Goal: Task Accomplishment & Management: Complete application form

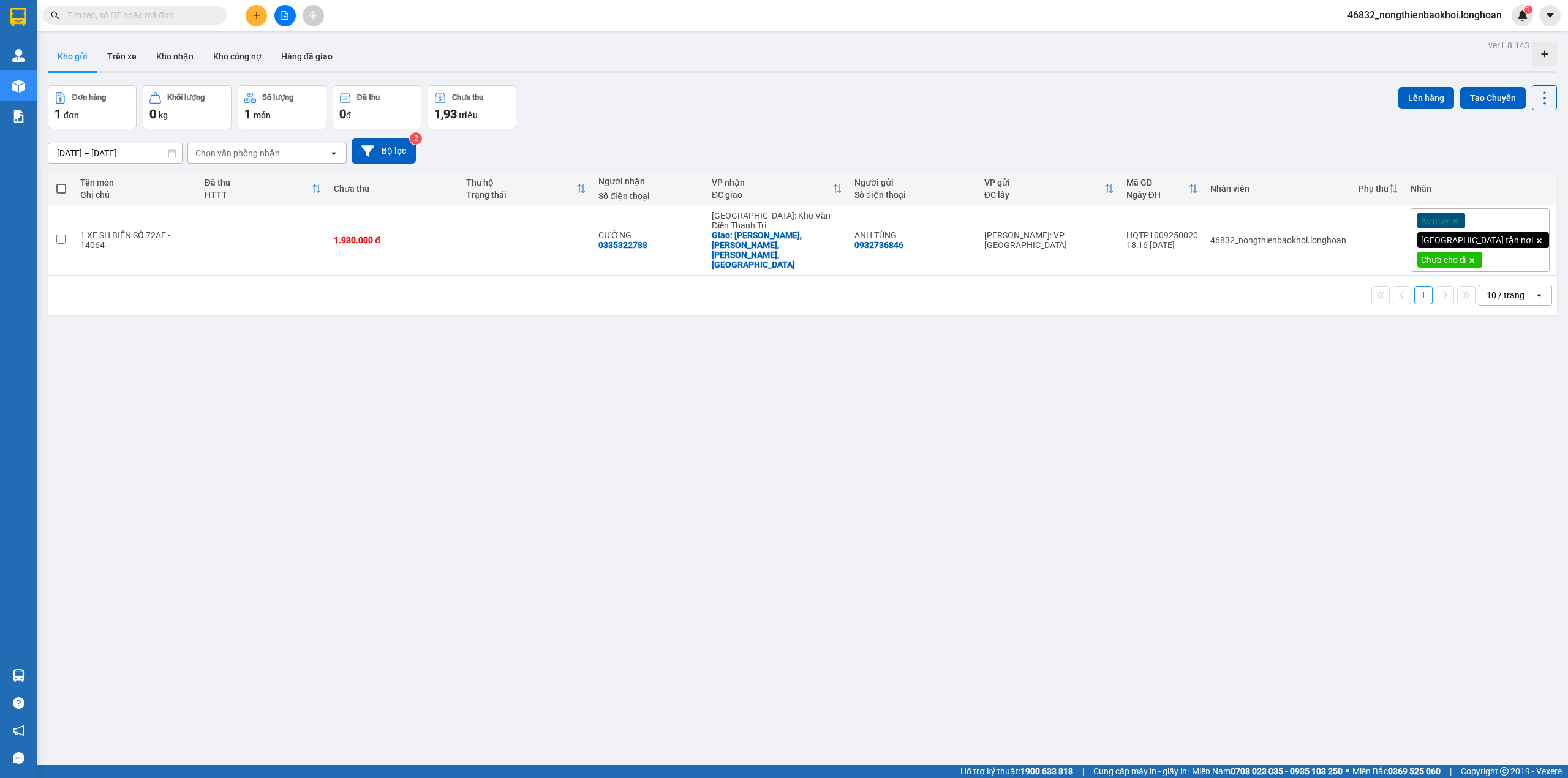
click at [260, 21] on button at bounding box center [257, 16] width 22 height 22
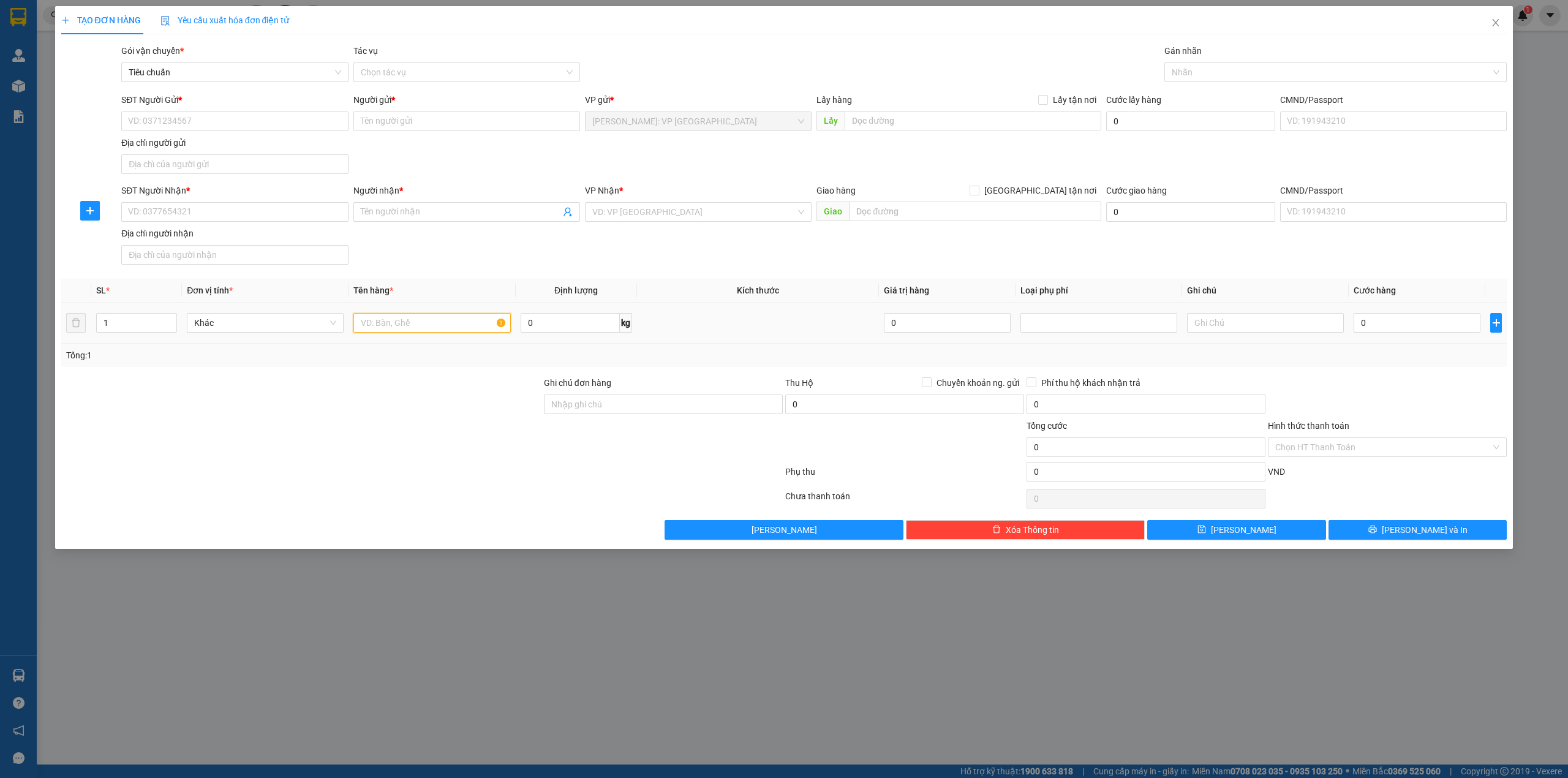
click at [400, 321] on input "text" at bounding box center [431, 322] width 157 height 19
type input "1 xe đạp bọc bìa"
click at [604, 255] on div "SĐT Người Nhận * VD: 0377654321 Người nhận * Tên người nhận VP Nhận * VD: VP [G…" at bounding box center [814, 226] width 1391 height 86
click at [1204, 69] on div at bounding box center [1330, 72] width 325 height 14
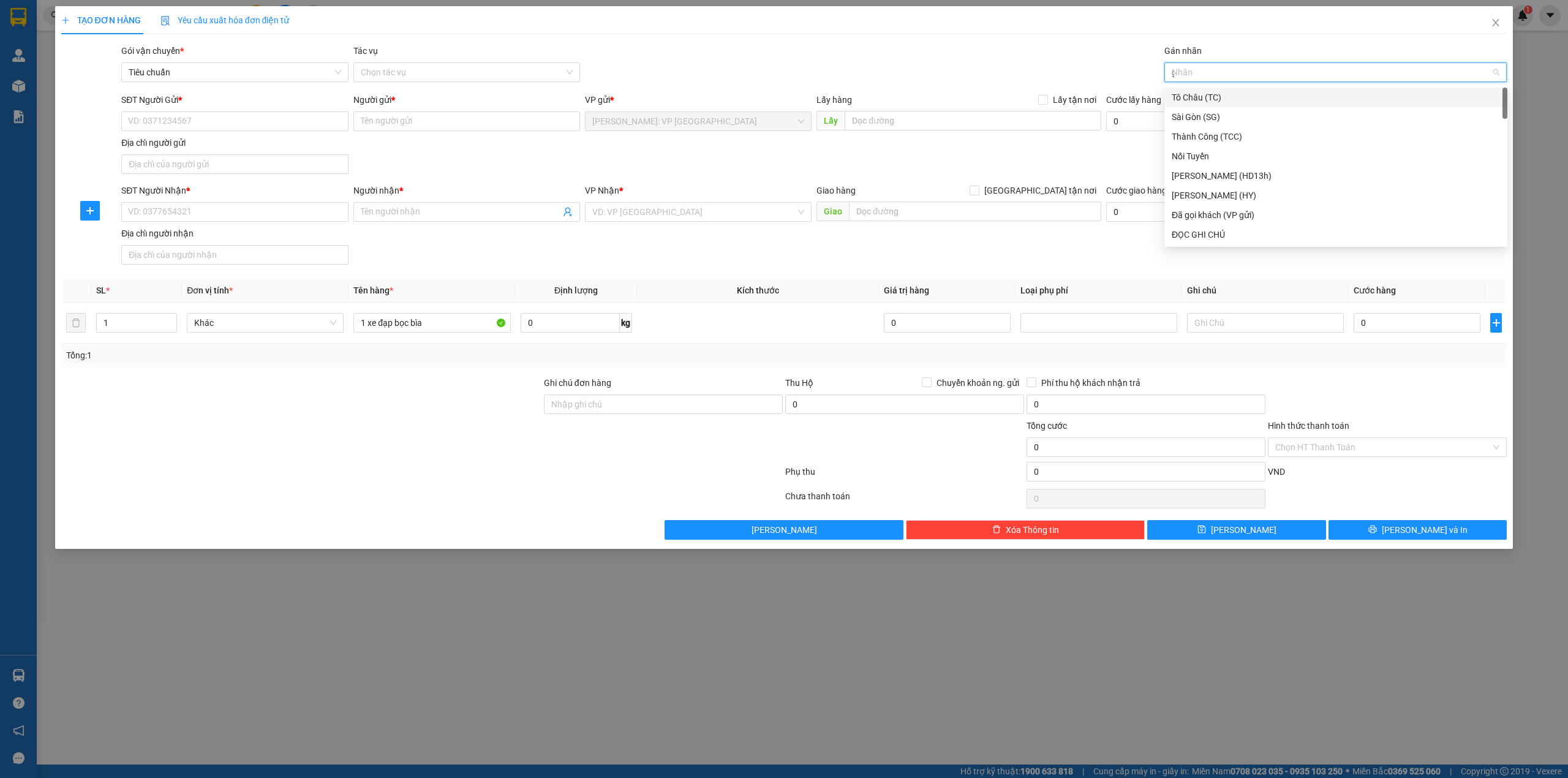
type input "gi"
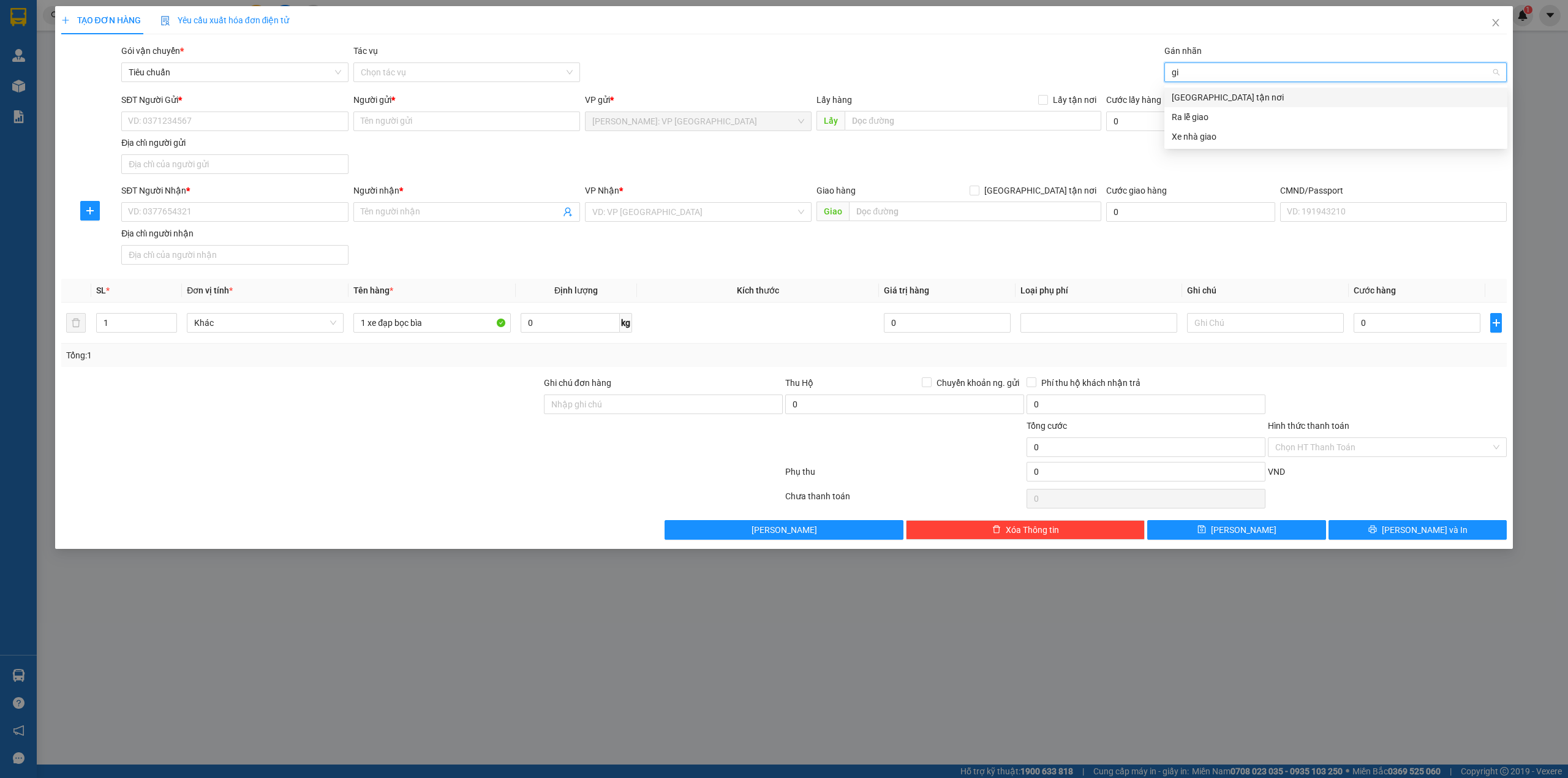
click at [1216, 94] on div "[GEOGRAPHIC_DATA] tận nơi" at bounding box center [1336, 97] width 328 height 14
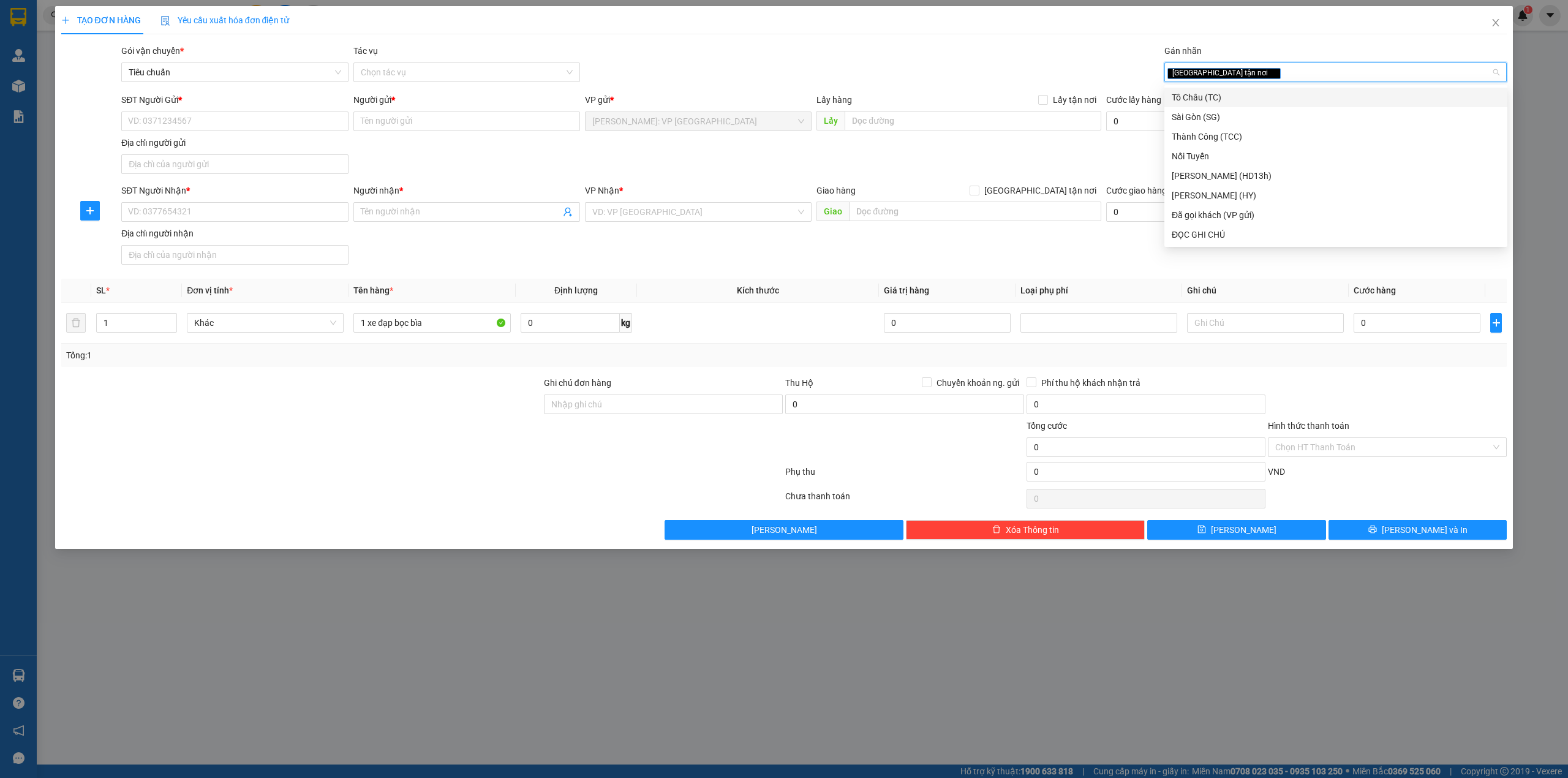
click at [835, 69] on div "Gói vận chuyển * Tiêu chuẩn Tác vụ Chọn tác vụ Gán nhãn Giao tận nơi" at bounding box center [814, 65] width 1391 height 43
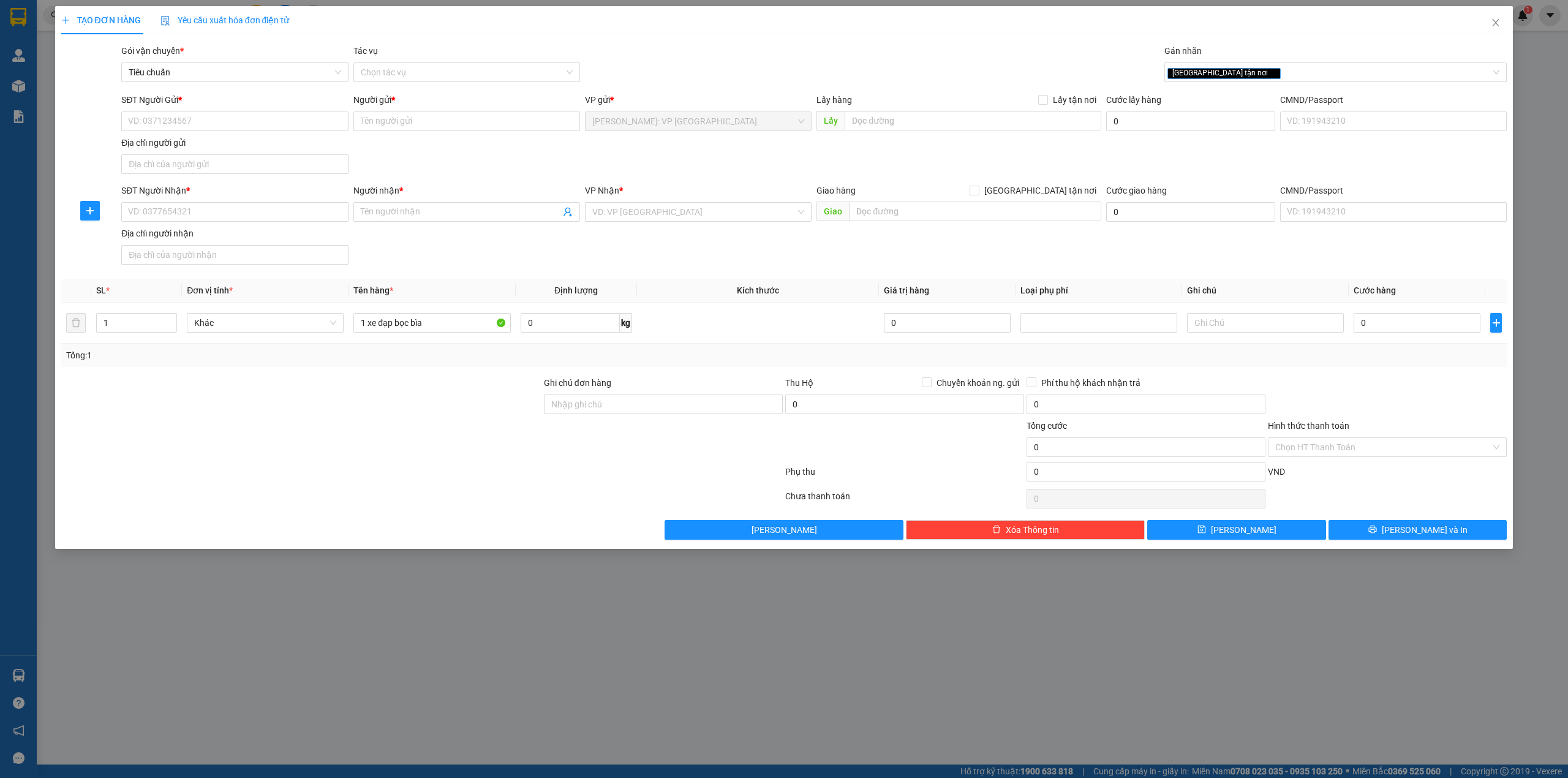
click at [669, 151] on div "SĐT Người Gửi * VD: 0371234567 Người gửi * Tên người gửi VP gửi * [GEOGRAPHIC_D…" at bounding box center [814, 136] width 1391 height 86
drag, startPoint x: 568, startPoint y: 146, endPoint x: 588, endPoint y: 144, distance: 20.1
click at [571, 146] on div "SĐT Người Gửi * VD: 0371234567 Người gửi * Tên người gửi VP gửi * [GEOGRAPHIC_D…" at bounding box center [814, 136] width 1391 height 86
click at [636, 214] on input "search" at bounding box center [694, 211] width 203 height 18
type input "lý"
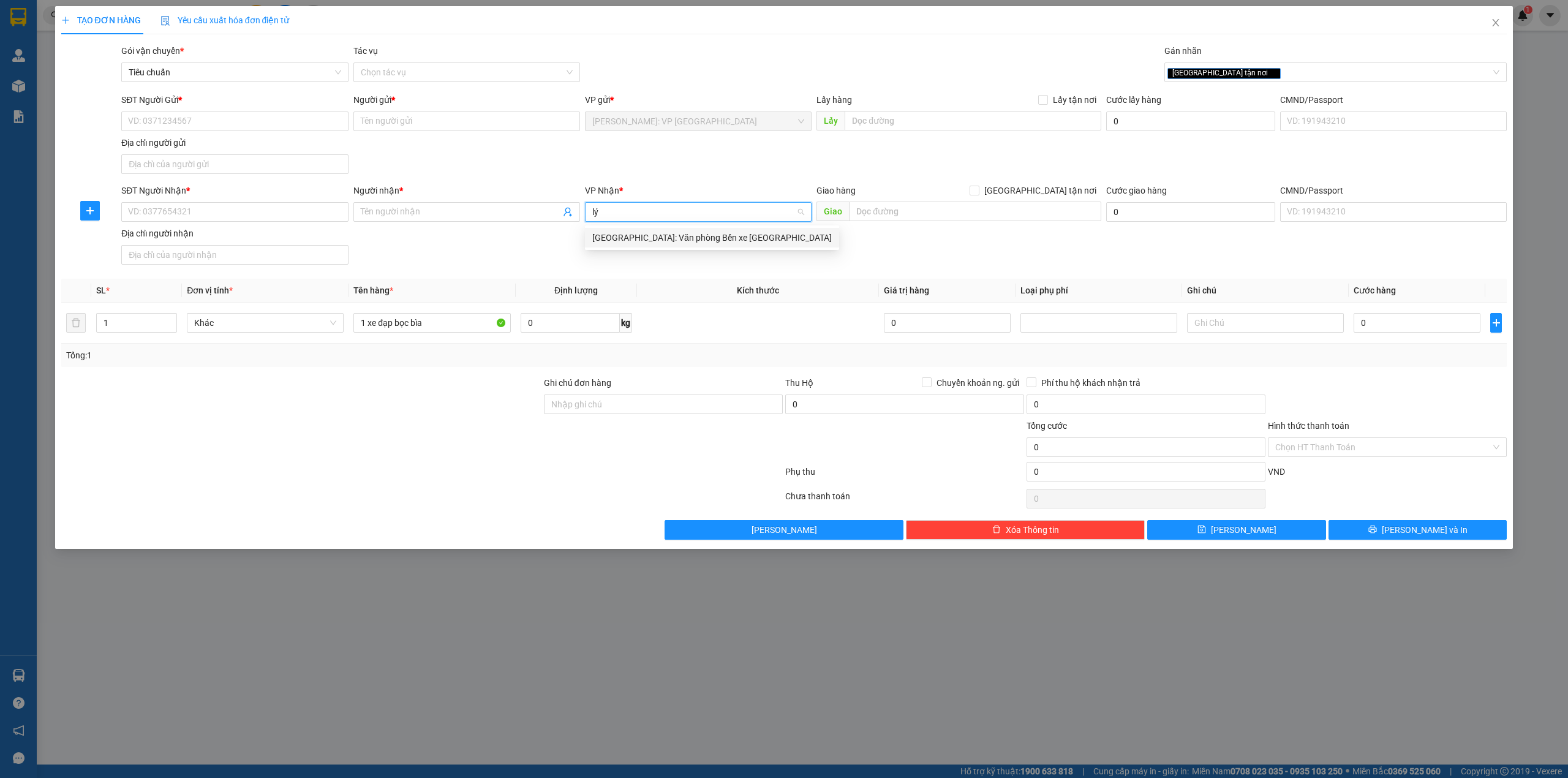
click at [638, 234] on div "[GEOGRAPHIC_DATA]: Văn phòng Bến xe [GEOGRAPHIC_DATA]" at bounding box center [712, 237] width 239 height 14
click at [539, 155] on div "SĐT Người Gửi * VD: 0371234567 Người gửi * Tên người gửi VP gửi * [GEOGRAPHIC_D…" at bounding box center [814, 136] width 1391 height 86
drag, startPoint x: 270, startPoint y: 121, endPoint x: 368, endPoint y: 144, distance: 100.7
click at [268, 121] on input "SĐT Người Gửi *" at bounding box center [234, 121] width 226 height 19
click at [291, 118] on input "SĐT Người Gửi *" at bounding box center [234, 121] width 226 height 19
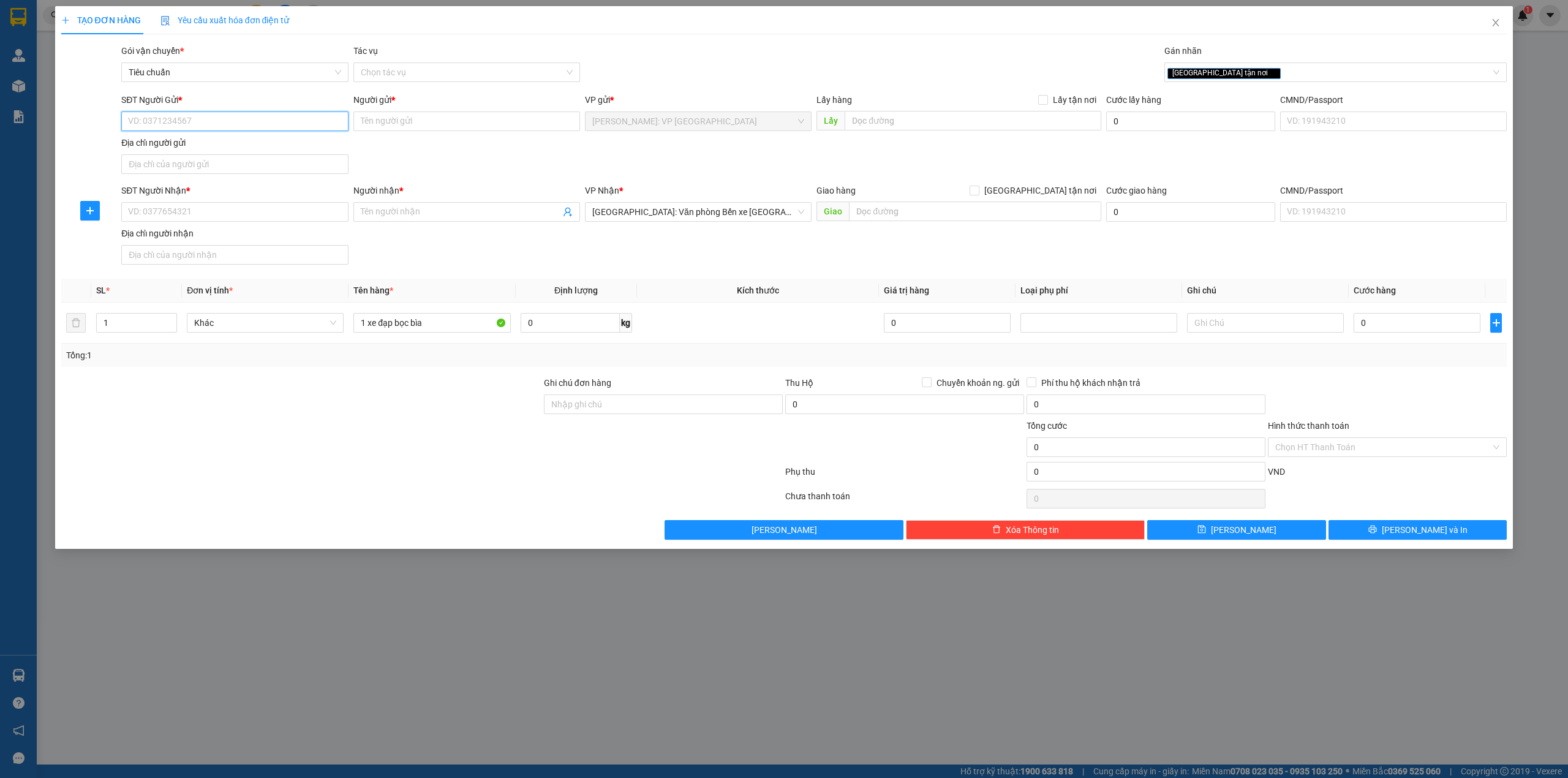
click at [237, 124] on input "SĐT Người Gửi *" at bounding box center [234, 121] width 226 height 19
type input "0982398976"
drag, startPoint x: 376, startPoint y: 113, endPoint x: 410, endPoint y: 113, distance: 34.0
click at [377, 113] on input "Người gửi *" at bounding box center [467, 121] width 226 height 19
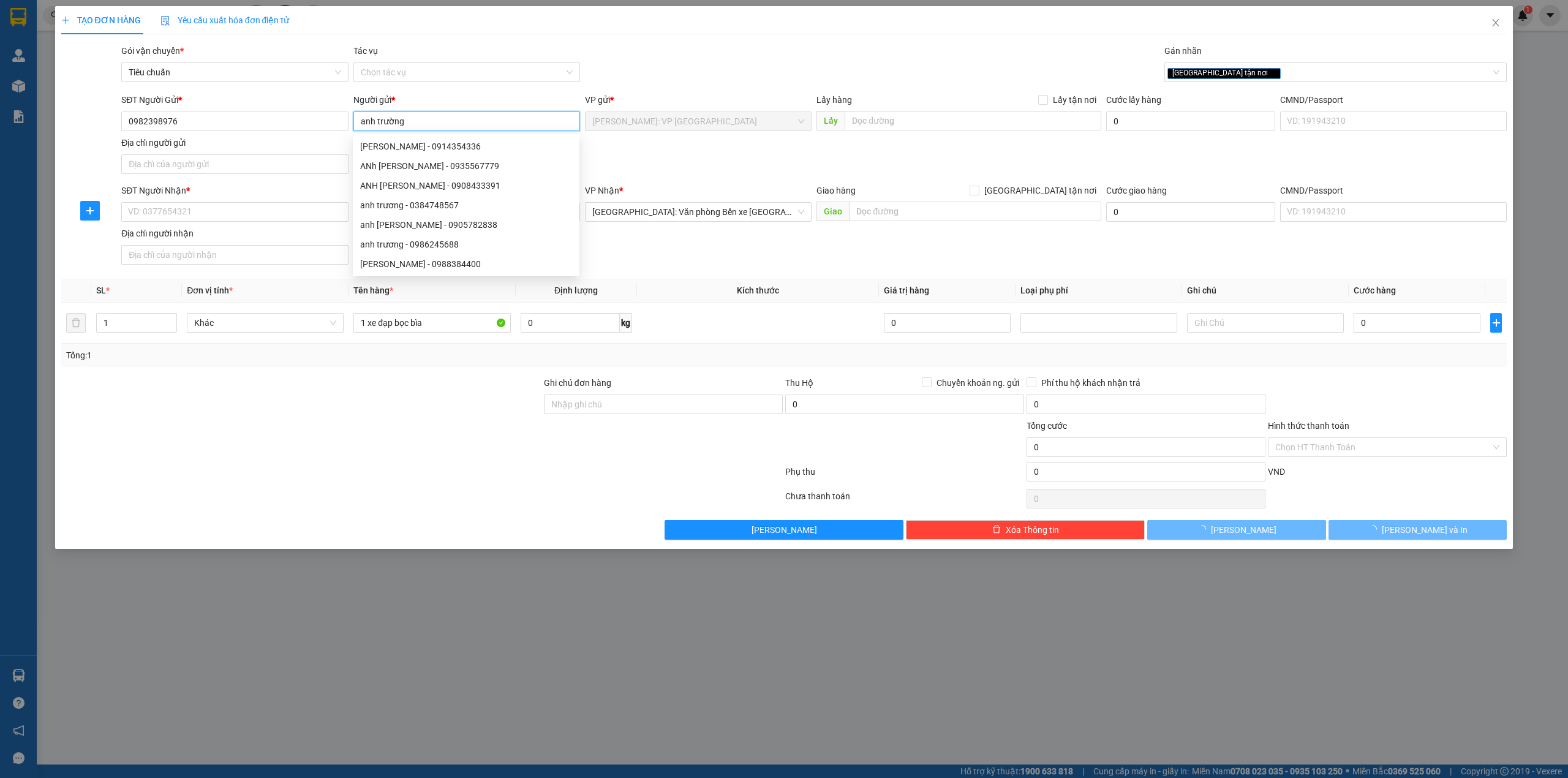
type input "anh trường"
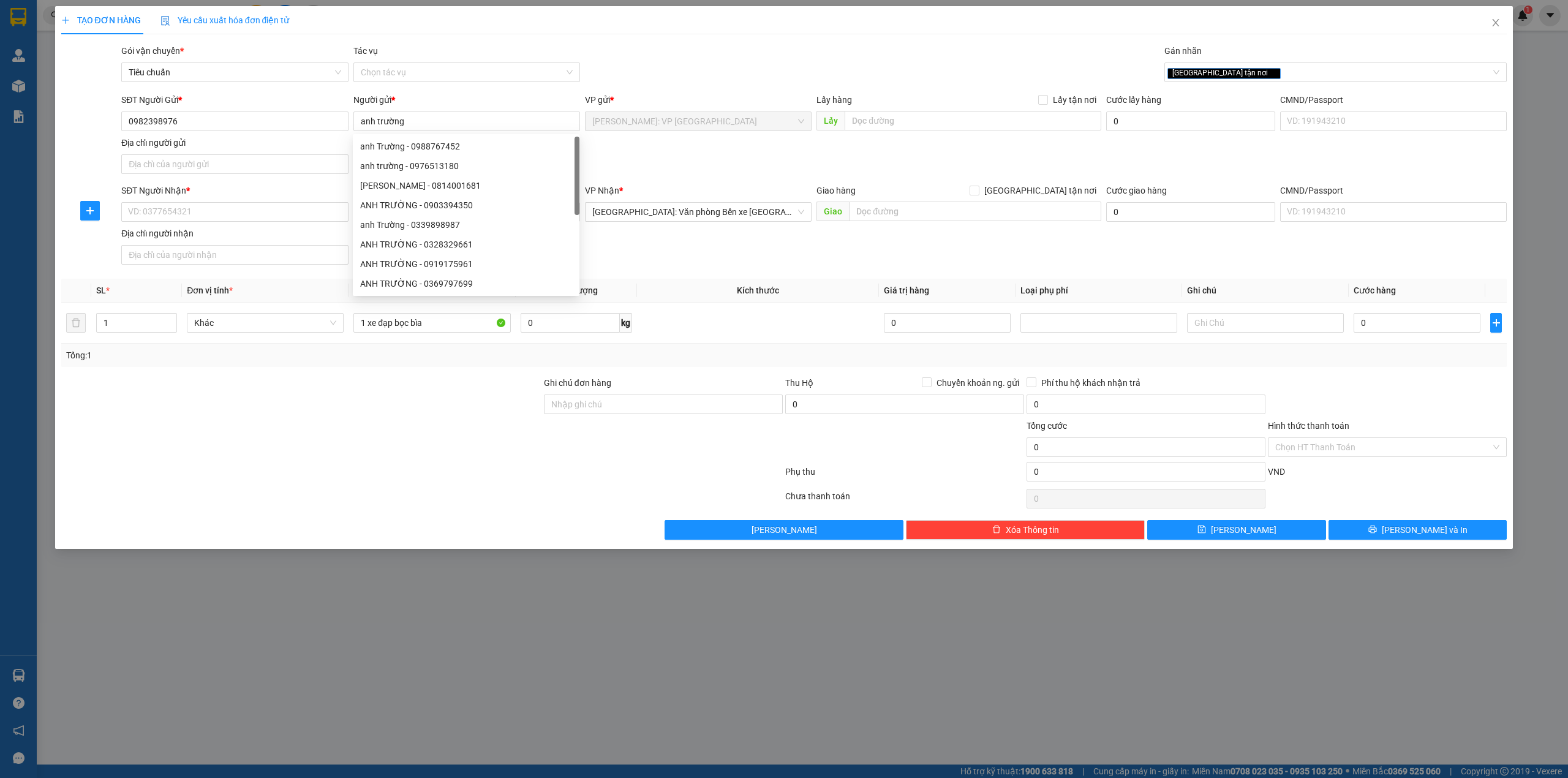
click at [719, 72] on div "Gói vận chuyển * Tiêu chuẩn Tác vụ Chọn tác vụ Gán nhãn Giao tận nơi" at bounding box center [814, 65] width 1391 height 43
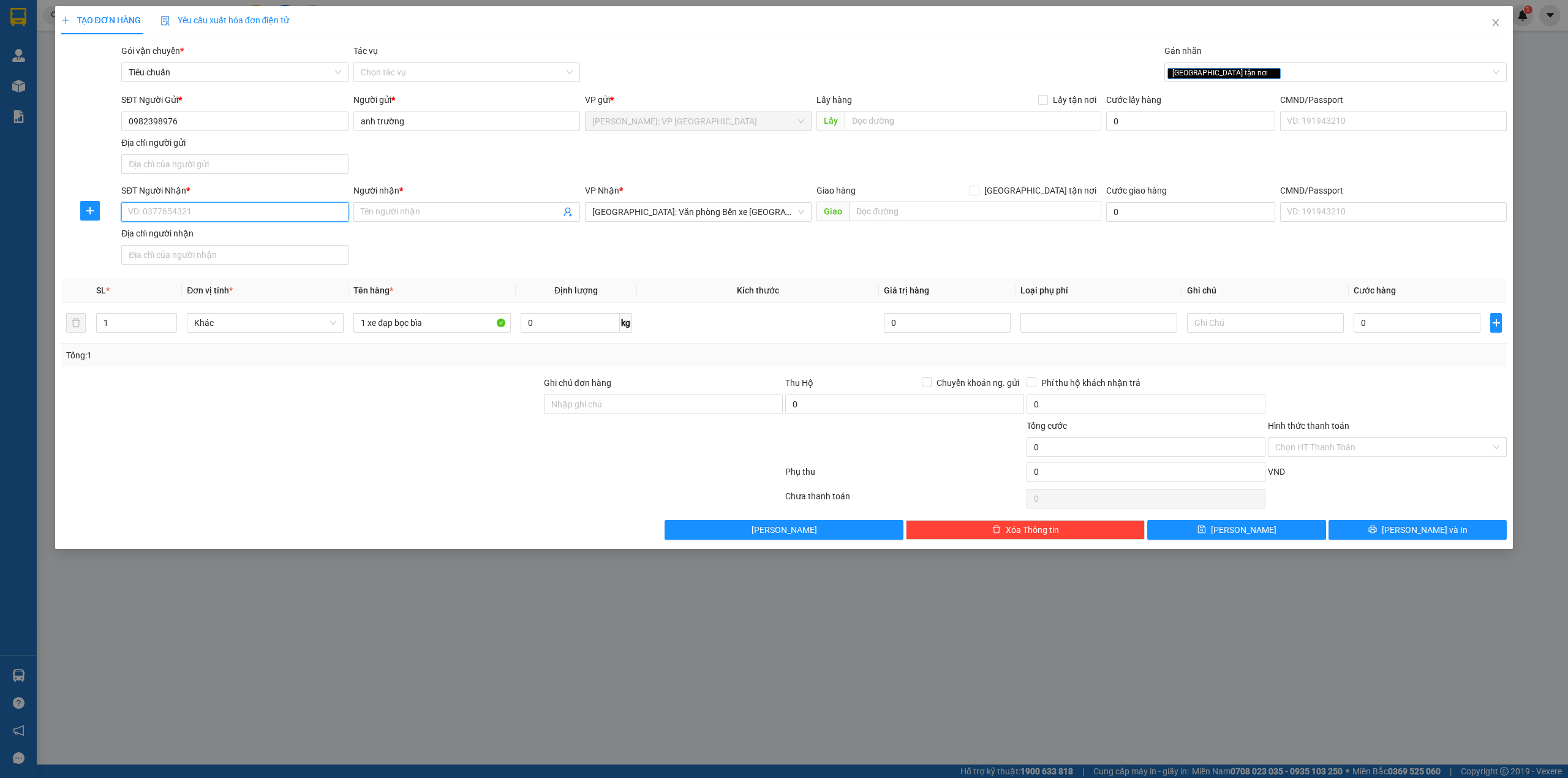
click at [221, 217] on input "SĐT Người Nhận *" at bounding box center [234, 211] width 226 height 19
type input "0382997545"
click at [470, 203] on span at bounding box center [467, 211] width 226 height 19
type input "[PERSON_NAME]"
drag, startPoint x: 493, startPoint y: 154, endPoint x: 591, endPoint y: 211, distance: 113.4
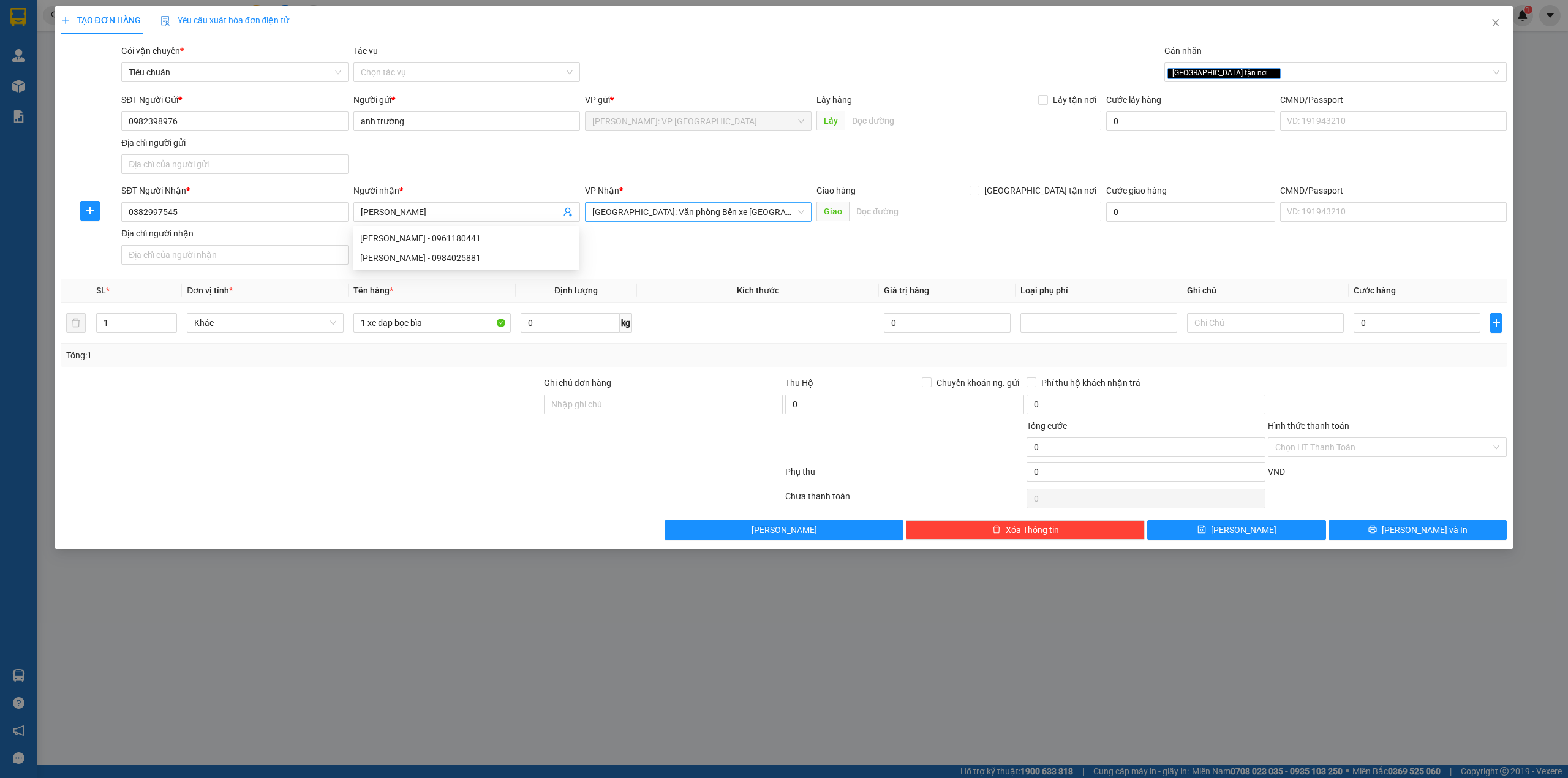
click at [496, 156] on div "SĐT Người Gửi * 0982398976 Người gửi * anh trường VP gửi * [GEOGRAPHIC_DATA]: V…" at bounding box center [814, 136] width 1391 height 86
click at [608, 254] on div "SĐT Người Nhận * 0382997545 Người nhận * [PERSON_NAME] VP Nhận * [GEOGRAPHIC_DA…" at bounding box center [814, 226] width 1391 height 86
click at [868, 263] on div "SĐT Người Nhận * 0382997545 Người nhận * [PERSON_NAME] VP Nhận * [GEOGRAPHIC_DA…" at bounding box center [814, 226] width 1391 height 86
click at [878, 213] on input "text" at bounding box center [975, 211] width 252 height 19
drag, startPoint x: 920, startPoint y: 213, endPoint x: 881, endPoint y: 213, distance: 39.0
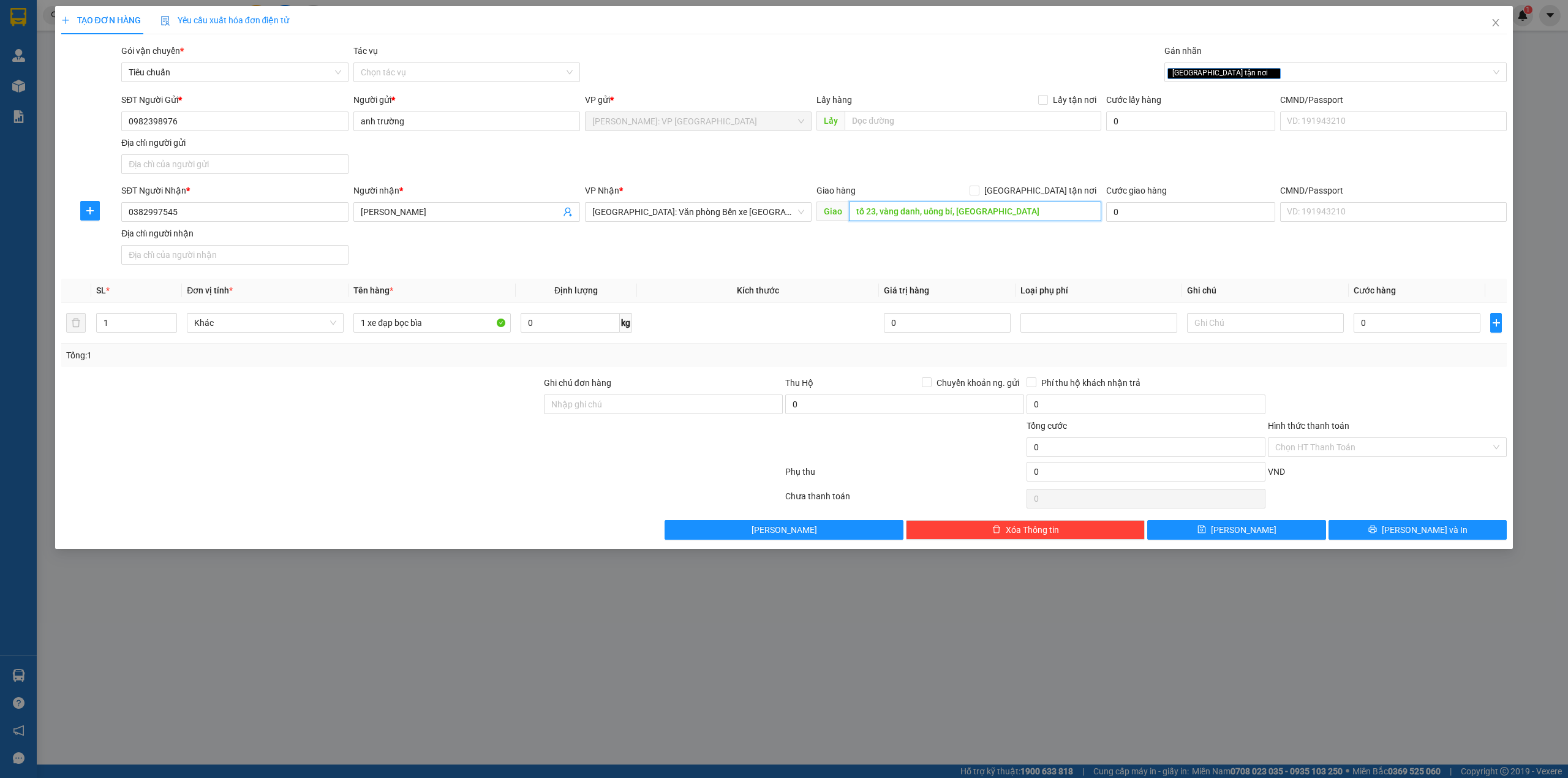
click at [881, 213] on input "tổ 23, vàng danh, uông bí, [GEOGRAPHIC_DATA]" at bounding box center [975, 211] width 252 height 19
type input "tổ 22b, p. [GEOGRAPHIC_DATA], [GEOGRAPHIC_DATA], [GEOGRAPHIC_DATA]"
click at [1047, 190] on span "[GEOGRAPHIC_DATA] tận nơi" at bounding box center [1040, 190] width 122 height 14
click at [978, 190] on input "[GEOGRAPHIC_DATA] tận nơi" at bounding box center [974, 190] width 9 height 9
checkbox input "true"
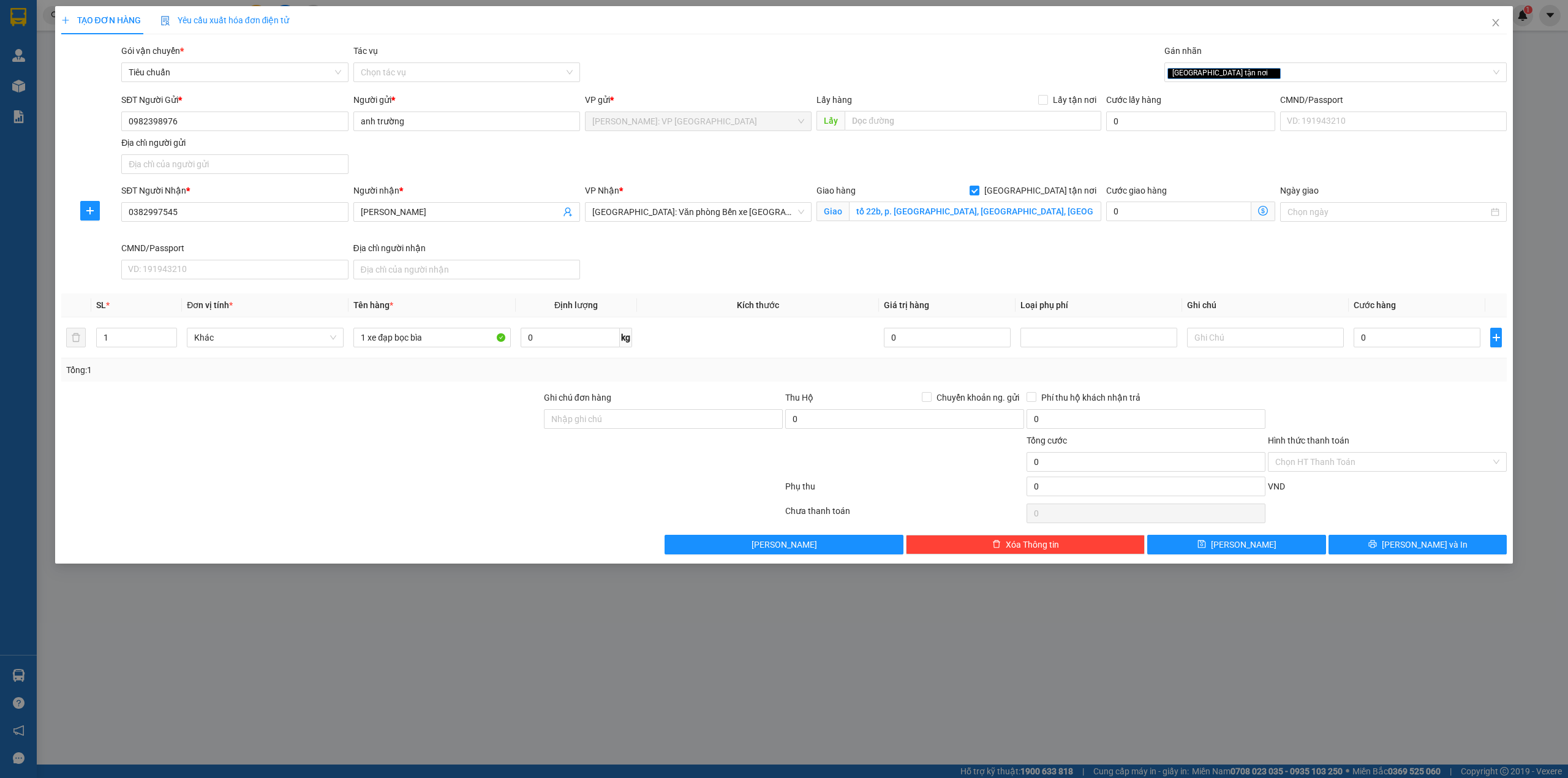
click at [868, 168] on div "SĐT Người Gửi * 0982398976 Người gửi * anh trường VP gửi * [GEOGRAPHIC_DATA]: V…" at bounding box center [814, 136] width 1391 height 86
click at [724, 268] on div "SĐT Người Nhận * 0382997545 Người nhận * [PERSON_NAME] VP Nhận * [GEOGRAPHIC_DA…" at bounding box center [814, 234] width 1391 height 100
click at [912, 268] on div "SĐT Người Nhận * 0382997545 Người nhận * [PERSON_NAME] VP Nhận * [GEOGRAPHIC_DA…" at bounding box center [814, 234] width 1391 height 100
click at [1391, 333] on input "0" at bounding box center [1417, 337] width 127 height 19
type input "4"
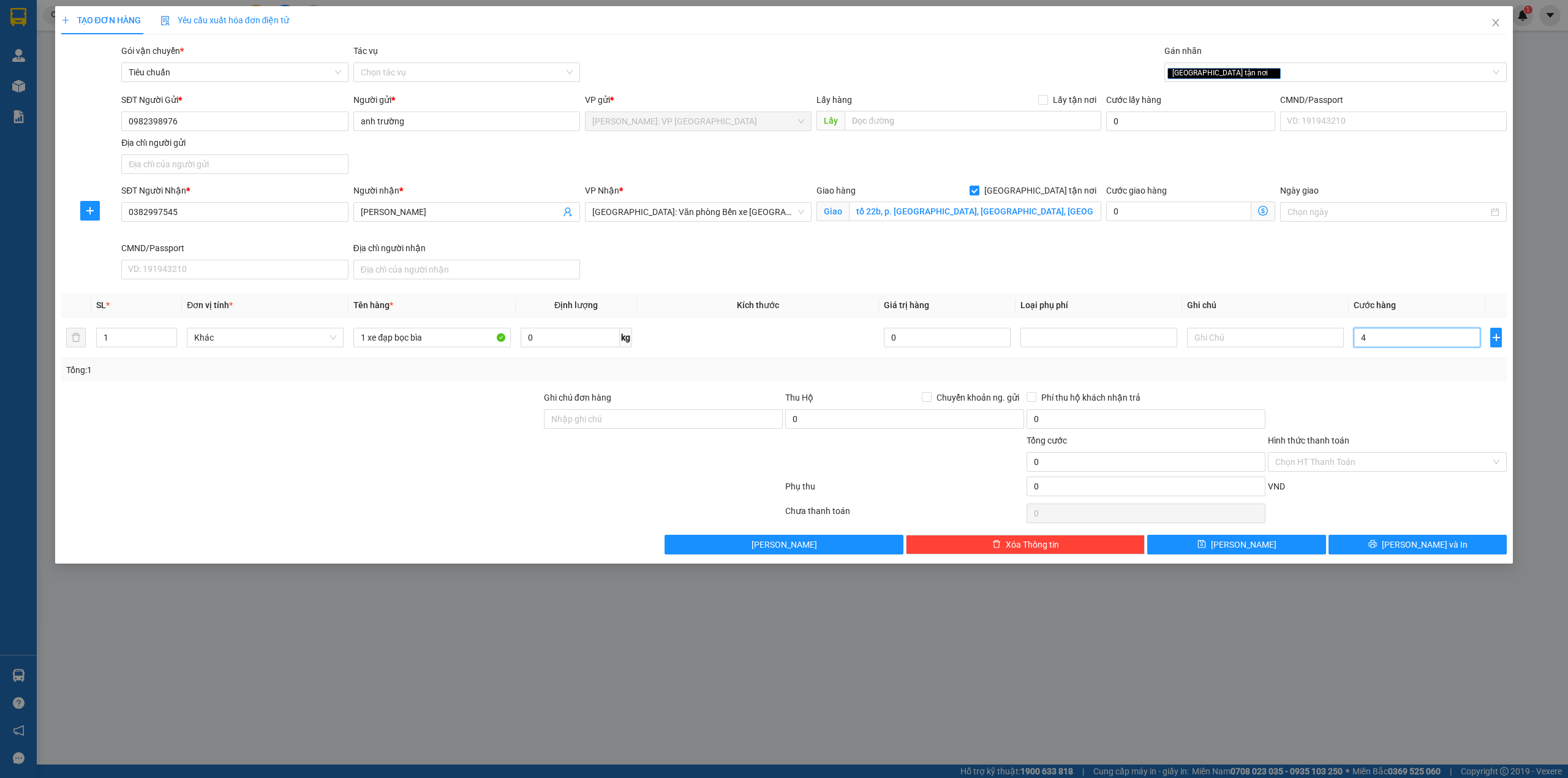
type input "4"
type input "40"
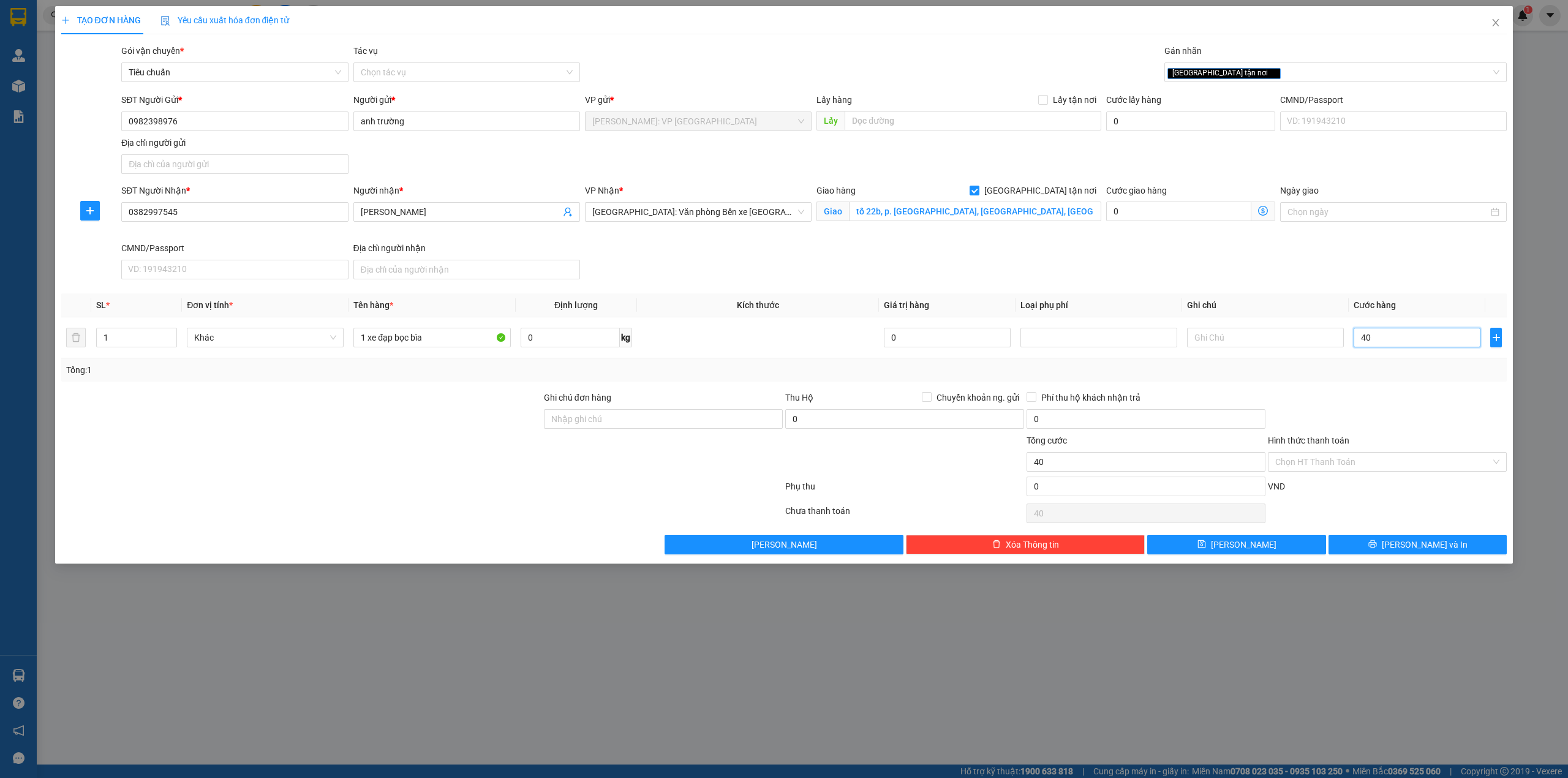
type input "400"
type input "4.000"
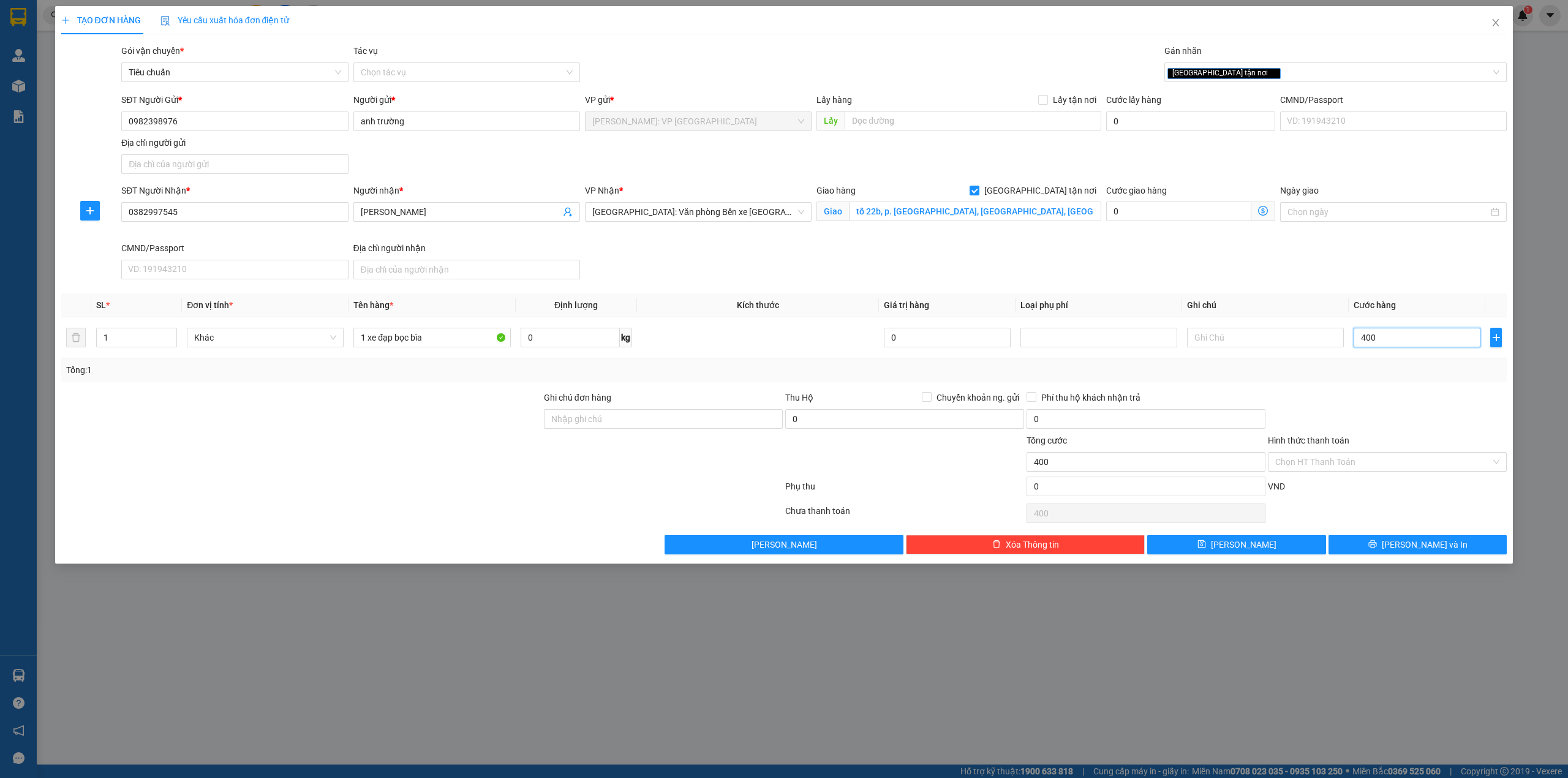
type input "4.000"
type input "40.000"
type input "400.000"
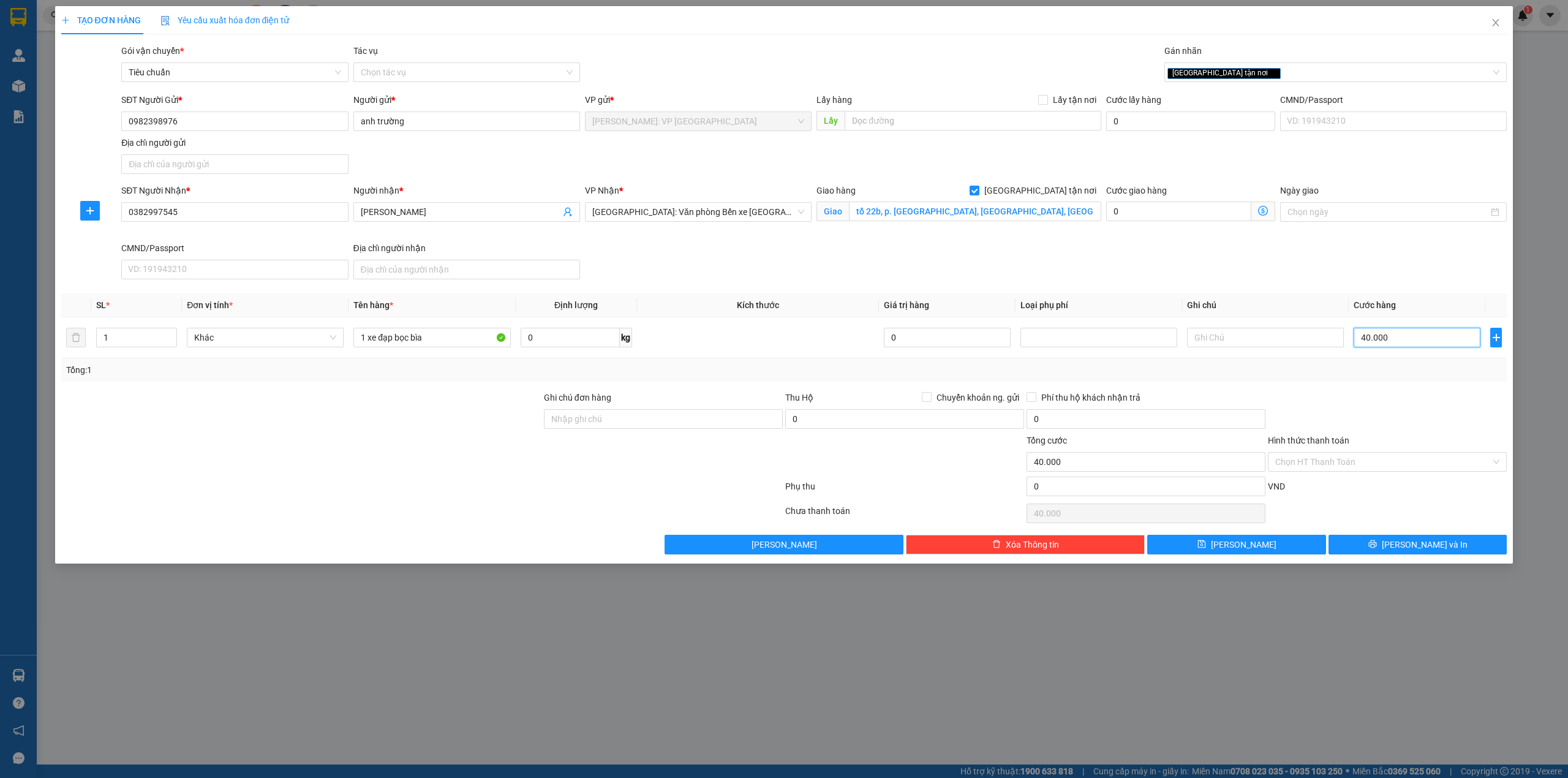
type input "400.000"
click at [897, 291] on div "Transit Pickup Surcharge Ids Transit Deliver Surcharge Ids Transit Deliver Surc…" at bounding box center [784, 299] width 1446 height 510
click at [1363, 414] on div at bounding box center [1387, 412] width 242 height 43
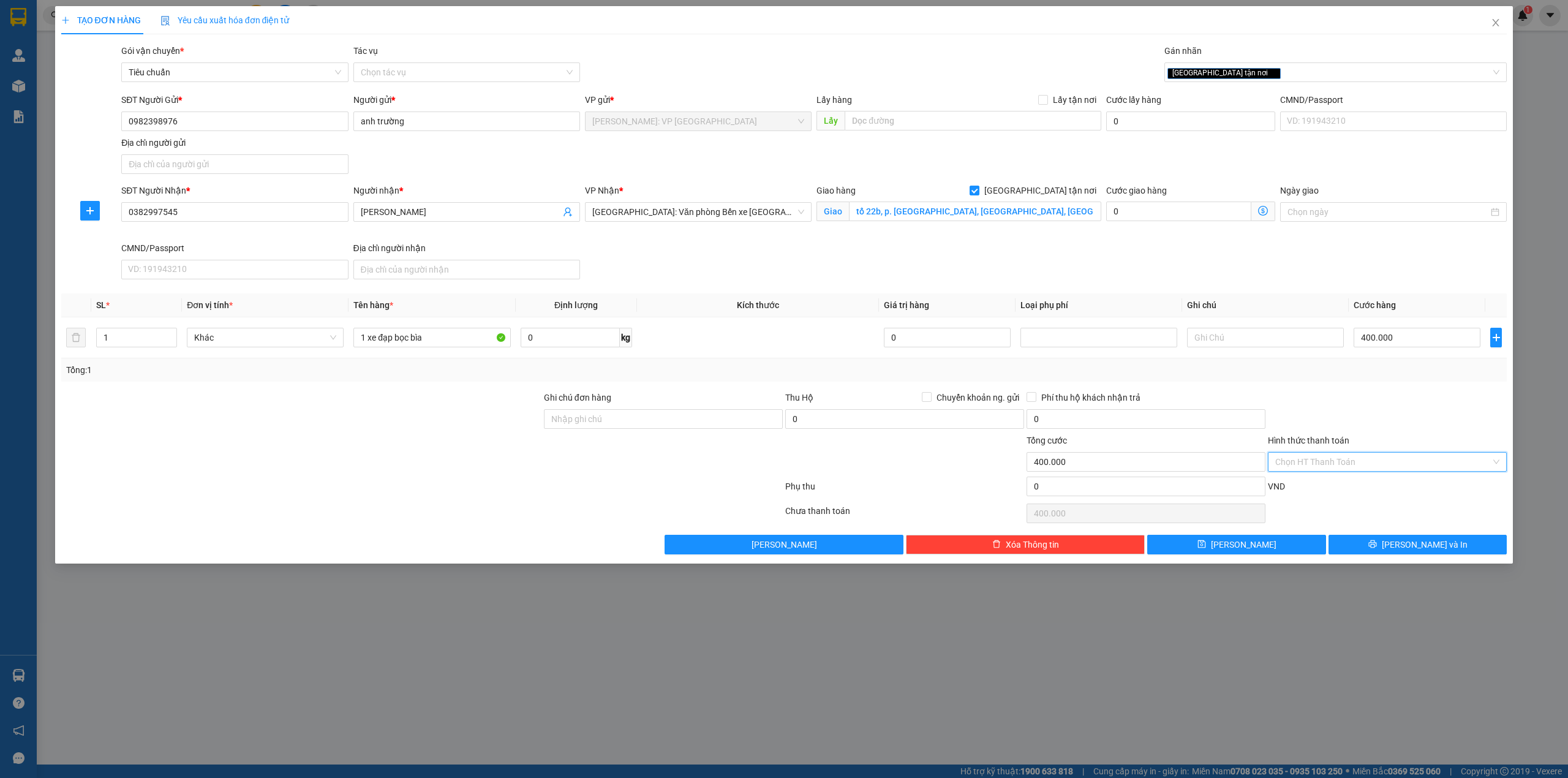
click at [1380, 464] on input "Hình thức thanh toán" at bounding box center [1383, 461] width 216 height 18
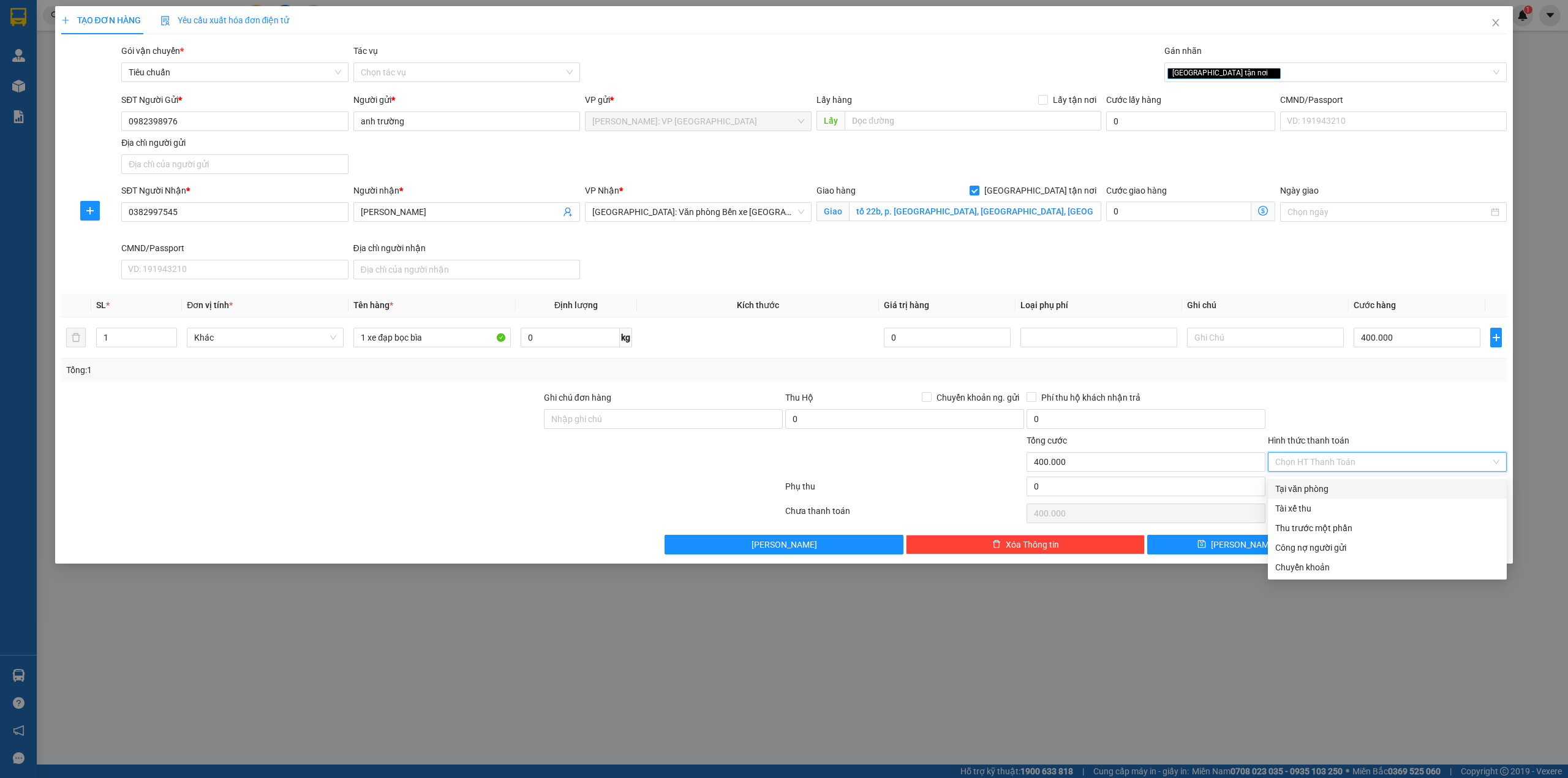
click at [1359, 480] on div "Tại văn phòng" at bounding box center [1387, 488] width 239 height 19
type input "0"
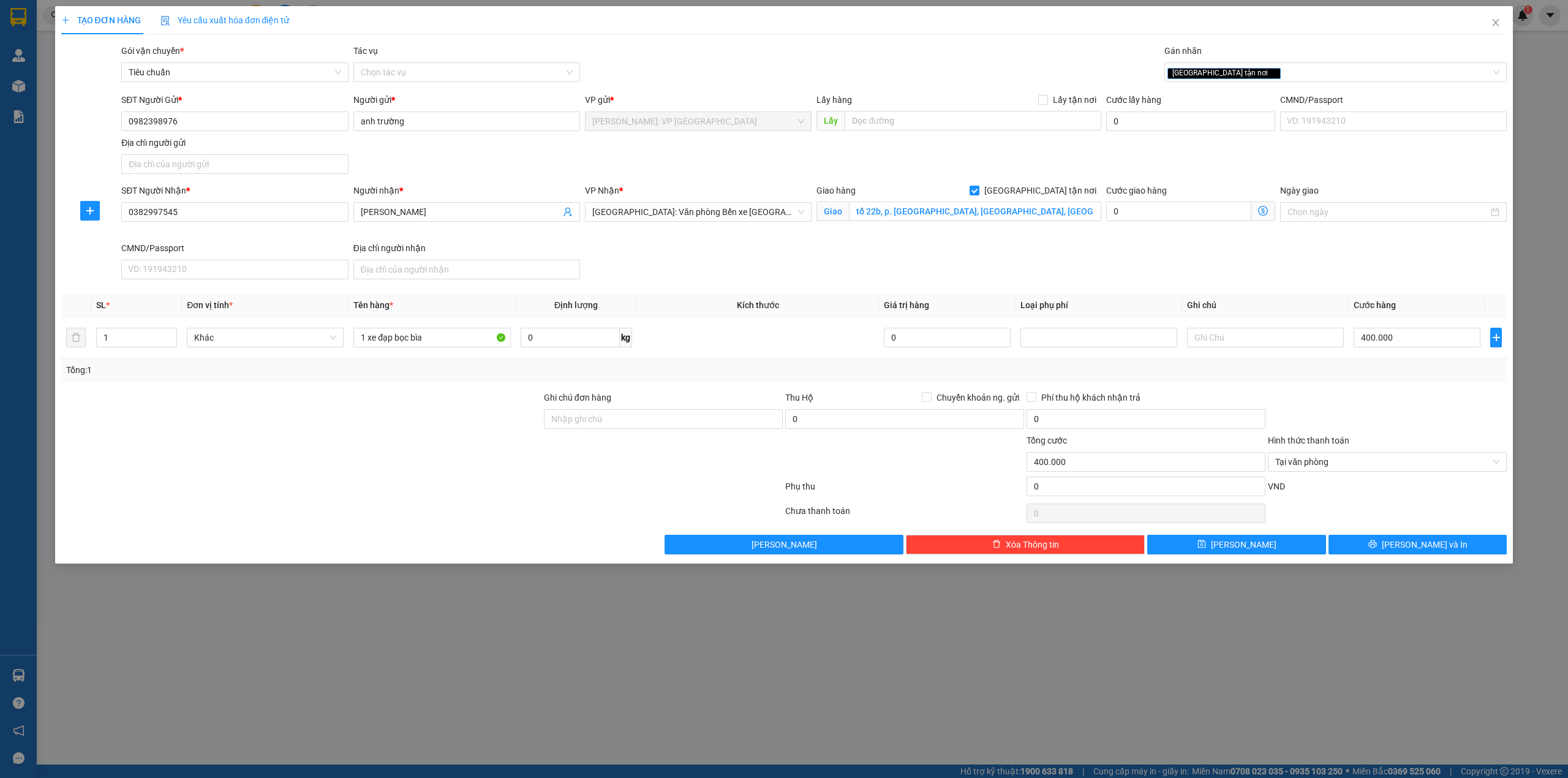
click at [1377, 419] on div at bounding box center [1387, 412] width 242 height 43
click at [1392, 547] on button "[PERSON_NAME] và In" at bounding box center [1418, 544] width 179 height 19
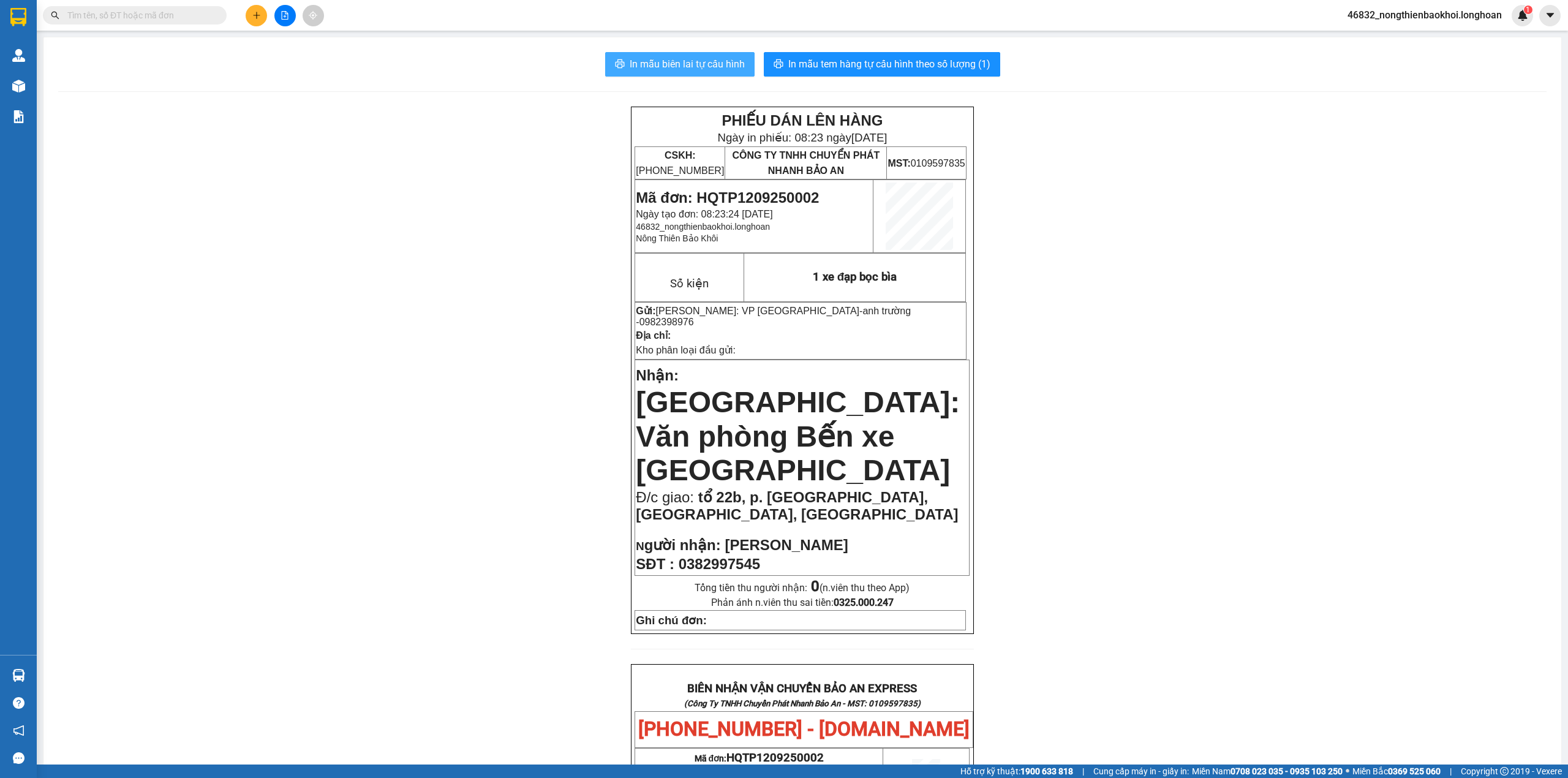
click at [700, 65] on span "In mẫu biên lai tự cấu hình" at bounding box center [687, 63] width 115 height 15
click at [512, 152] on div "PHIẾU DÁN LÊN HÀNG Ngày in phiếu: 08:23 [DATE] CSKH: [PHONE_NUMBER] CÔNG TY TNH…" at bounding box center [803, 709] width 1489 height 1205
click at [882, 70] on span "In mẫu tem hàng tự cấu hình theo số lượng (1)" at bounding box center [889, 63] width 202 height 15
click at [333, 194] on div "PHIẾU DÁN LÊN HÀNG Ngày in phiếu: 08:23 [DATE] CSKH: [PHONE_NUMBER] CÔNG TY TNH…" at bounding box center [803, 709] width 1489 height 1205
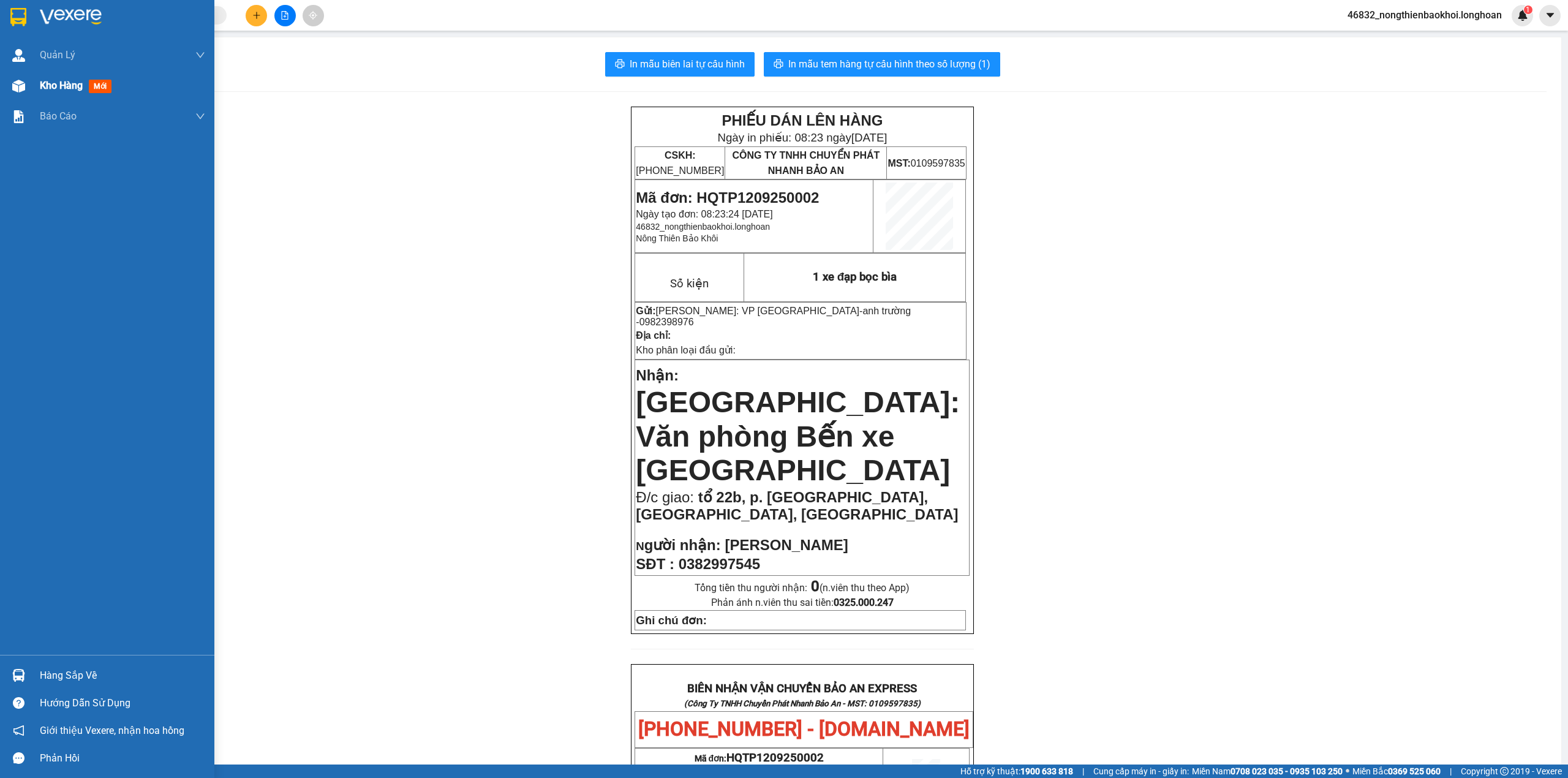
click at [15, 89] on img at bounding box center [19, 86] width 13 height 13
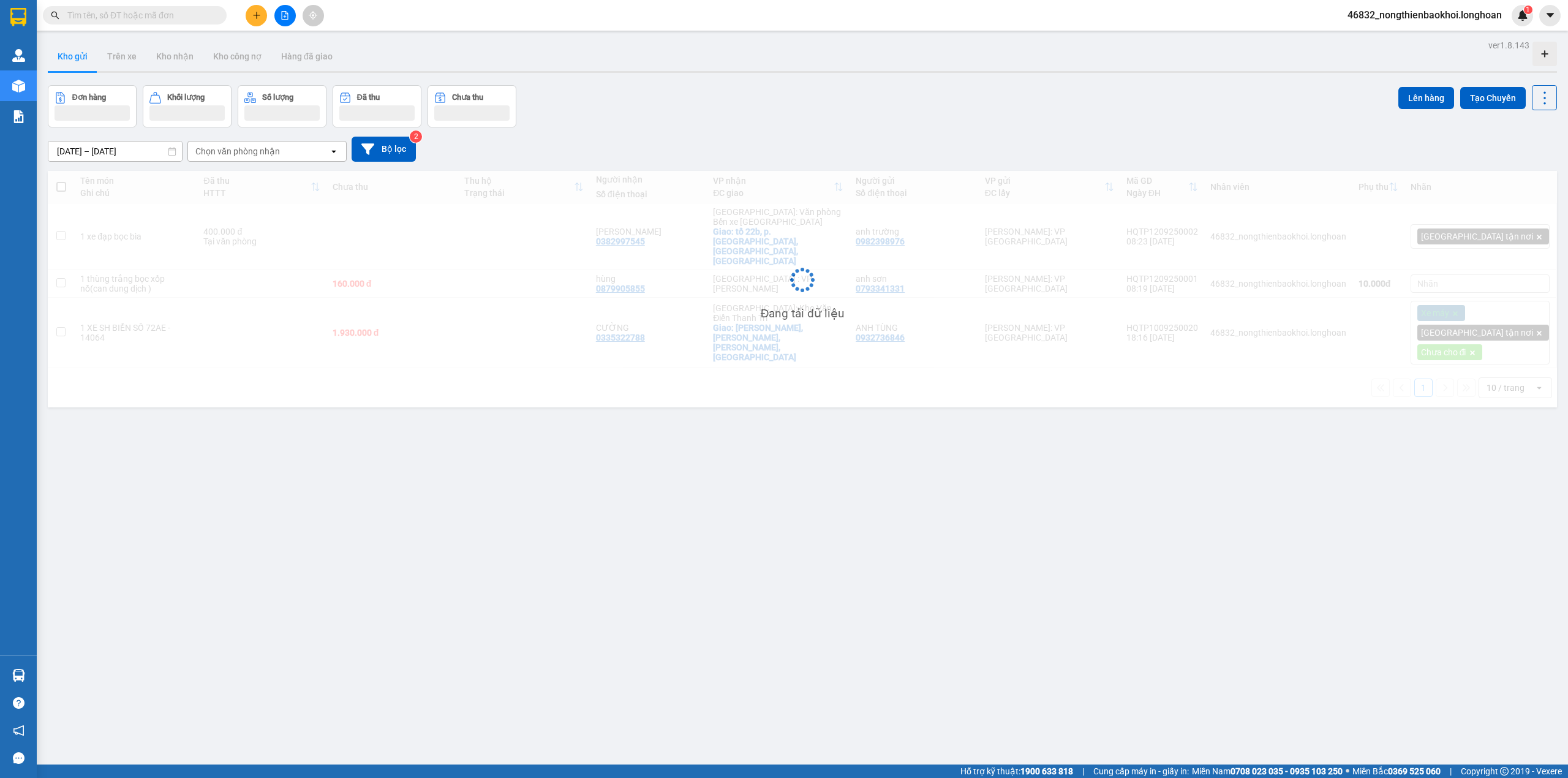
click at [610, 69] on div "Kho gửi Trên xe Kho nhận Kho công nợ Hàng đã giao" at bounding box center [802, 58] width 1510 height 32
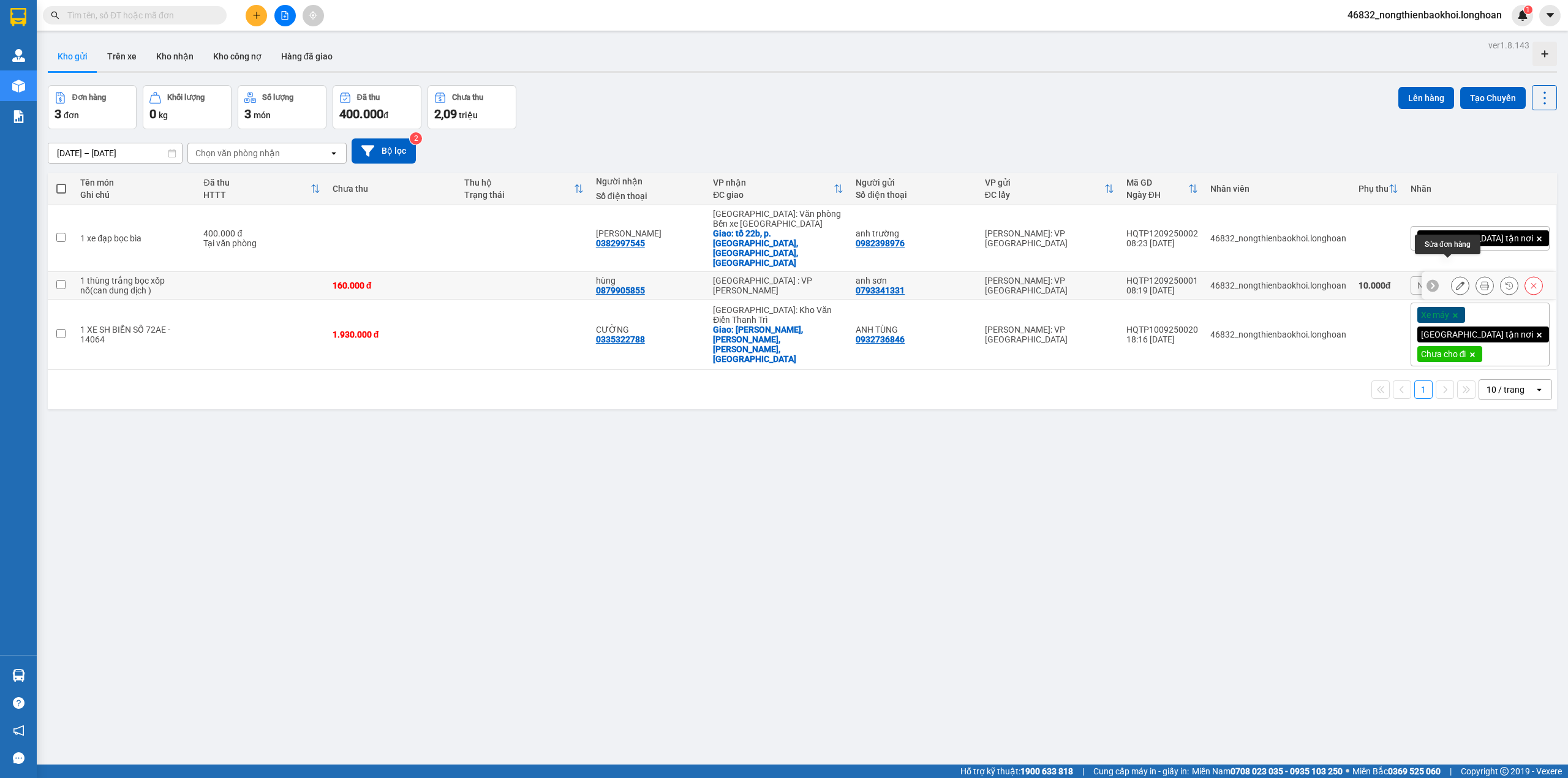
click at [1452, 275] on button at bounding box center [1461, 286] width 17 height 22
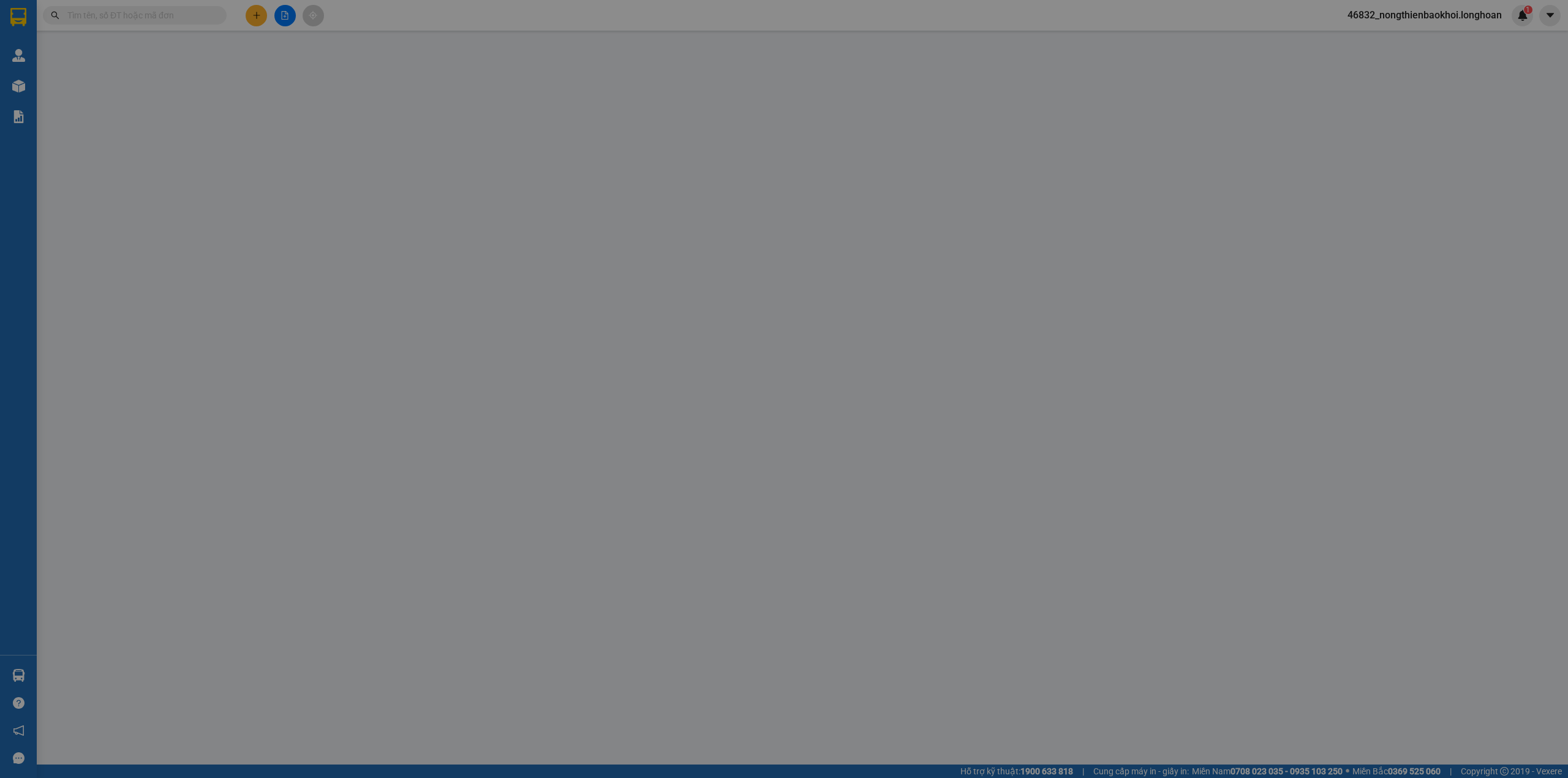
type input "0793341331"
type input "anh sơn"
type input "0879905855"
type input "hùng"
type input "160.000"
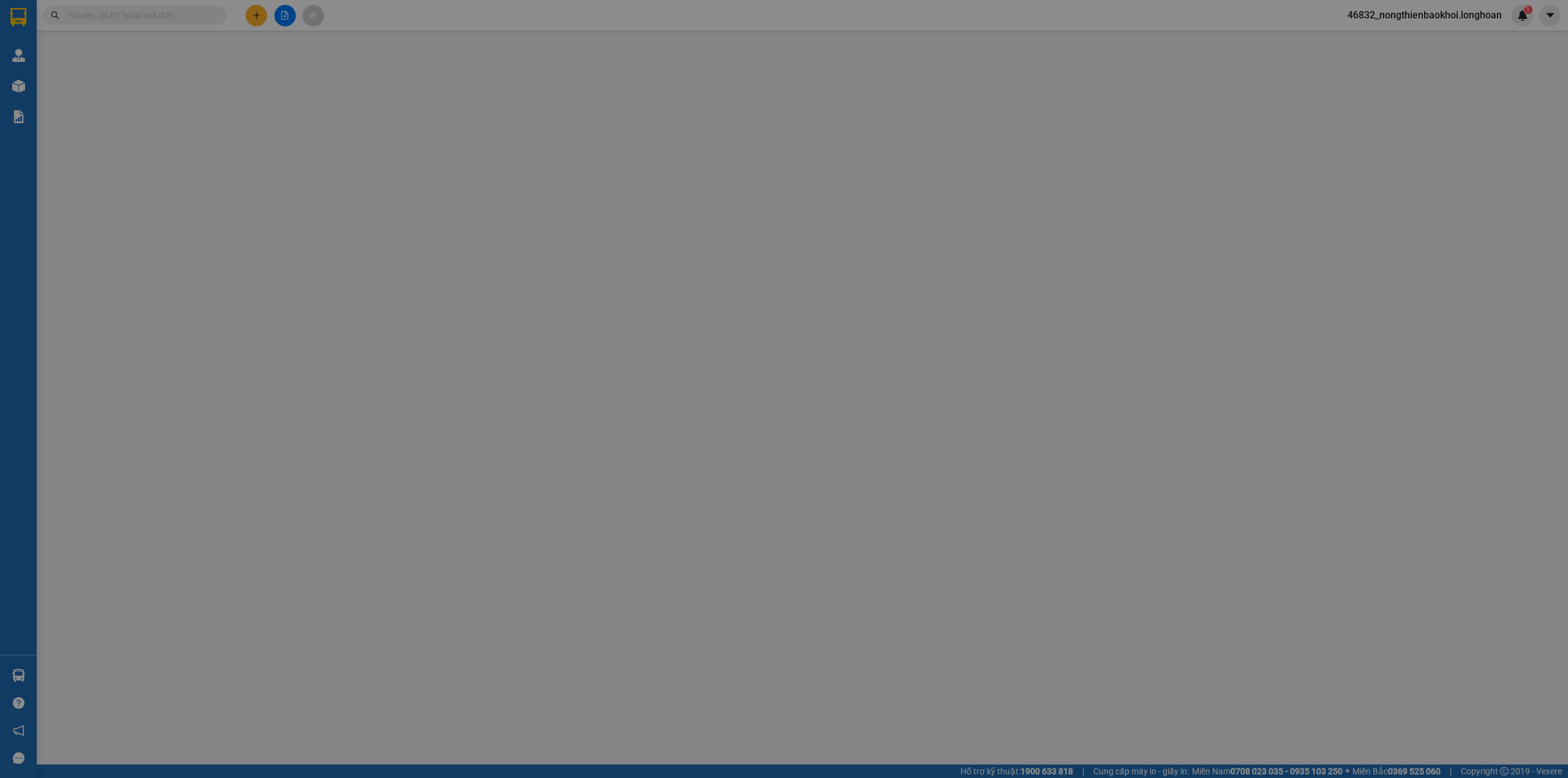
type input "10.000"
type input "160.000"
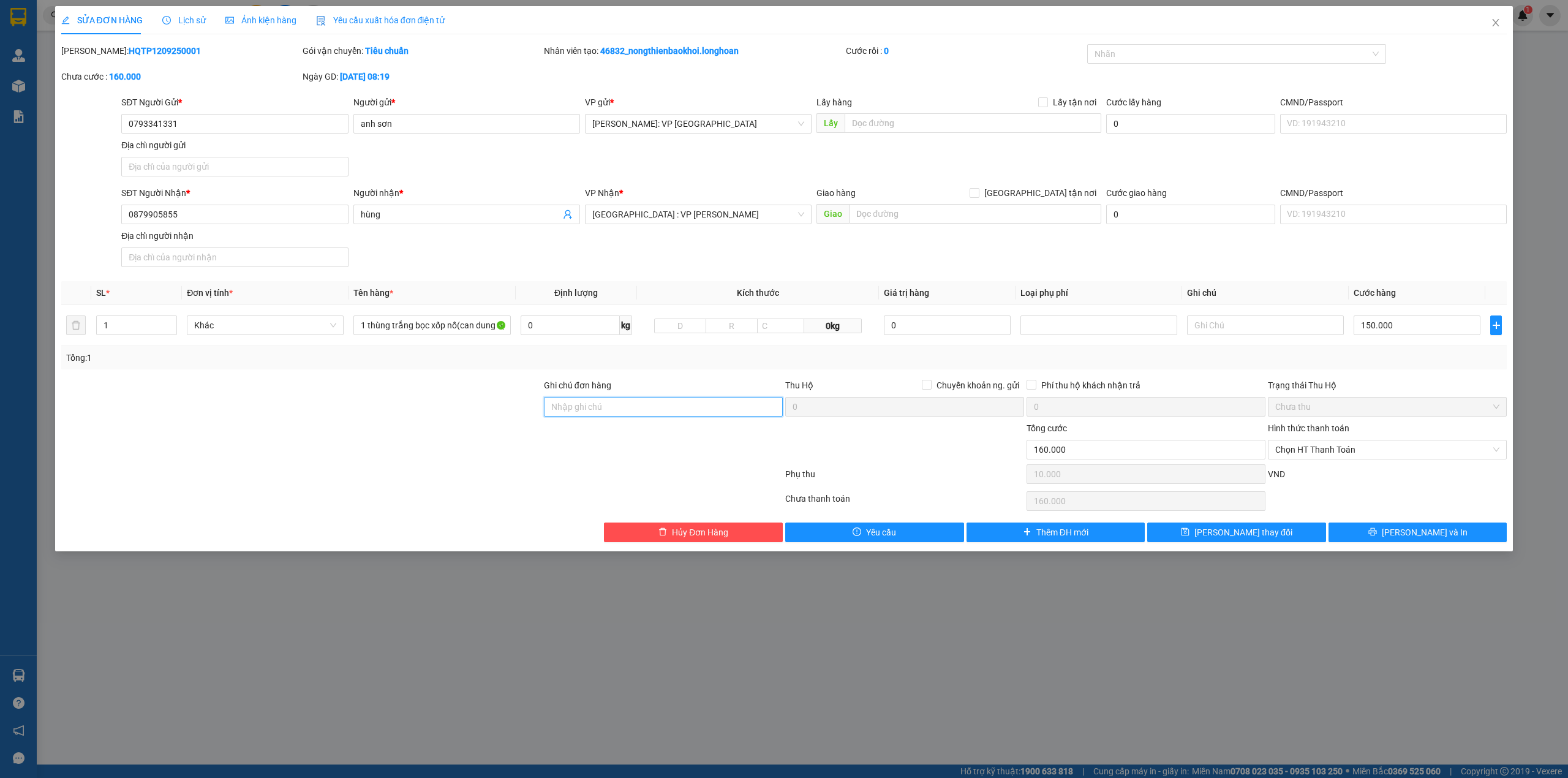
click at [600, 410] on input "Ghi chú đơn hàng" at bounding box center [663, 406] width 239 height 19
type input "Để theo mũi tên, hư hỏng không đền"
click at [457, 454] on div at bounding box center [301, 442] width 483 height 43
drag, startPoint x: 400, startPoint y: 392, endPoint x: 413, endPoint y: 394, distance: 13.2
click at [400, 394] on div at bounding box center [301, 399] width 483 height 43
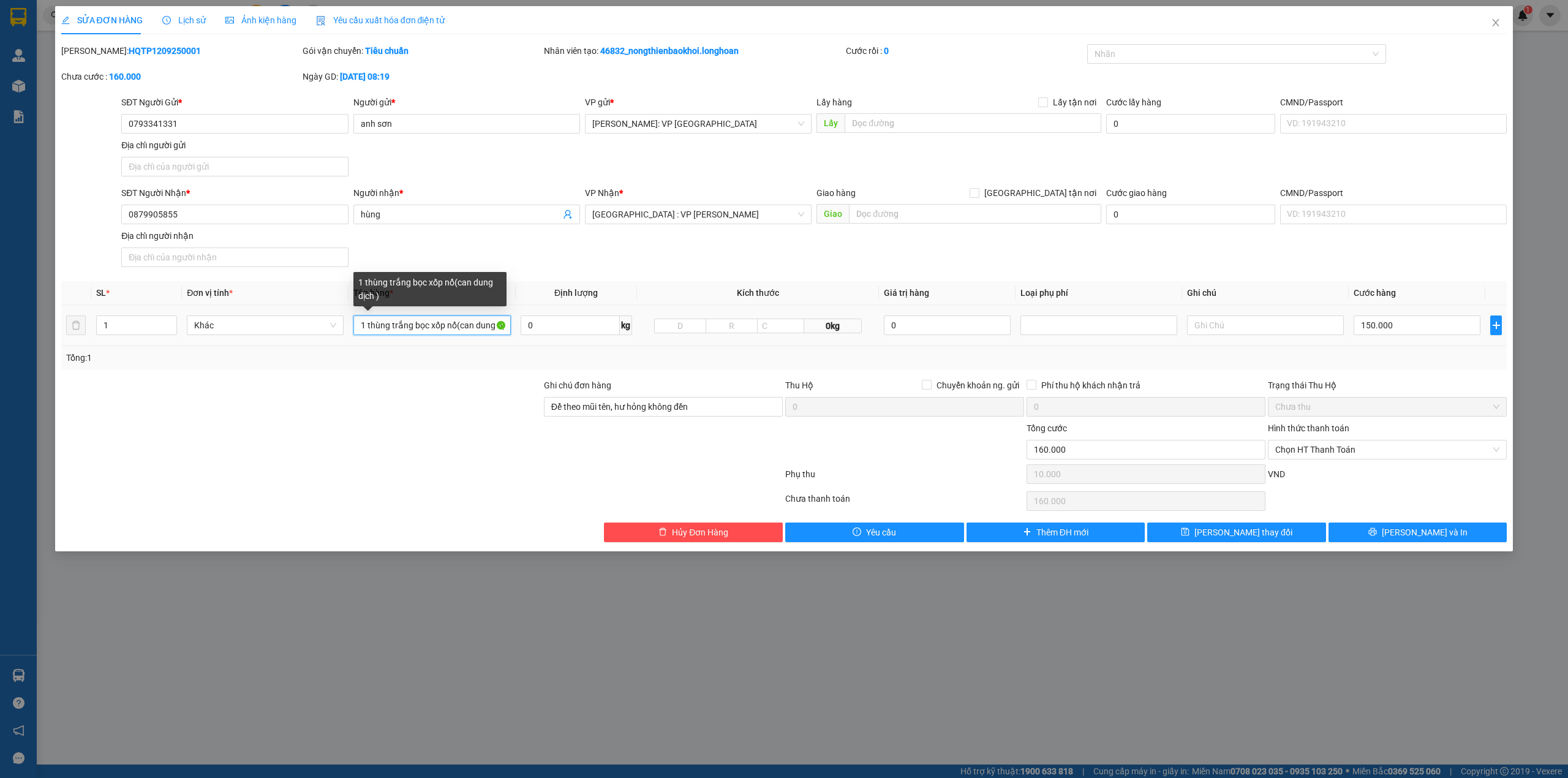
click at [459, 327] on input "1 thùng trắng bọc xốp nổ(can dung dịch )" at bounding box center [431, 324] width 157 height 19
type input "1 thùng trắng bọc xốp nổ (can dung dịch )"
click at [697, 249] on div "SĐT Người Nhận * 0879905855 Người nhận * hùng VP Nhận * [GEOGRAPHIC_DATA] : VP …" at bounding box center [814, 229] width 1391 height 86
click at [630, 258] on div "SĐT Người Nhận * 0879905855 Người nhận * hùng VP Nhận * [GEOGRAPHIC_DATA] : VP …" at bounding box center [814, 229] width 1391 height 86
click at [1217, 255] on div "SĐT Người Nhận * 0879905855 Người nhận * hùng VP Nhận * [GEOGRAPHIC_DATA] : VP …" at bounding box center [814, 229] width 1391 height 86
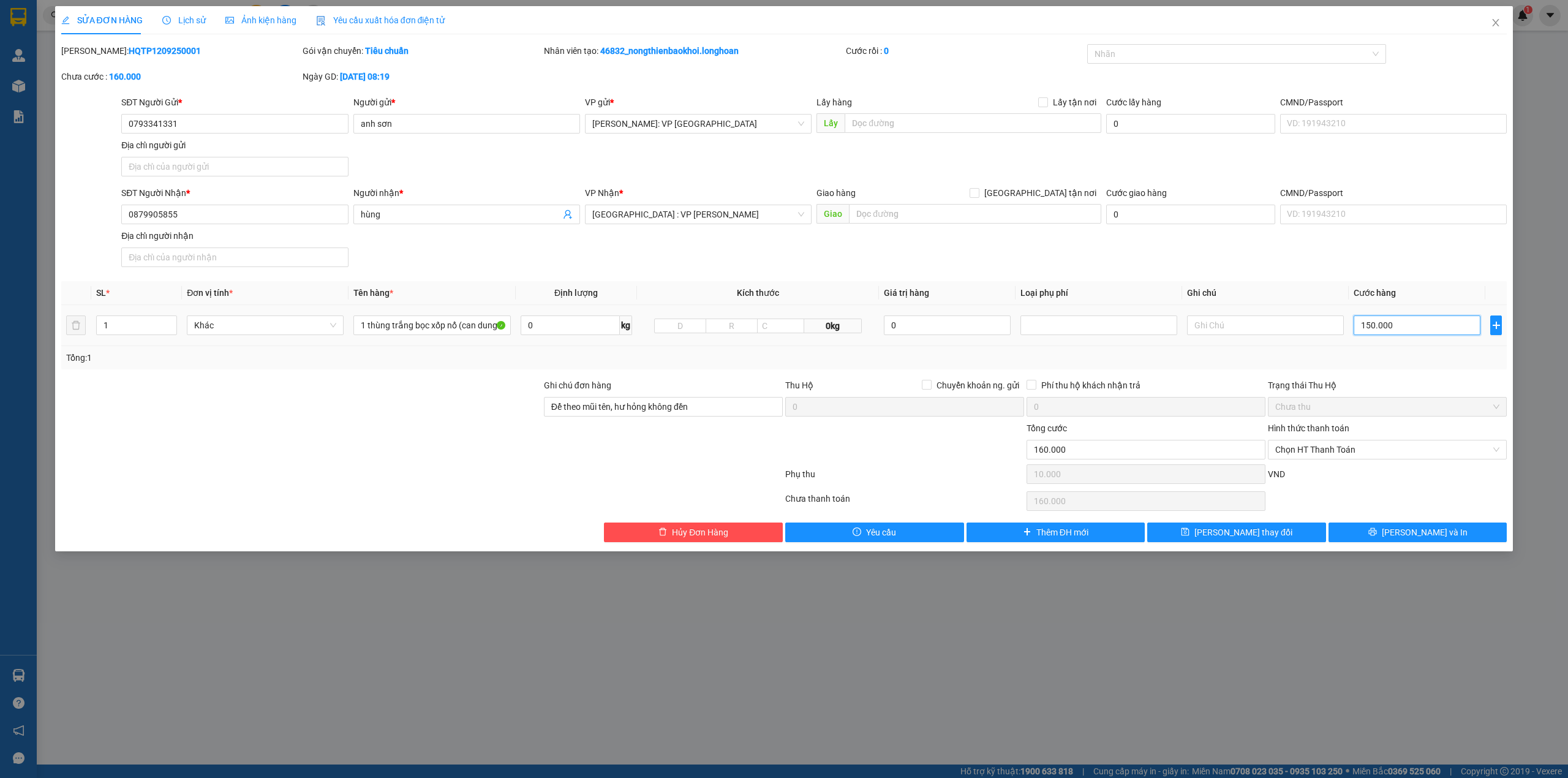
drag, startPoint x: 1373, startPoint y: 327, endPoint x: 1376, endPoint y: 340, distance: 13.3
click at [1375, 327] on input "150.000" at bounding box center [1417, 324] width 127 height 19
type input "10.001"
type input "19"
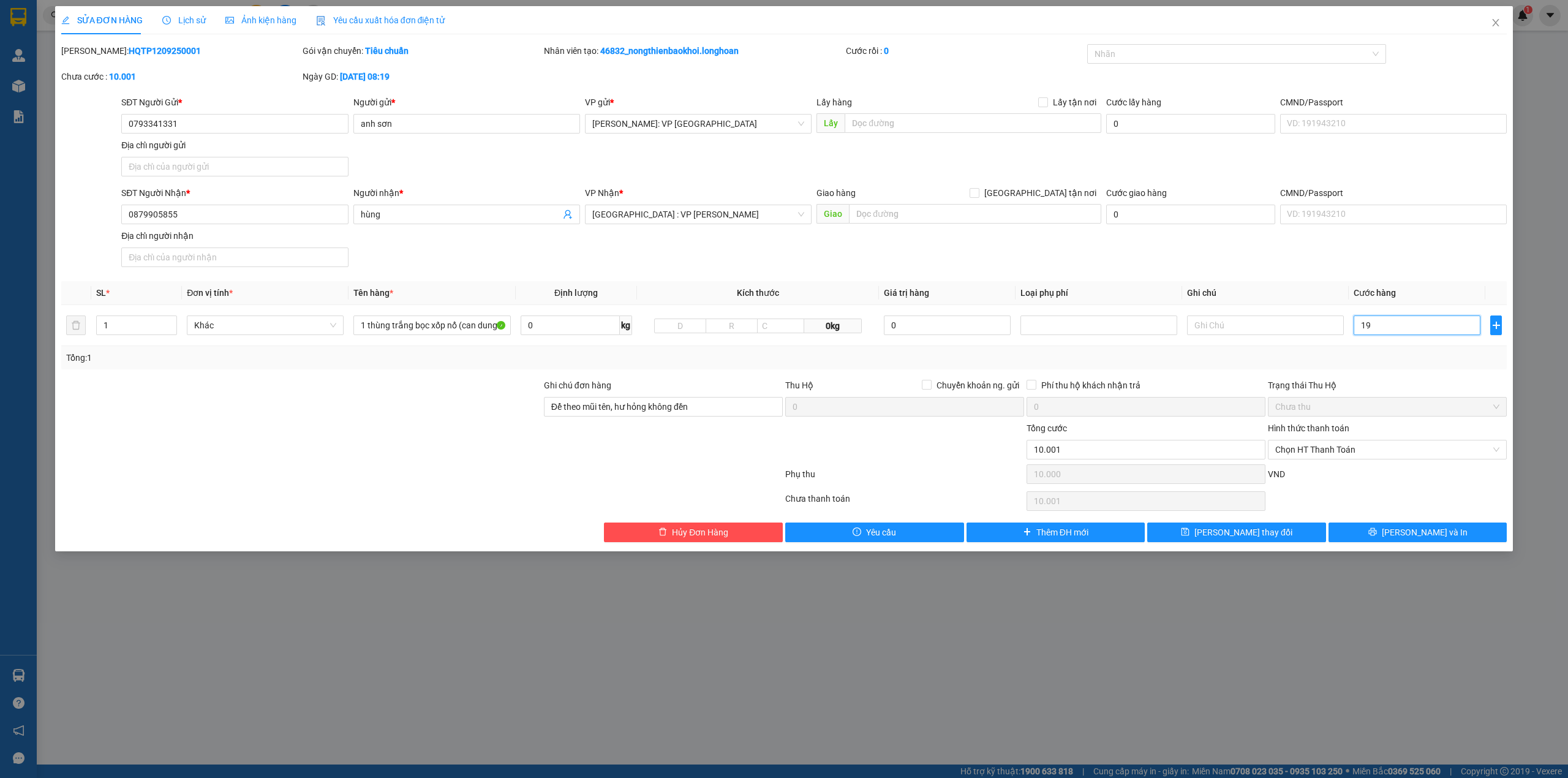
type input "10.019"
type input "10.190"
type input "190"
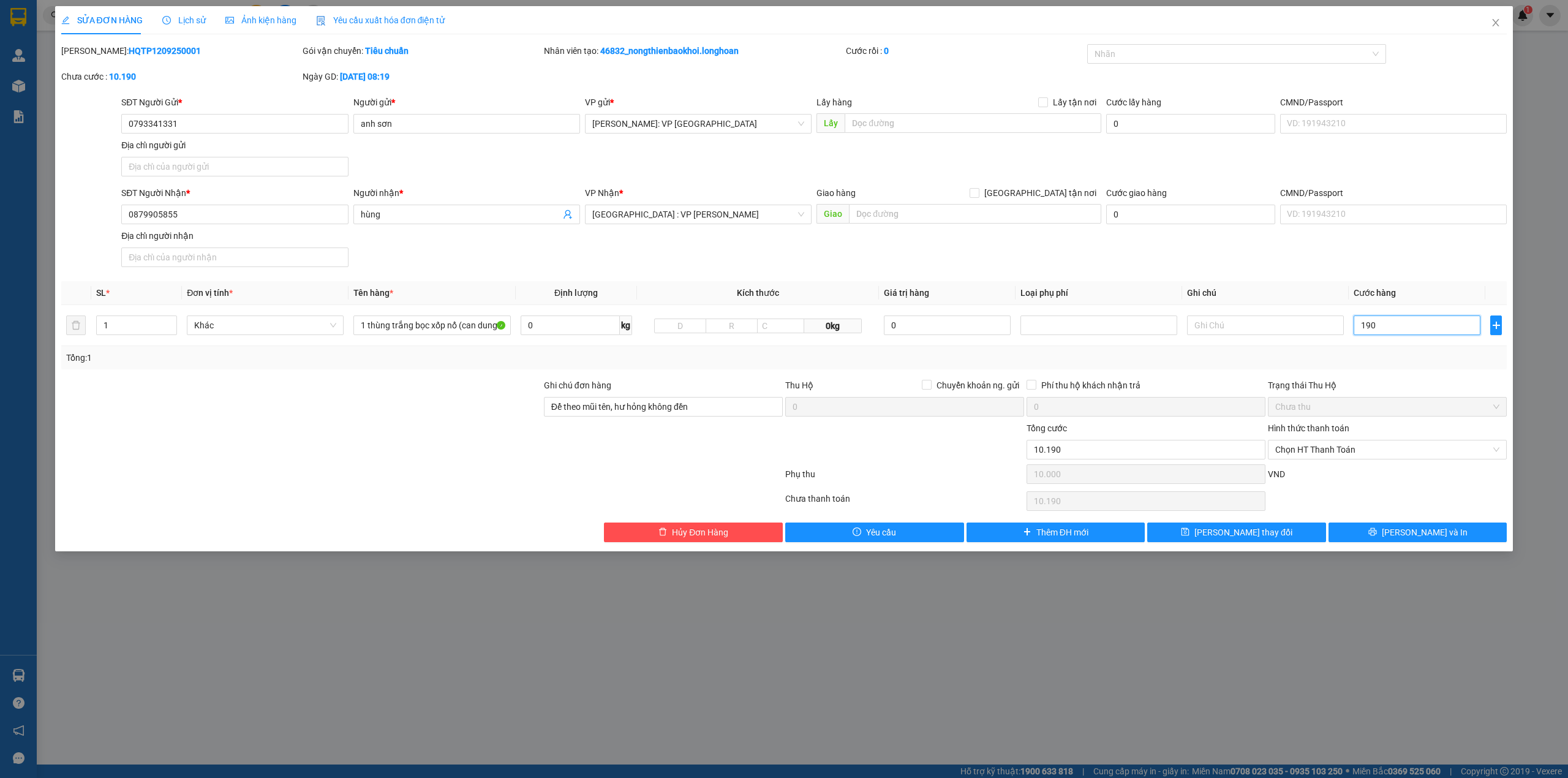
type input "11.900"
type input "1.900"
type input "29.000"
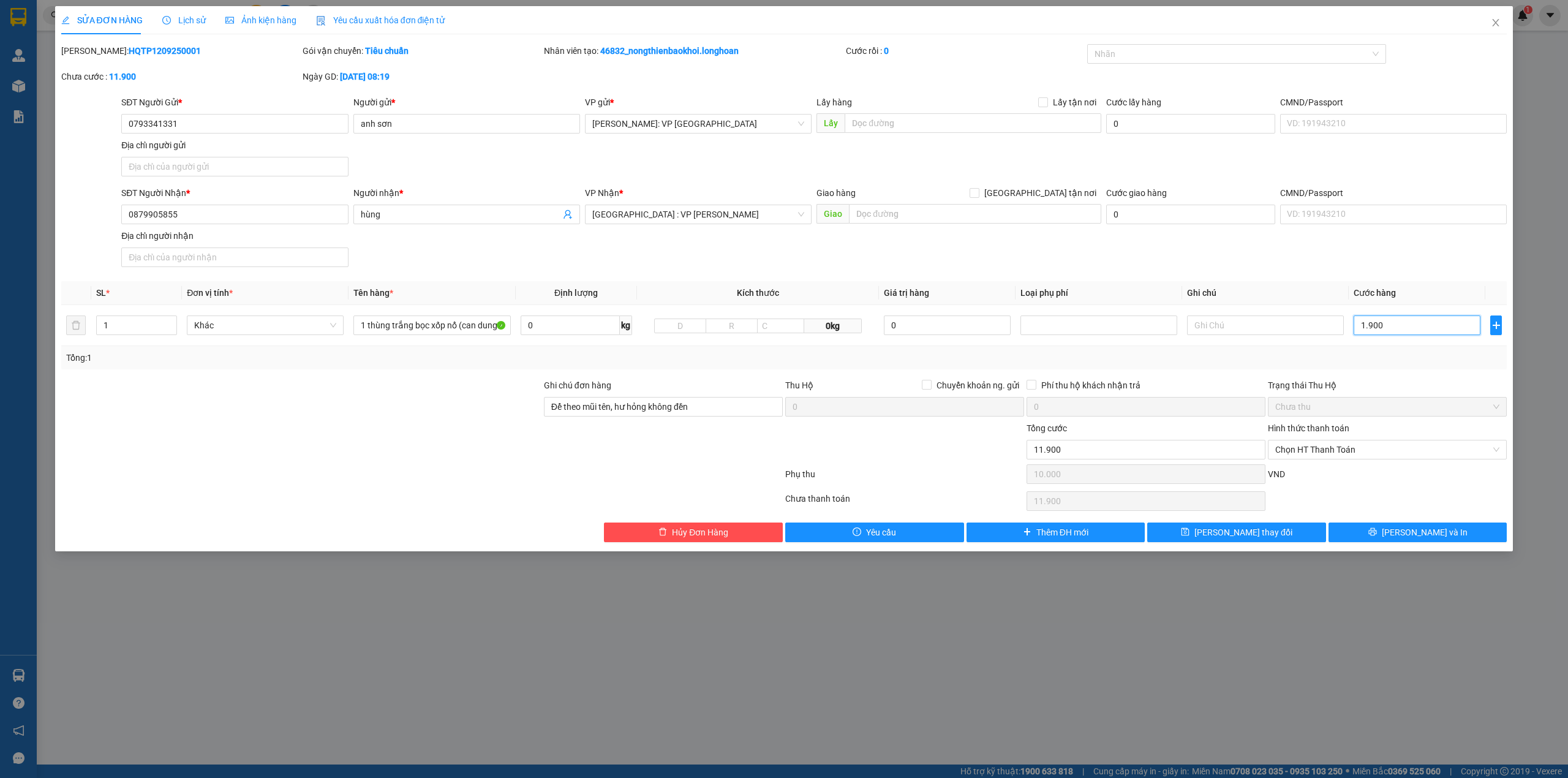
type input "19.000"
type input "200.000"
type input "190.000"
click at [1041, 265] on div "SĐT Người Nhận * 0879905855 Người nhận * hùng VP Nhận * [GEOGRAPHIC_DATA] : VP …" at bounding box center [814, 229] width 1391 height 86
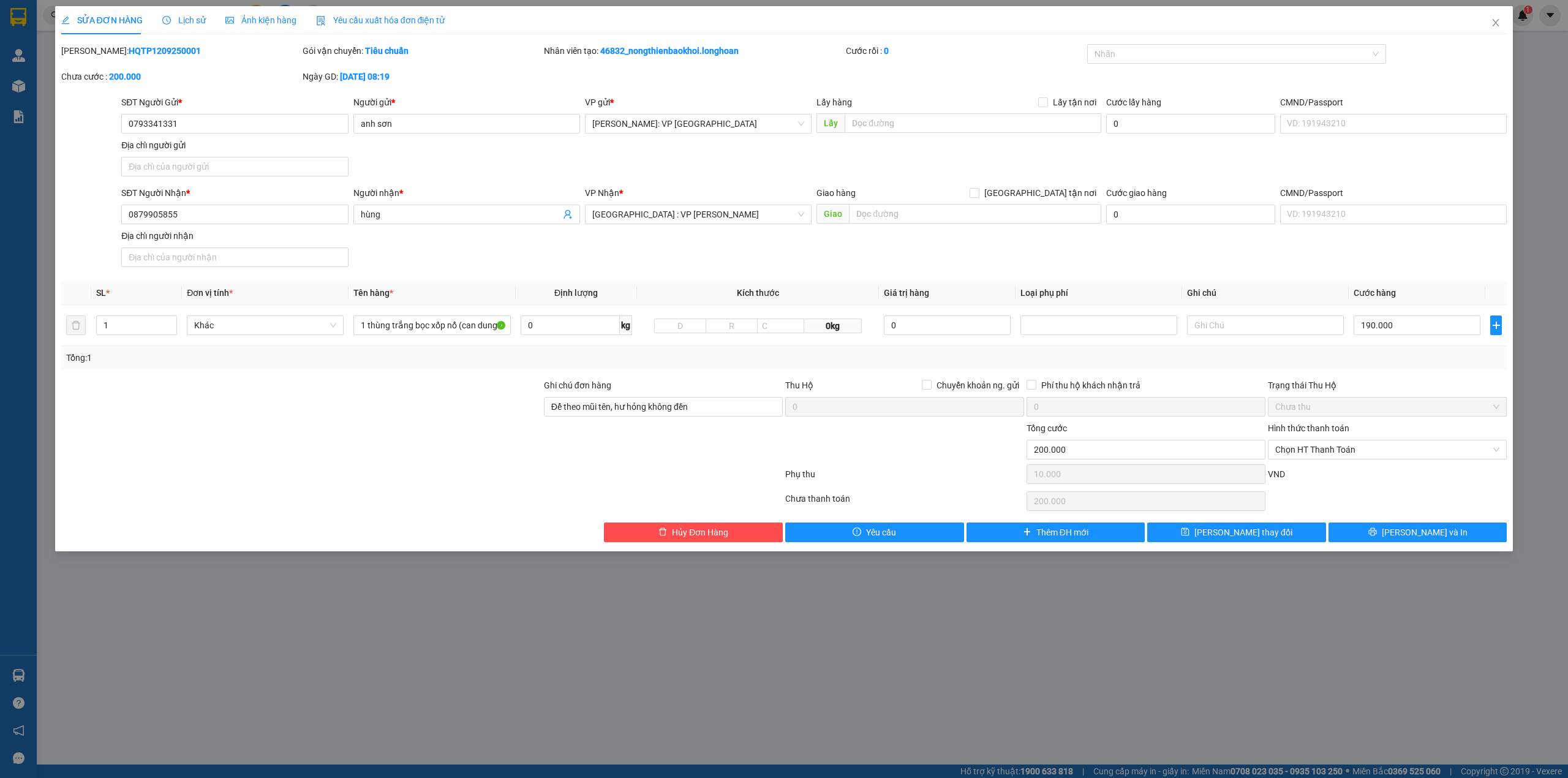
click at [458, 437] on div at bounding box center [301, 442] width 483 height 43
click at [361, 412] on div at bounding box center [301, 399] width 483 height 43
click at [436, 485] on div at bounding box center [422, 477] width 724 height 25
click at [1435, 536] on span "[PERSON_NAME] và In" at bounding box center [1424, 532] width 86 height 14
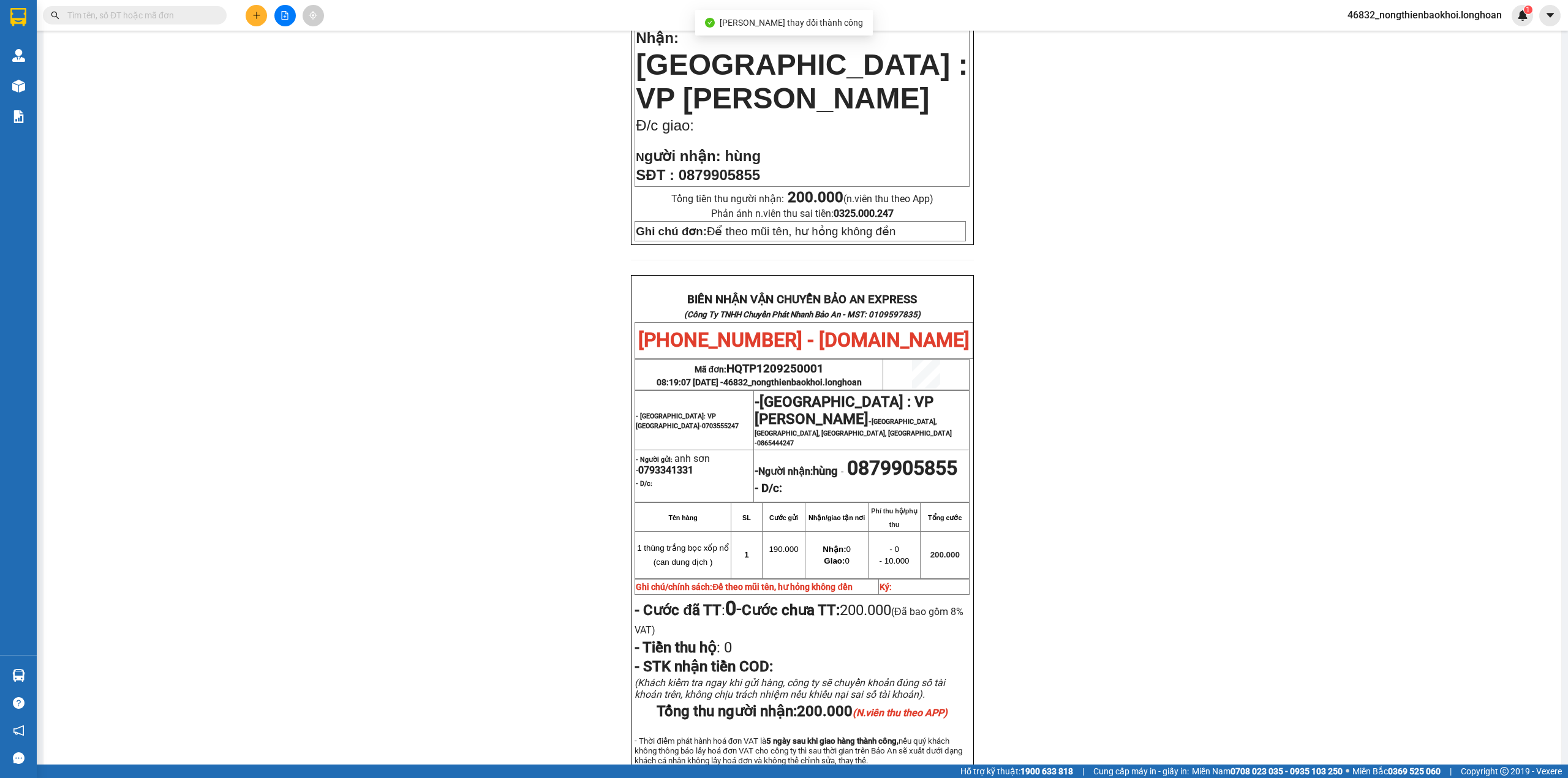
scroll to position [456, 0]
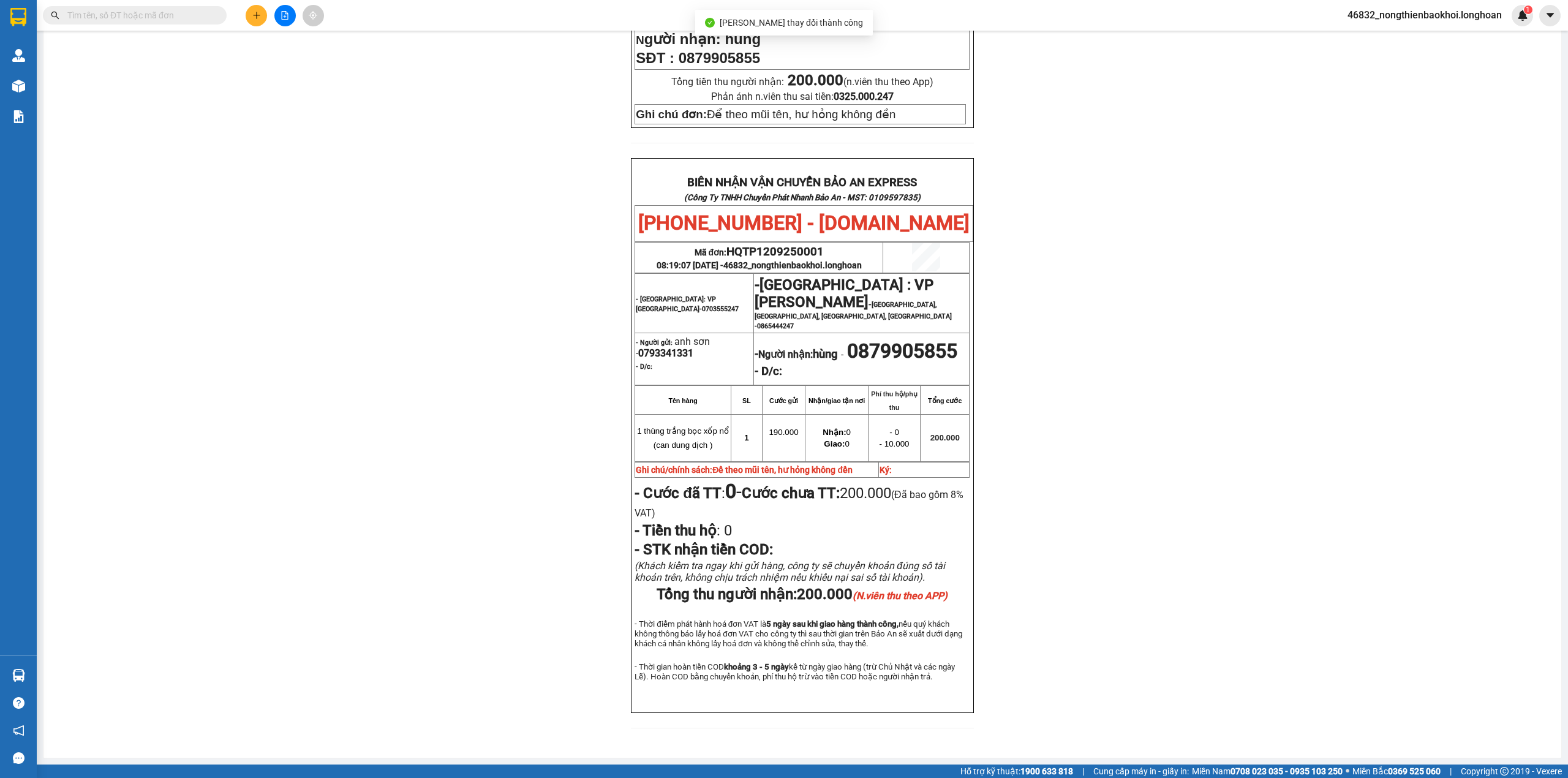
click at [483, 391] on div "PHIẾU DÁN LÊN HÀNG Ngày in phiếu: 08:27 [DATE] CSKH: [PHONE_NUMBER] CÔNG TY TNH…" at bounding box center [803, 203] width 1489 height 1079
click at [376, 363] on div "PHIẾU DÁN LÊN HÀNG Ngày in phiếu: 08:27 [DATE] CSKH: [PHONE_NUMBER] CÔNG TY TNH…" at bounding box center [803, 203] width 1489 height 1079
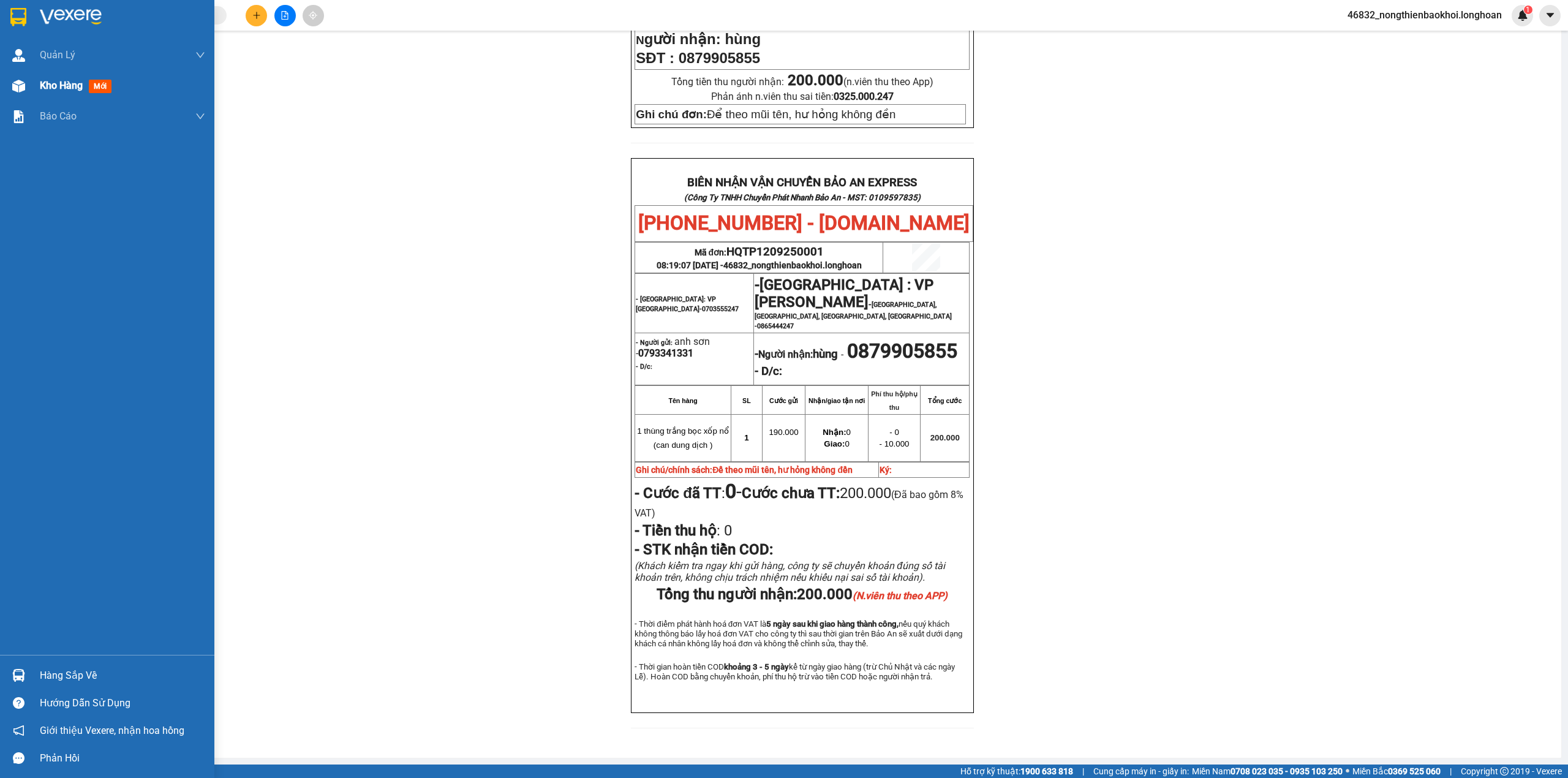
click at [32, 86] on div "Kho hàng mới" at bounding box center [107, 86] width 214 height 30
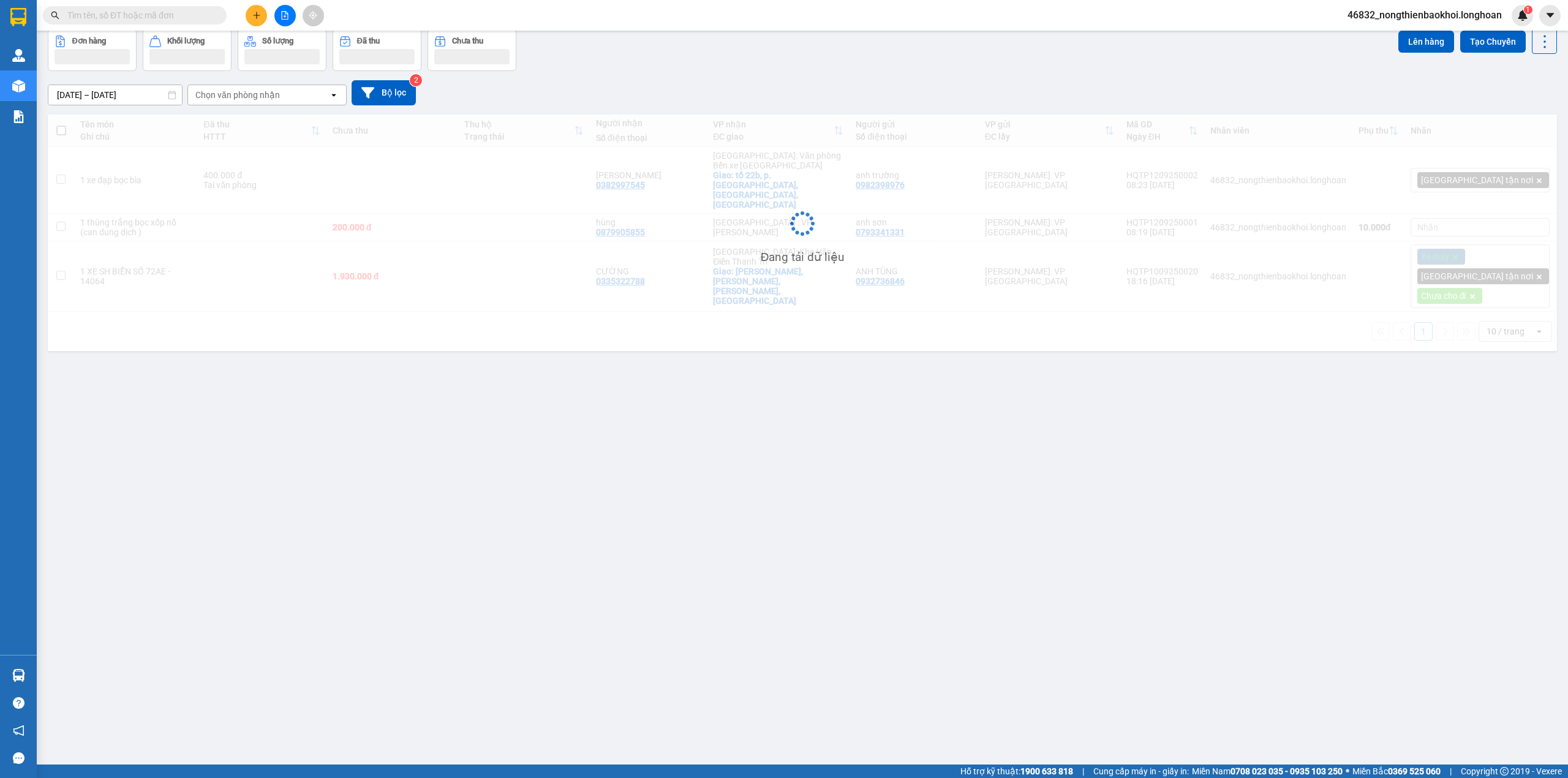
scroll to position [56, 0]
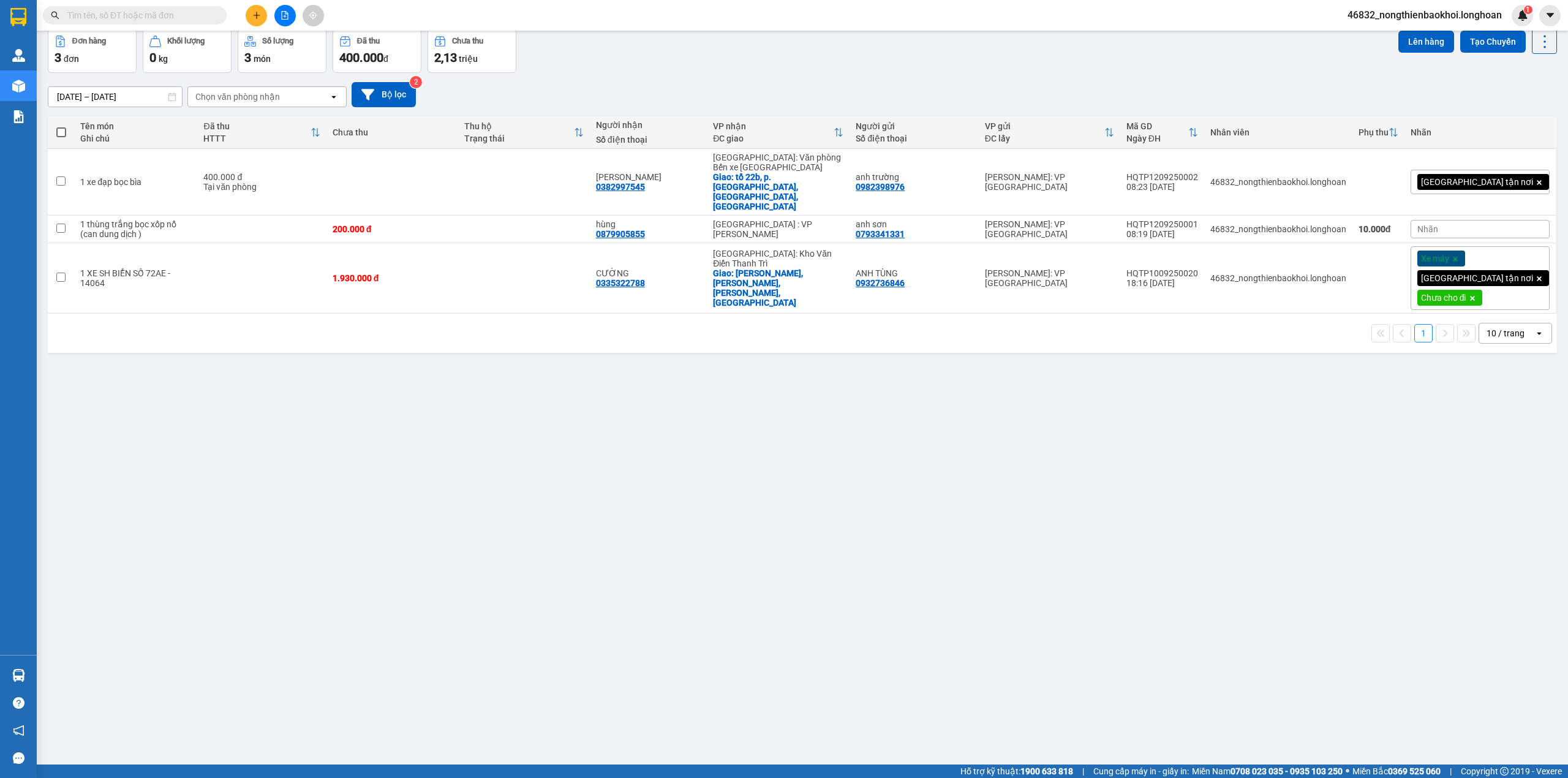
click at [704, 92] on div "[DATE] – [DATE] Press the down arrow key to interact with the calendar and sele…" at bounding box center [802, 94] width 1510 height 25
click at [814, 417] on div "ver 1.8.143 Kho gửi Trên xe Kho nhận Kho công nợ Hàng đã giao Đơn hàng 3 đơn Kh…" at bounding box center [802, 369] width 1519 height 778
click at [744, 407] on div "ver 1.8.143 Kho gửi Trên xe Kho nhận Kho công nợ Hàng đã giao Đơn hàng 3 đơn Kh…" at bounding box center [802, 369] width 1519 height 778
click at [261, 16] on button at bounding box center [257, 16] width 22 height 22
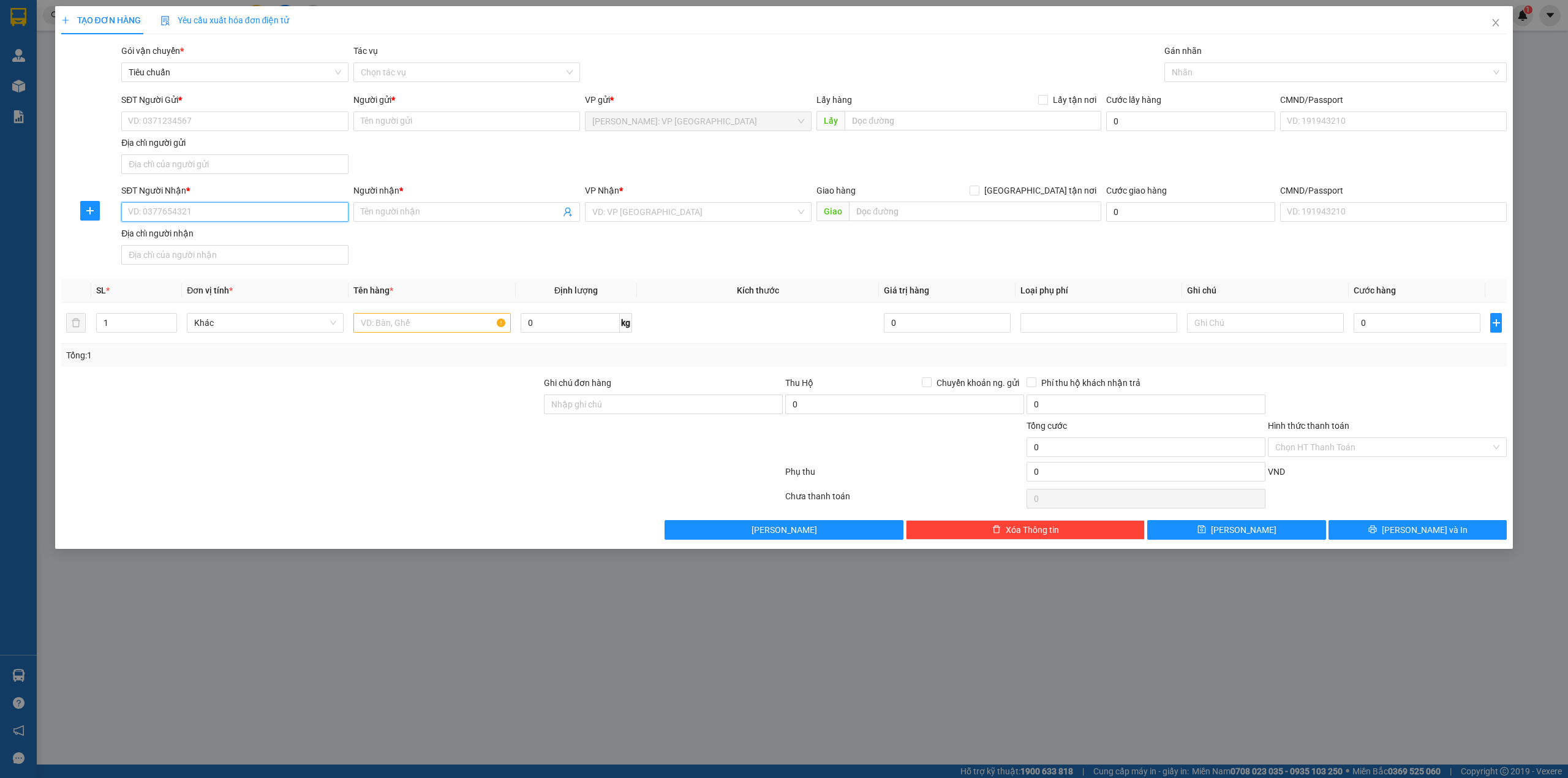
click at [212, 216] on input "SĐT Người Nhận *" at bounding box center [234, 211] width 226 height 19
type input "0909949919"
click at [283, 241] on div "0909949919 - VĂN [PERSON_NAME]" at bounding box center [234, 238] width 212 height 14
type input "VĂN [PERSON_NAME]"
checkbox input "true"
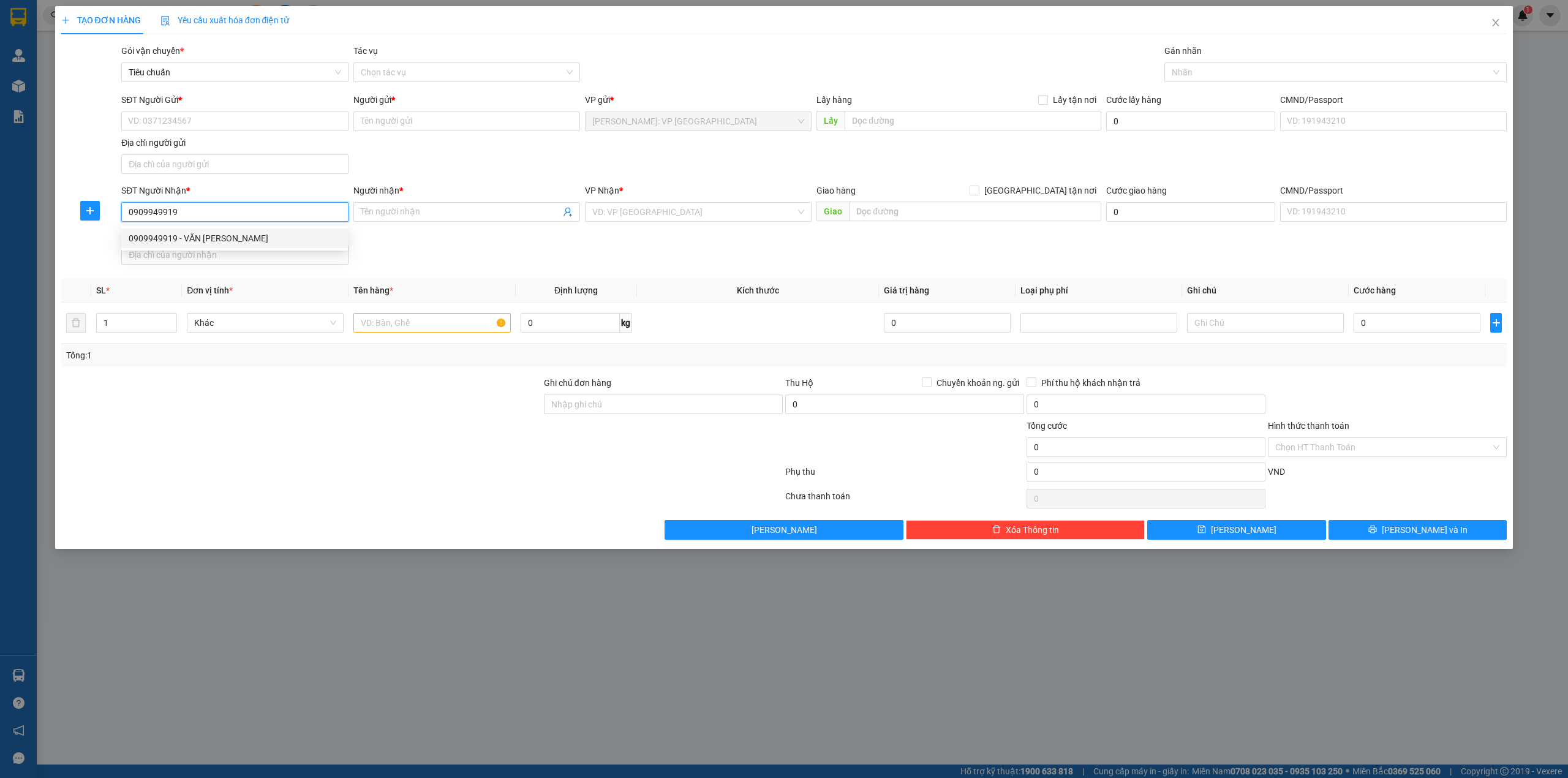
type input "31 HÒA PHÚ 9, [GEOGRAPHIC_DATA], [GEOGRAPHIC_DATA], [GEOGRAPHIC_DATA]"
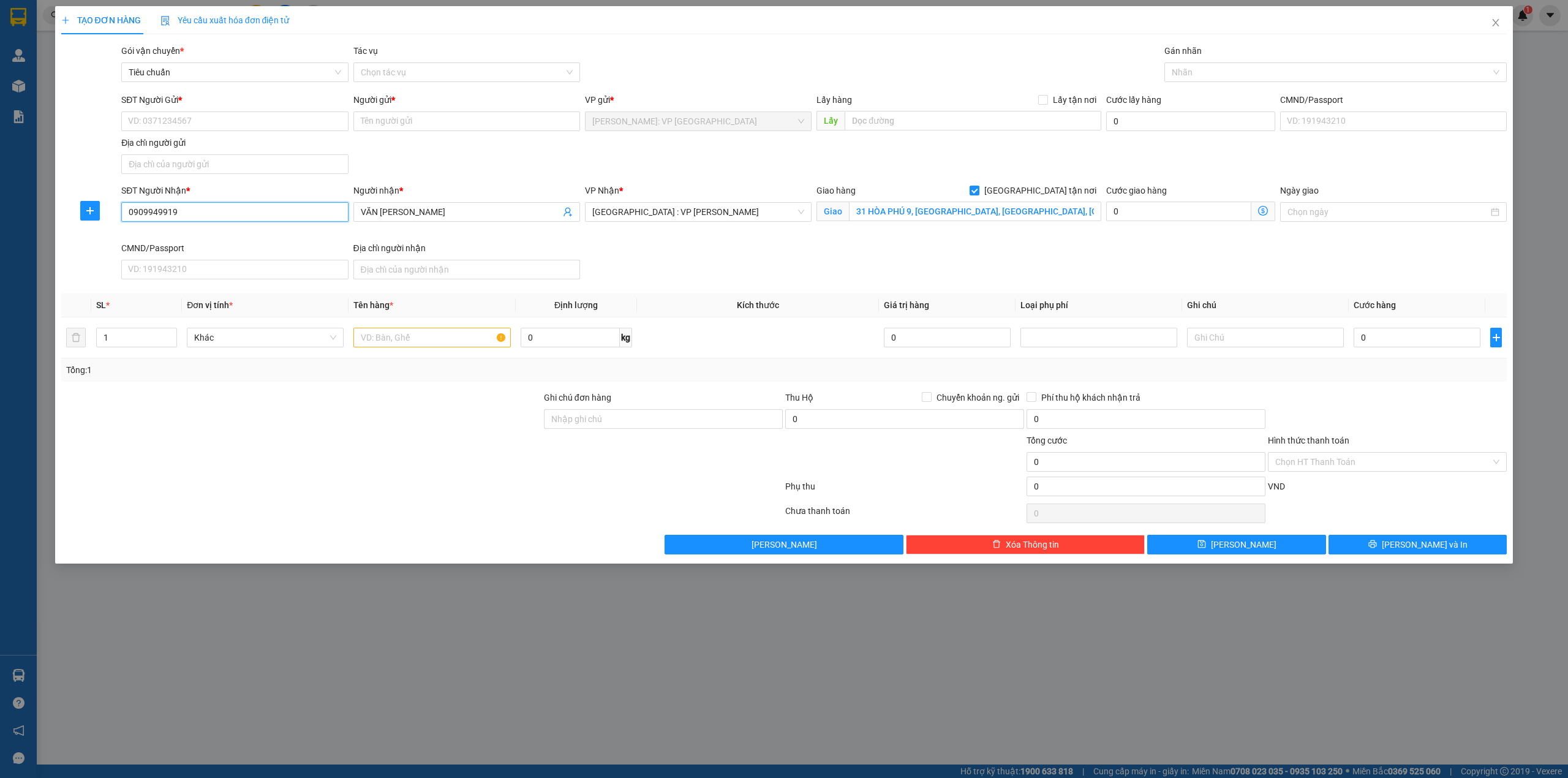
type input "0909949919"
click at [977, 246] on div "SĐT Người Nhận * 0909949919 0909949919 Người nhận * VĂN KHOA VŨ VP Nhận * [GEOG…" at bounding box center [814, 234] width 1391 height 100
click at [690, 173] on div "SĐT Người Gửi * VD: 0371234567 Người gửi * Tên người gửi VP gửi * [GEOGRAPHIC_D…" at bounding box center [814, 136] width 1391 height 86
click at [213, 125] on input "SĐT Người Gửi *" at bounding box center [234, 121] width 226 height 19
click at [446, 155] on div "SĐT Người Gửi * VD: 0371234567 Người gửi * Tên người gửi VP gửi * [GEOGRAPHIC_D…" at bounding box center [814, 136] width 1391 height 86
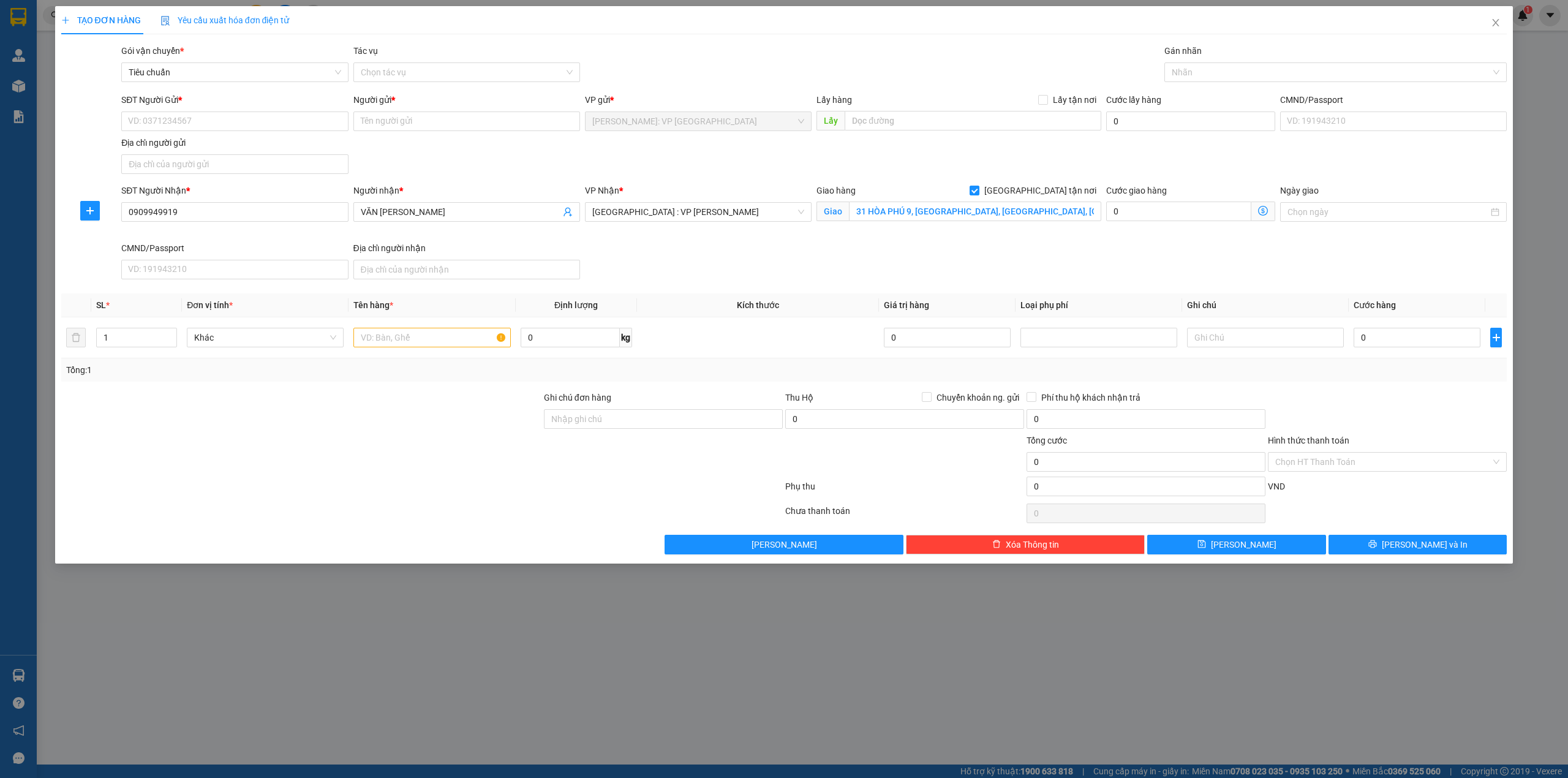
click at [433, 151] on div "SĐT Người Gửi * VD: 0371234567 Người gửi * Tên người gửi VP gửi * [GEOGRAPHIC_D…" at bounding box center [814, 136] width 1391 height 86
click at [1221, 68] on div at bounding box center [1330, 72] width 325 height 14
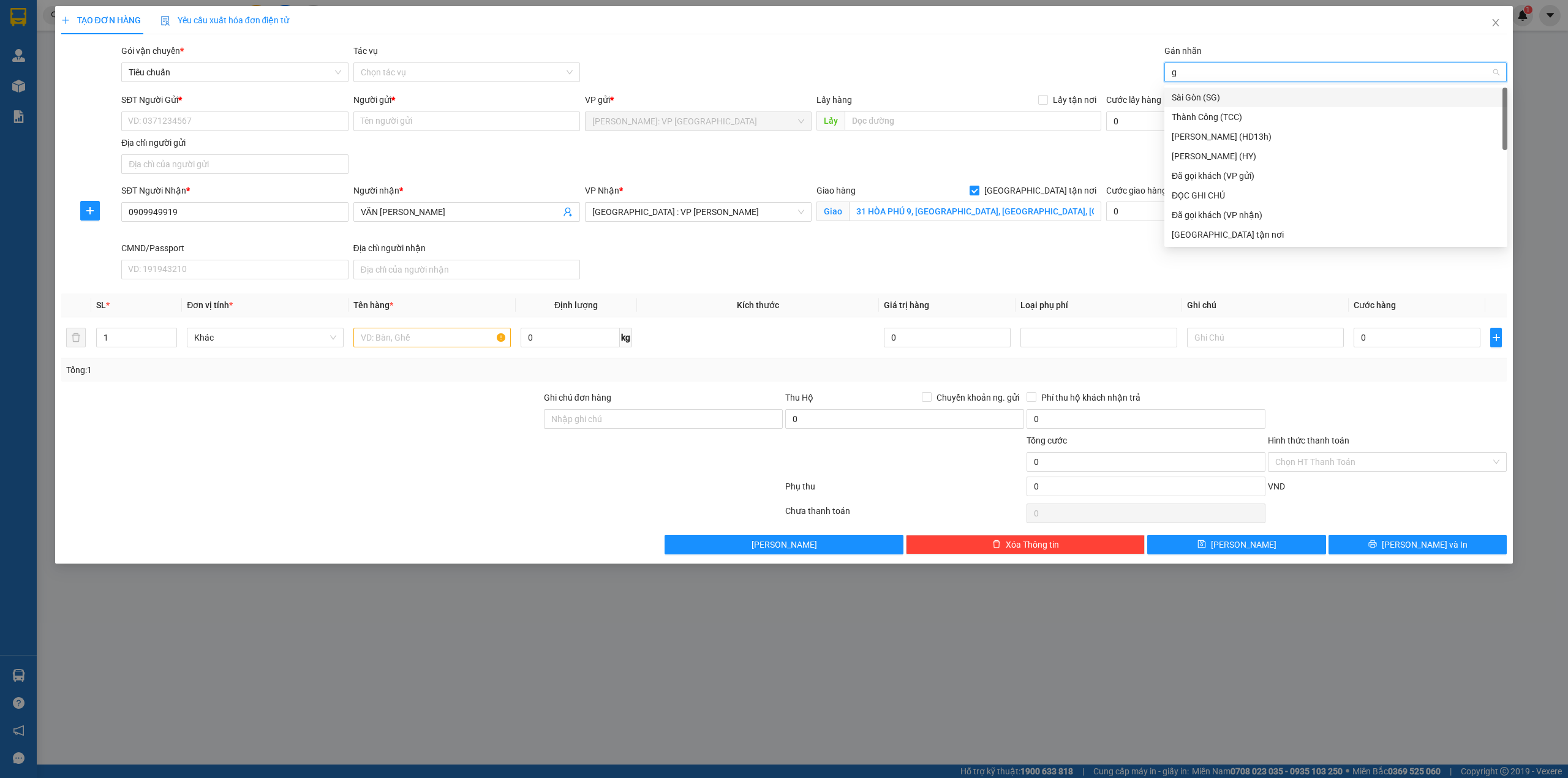
type input "gi"
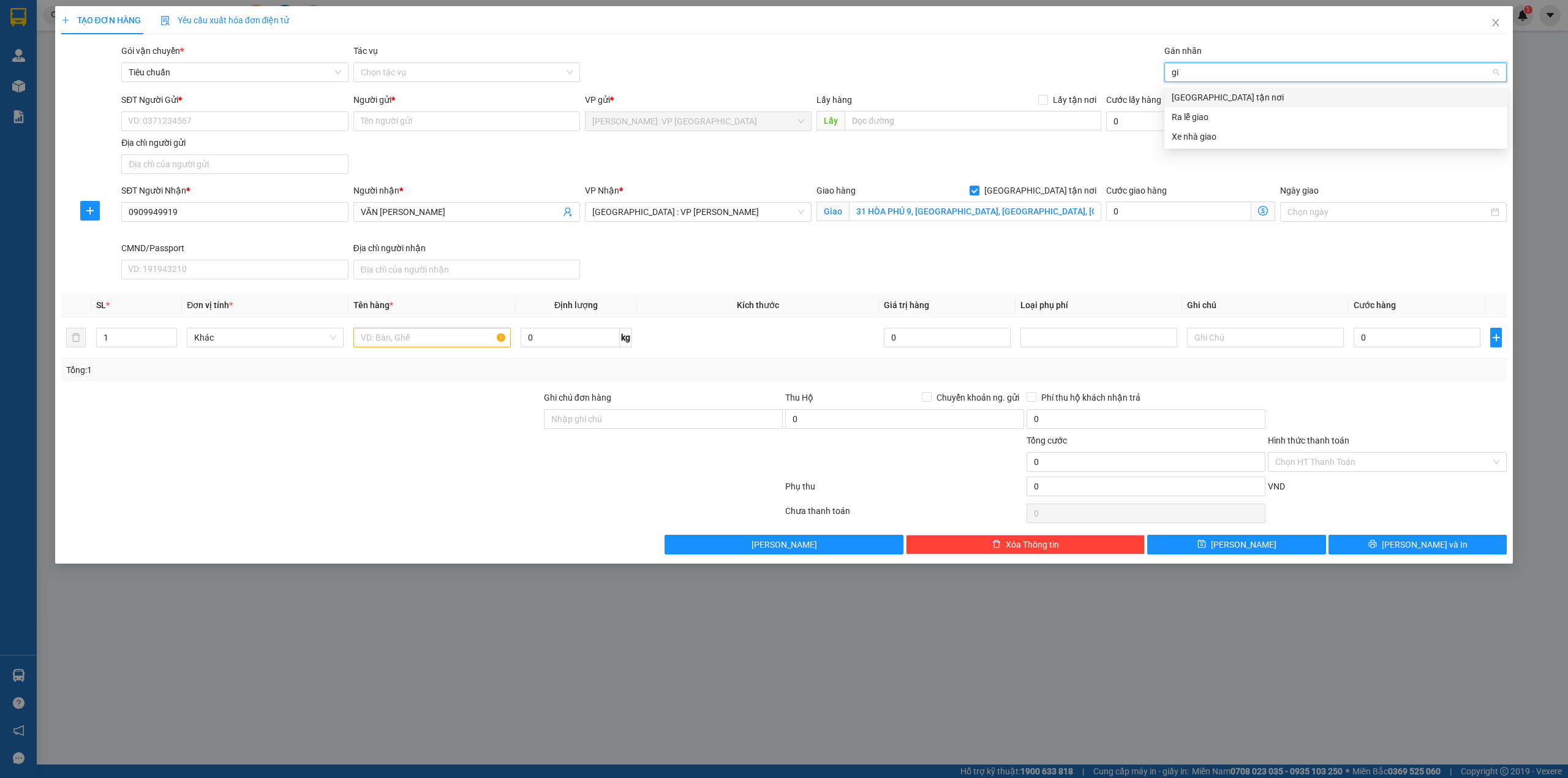
click at [1214, 99] on div "[GEOGRAPHIC_DATA] tận nơi" at bounding box center [1336, 97] width 328 height 14
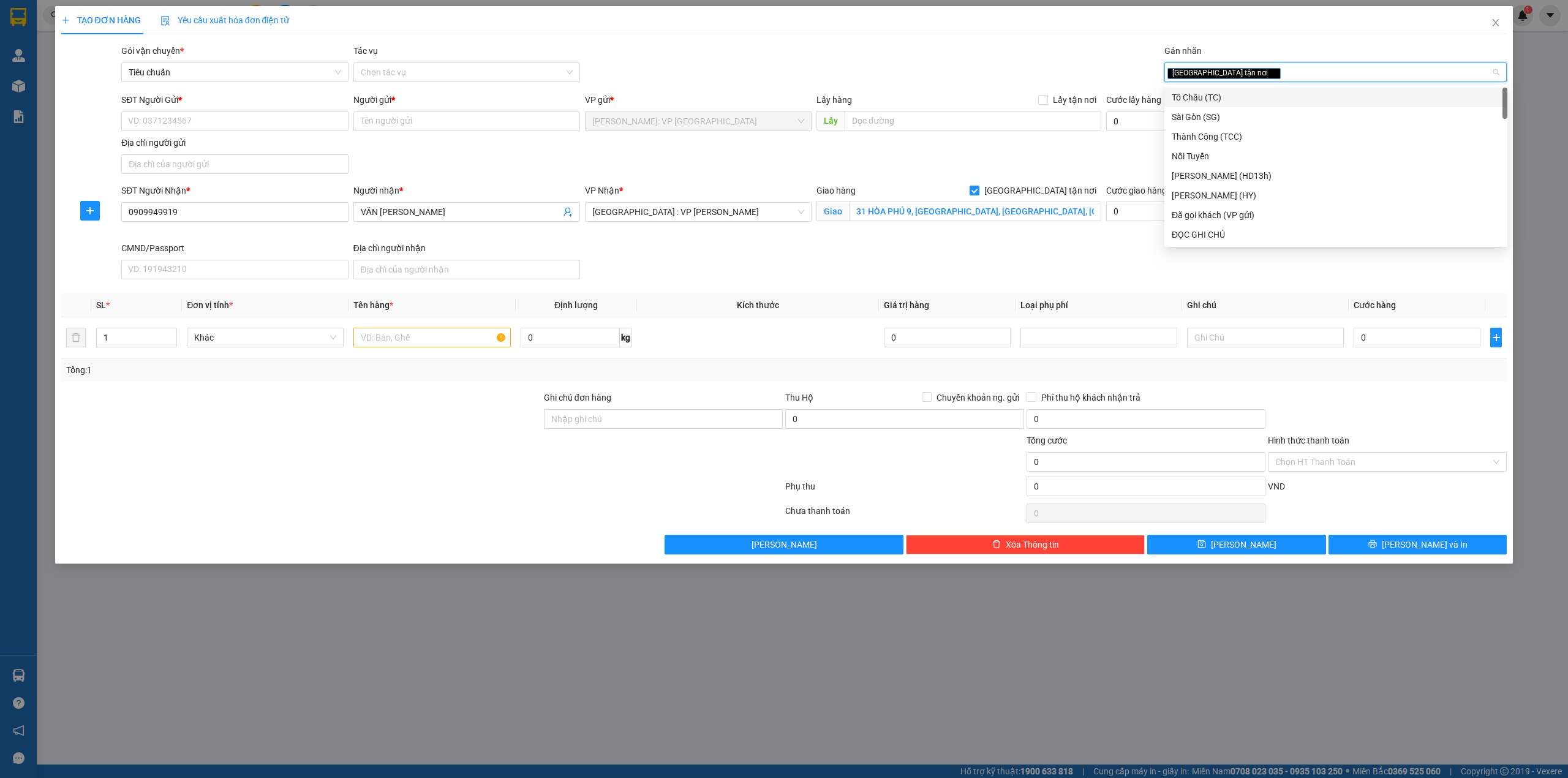
click at [936, 79] on div "Gói vận chuyển * Tiêu chuẩn Tác vụ Chọn tác vụ Gán nhãn Giao tận nơi" at bounding box center [814, 65] width 1391 height 43
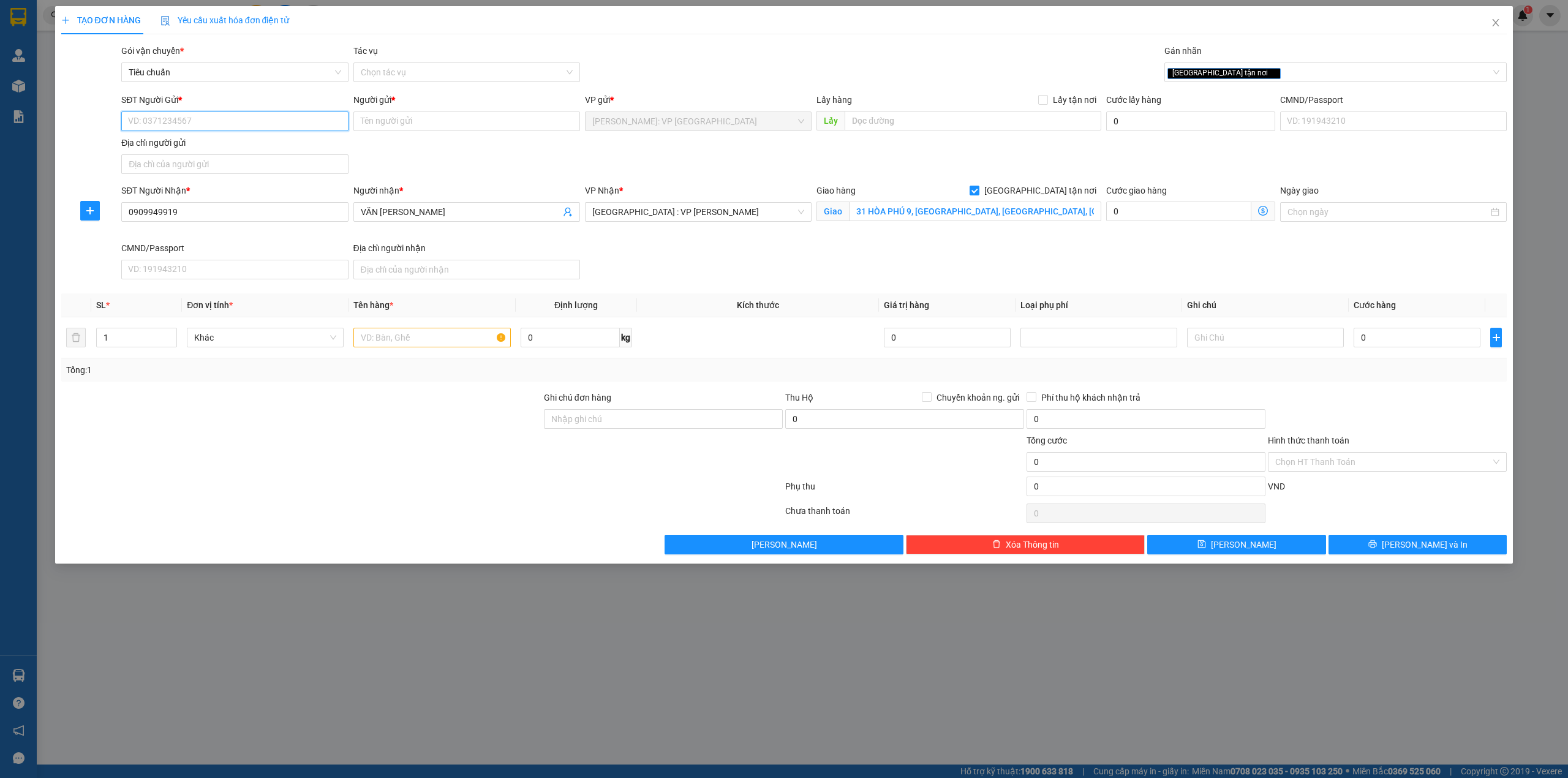
click at [252, 112] on input "SĐT Người Gửi *" at bounding box center [234, 121] width 226 height 19
type input "0772047792"
click at [420, 125] on input "Người gửi *" at bounding box center [467, 121] width 226 height 19
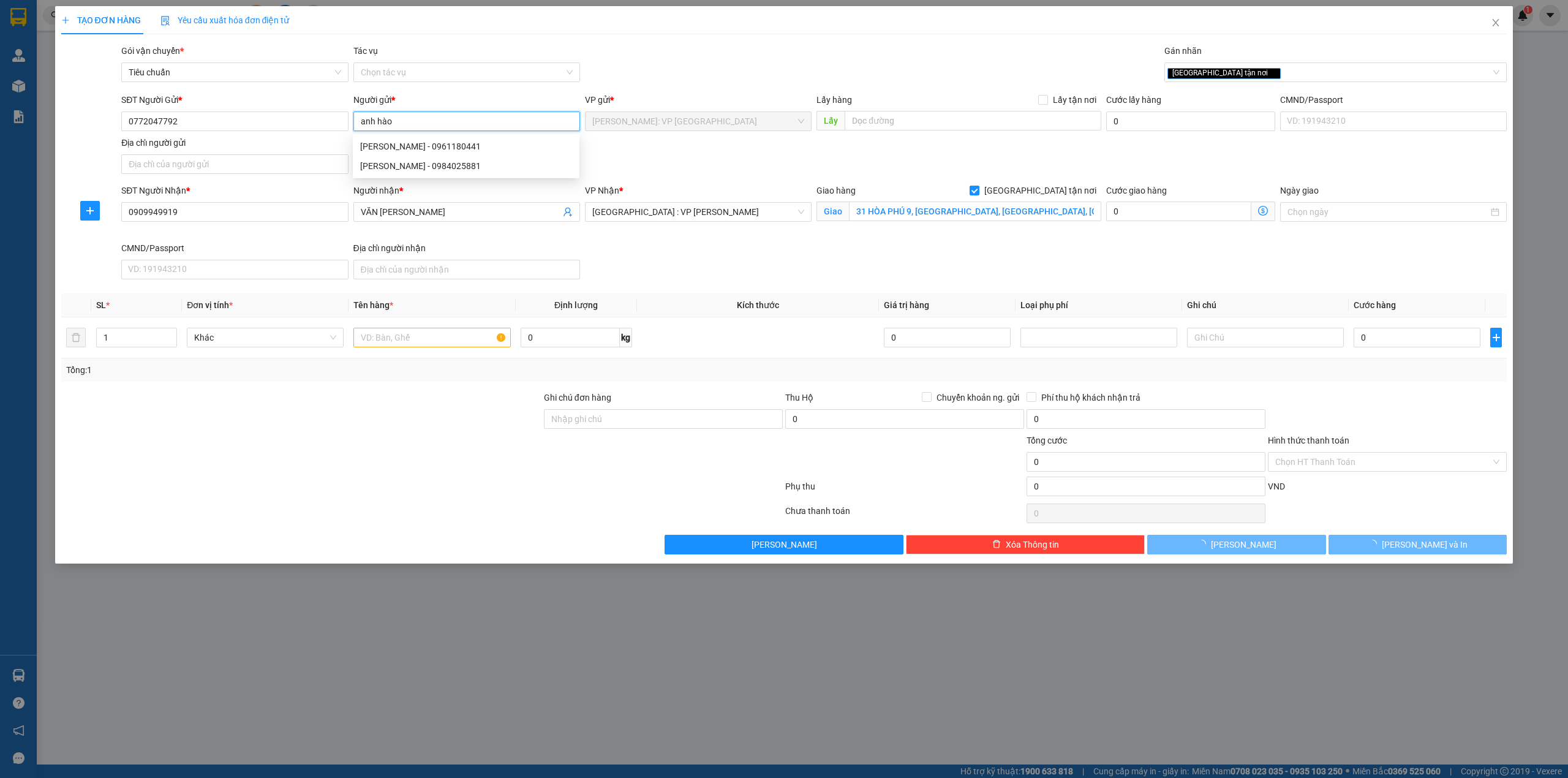
type input "anh hào"
click at [658, 48] on div "Gói vận chuyển * Tiêu chuẩn Tác vụ Chọn tác vụ Gán nhãn Giao tận nơi" at bounding box center [814, 65] width 1391 height 43
click at [387, 346] on input "text" at bounding box center [431, 337] width 157 height 19
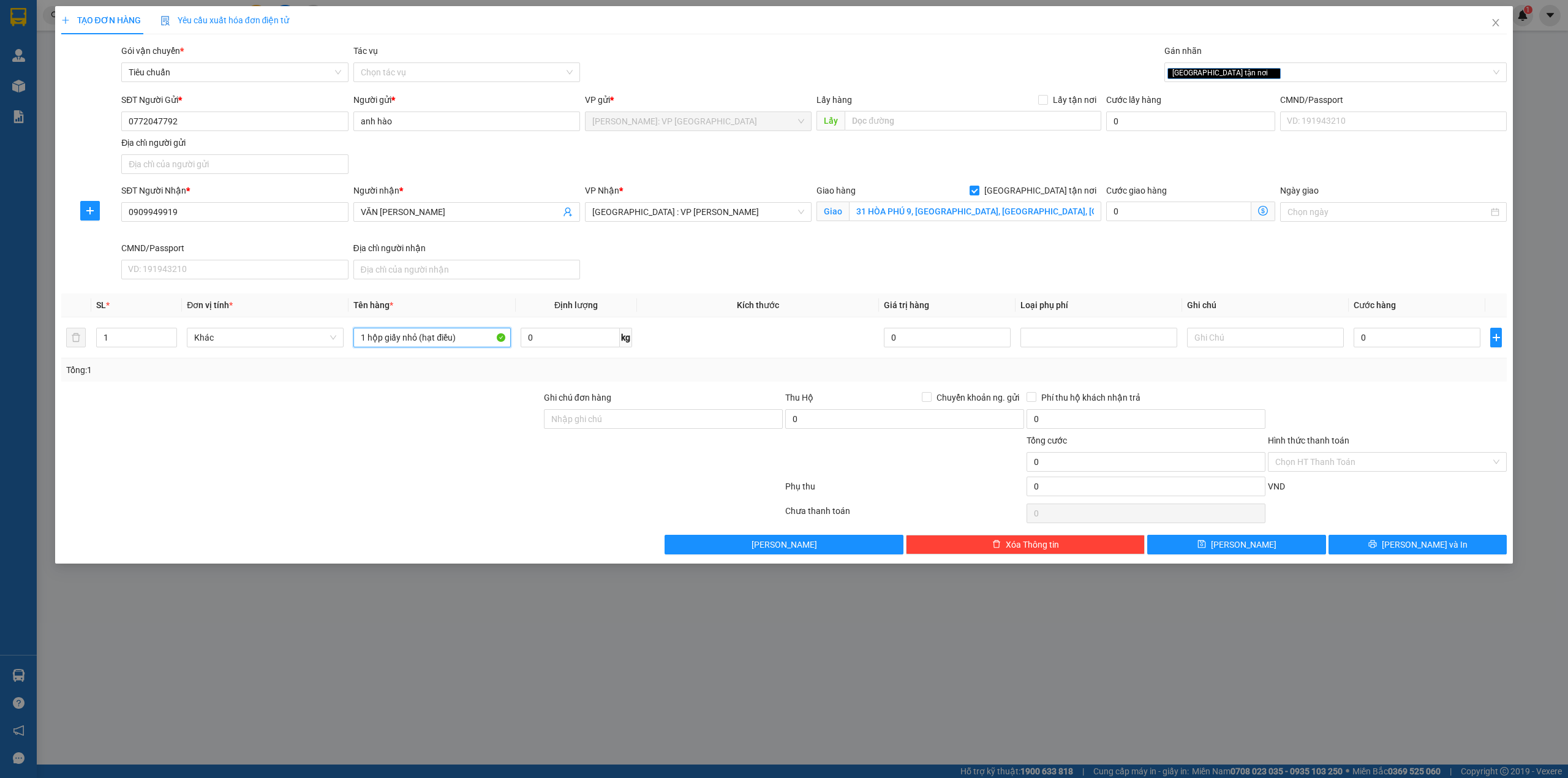
type input "1 hộp giấy nhỏ (hạt điều)"
click at [386, 415] on div at bounding box center [301, 412] width 483 height 43
click at [740, 268] on div "SĐT Người Nhận * 0909949919 Người nhận * VĂN KHOA VŨ VP Nhận * [GEOGRAPHIC_DATA…" at bounding box center [814, 234] width 1391 height 100
click at [439, 397] on div at bounding box center [301, 412] width 483 height 43
click at [1380, 348] on input "0" at bounding box center [1417, 337] width 127 height 19
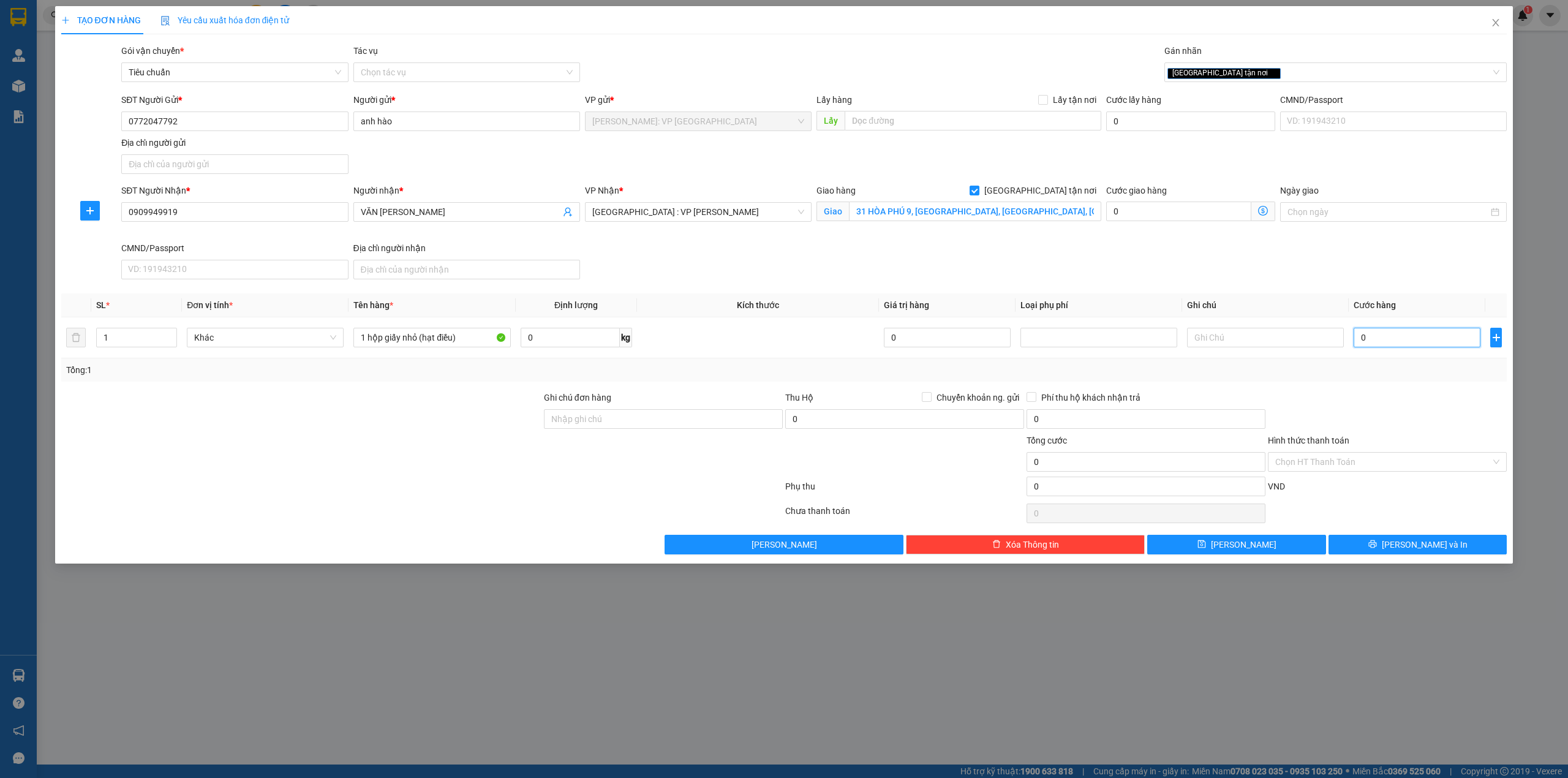
type input "1"
type input "10"
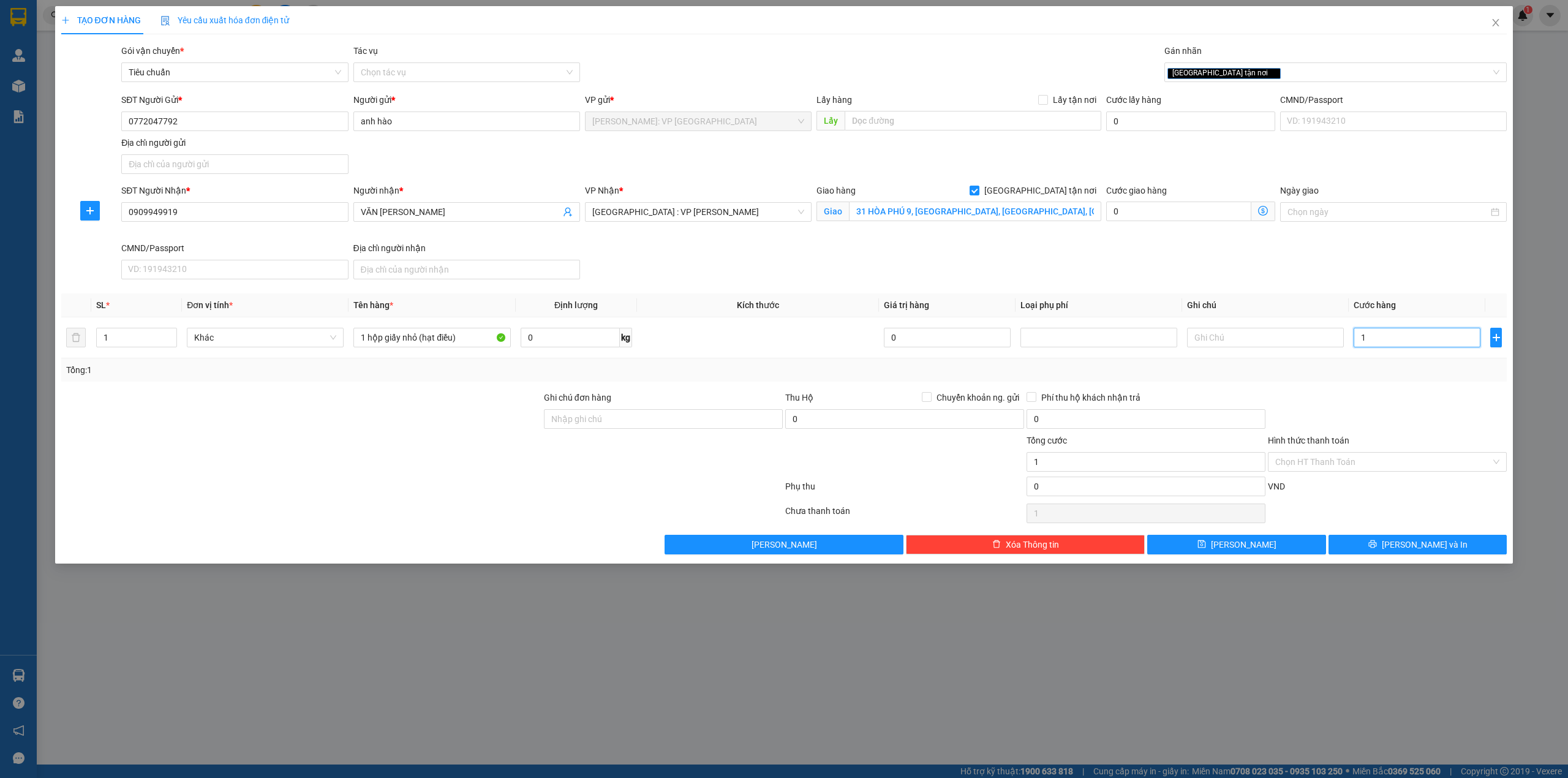
type input "10"
type input "100"
type input "1.000"
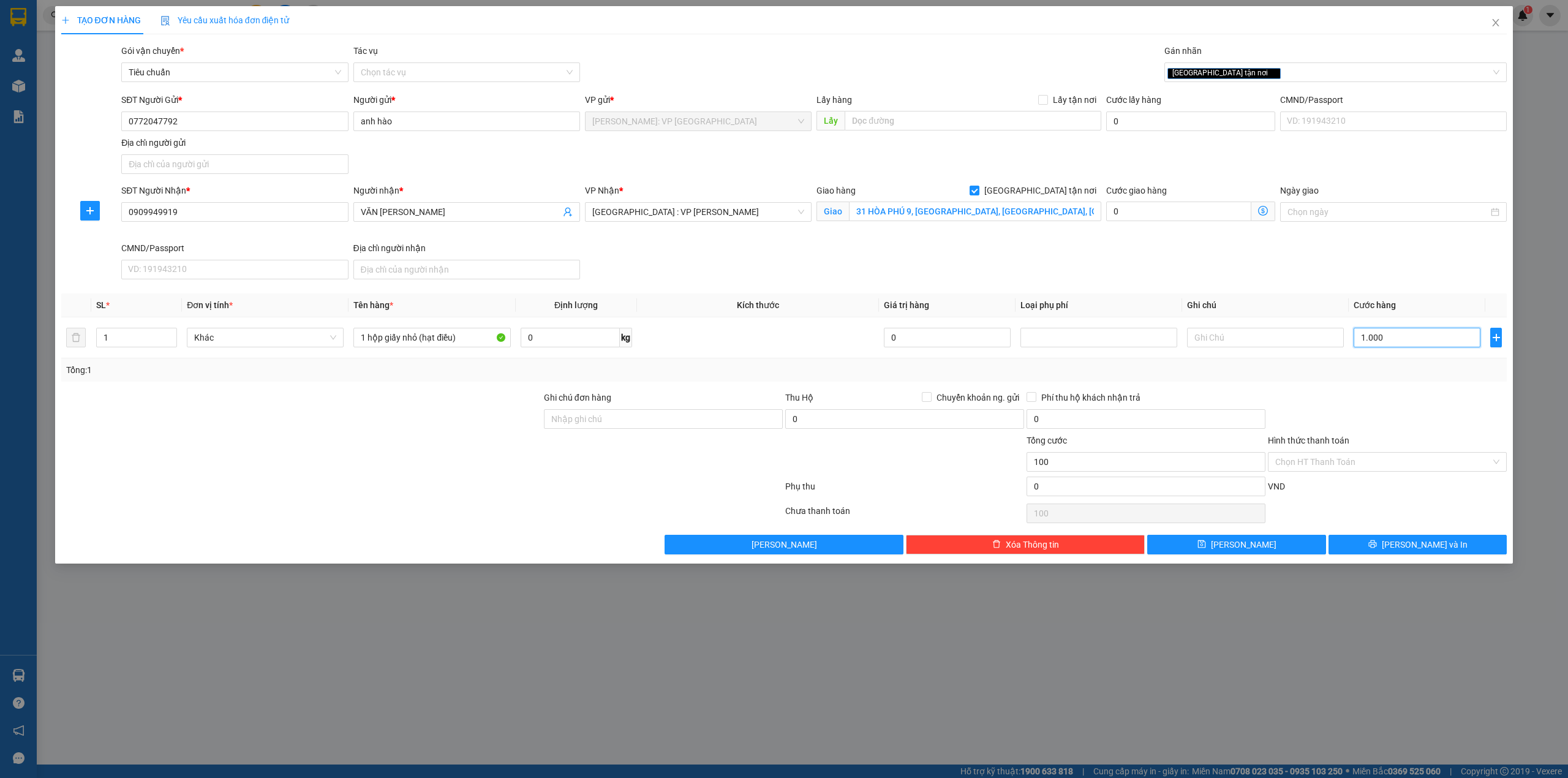
type input "1.000"
type input "10.000"
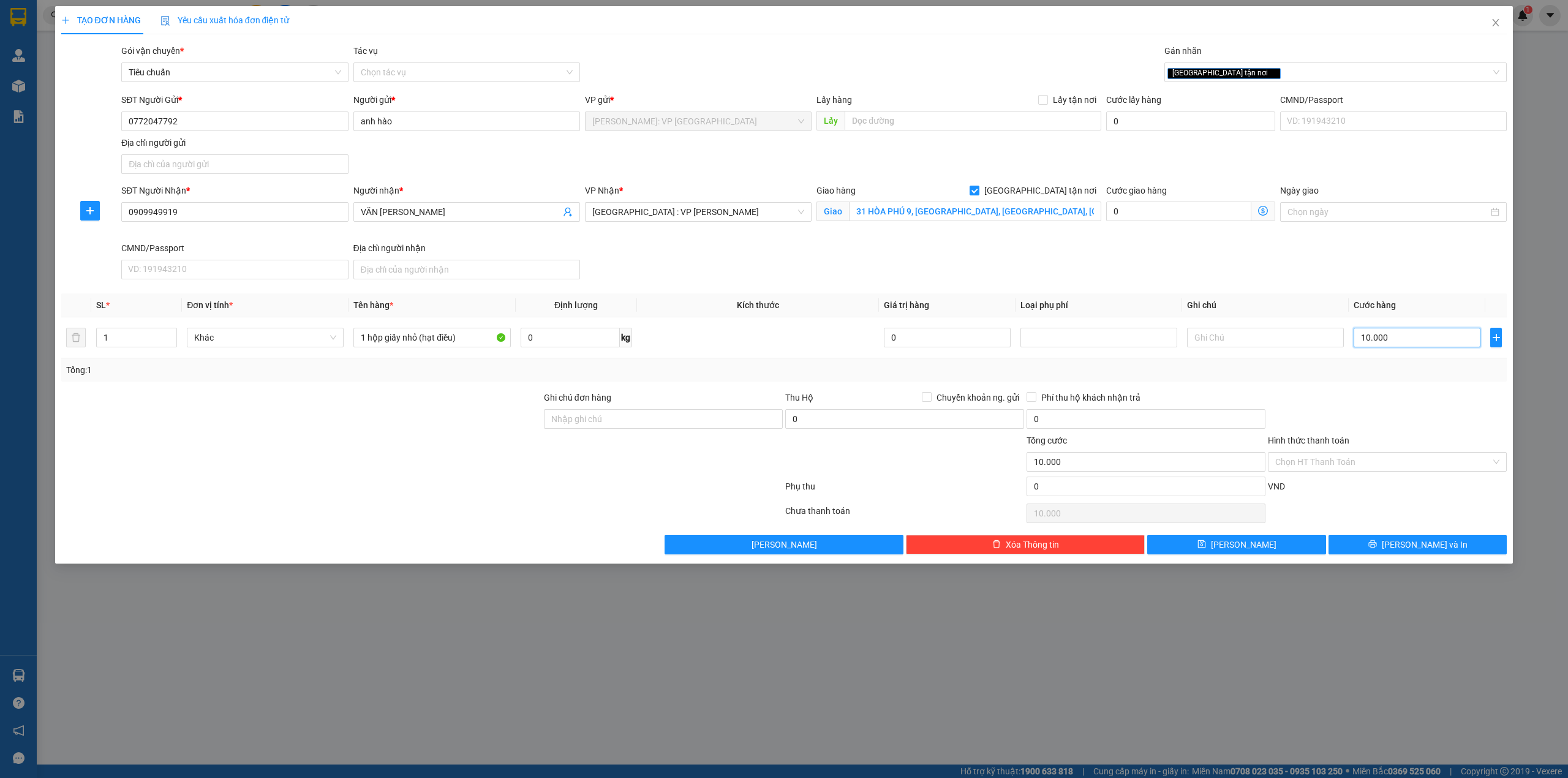
type input "100.000"
click at [975, 224] on div "Giao hàng [GEOGRAPHIC_DATA] tận nơi [GEOGRAPHIC_DATA], [GEOGRAPHIC_DATA], [GEOG…" at bounding box center [959, 205] width 285 height 43
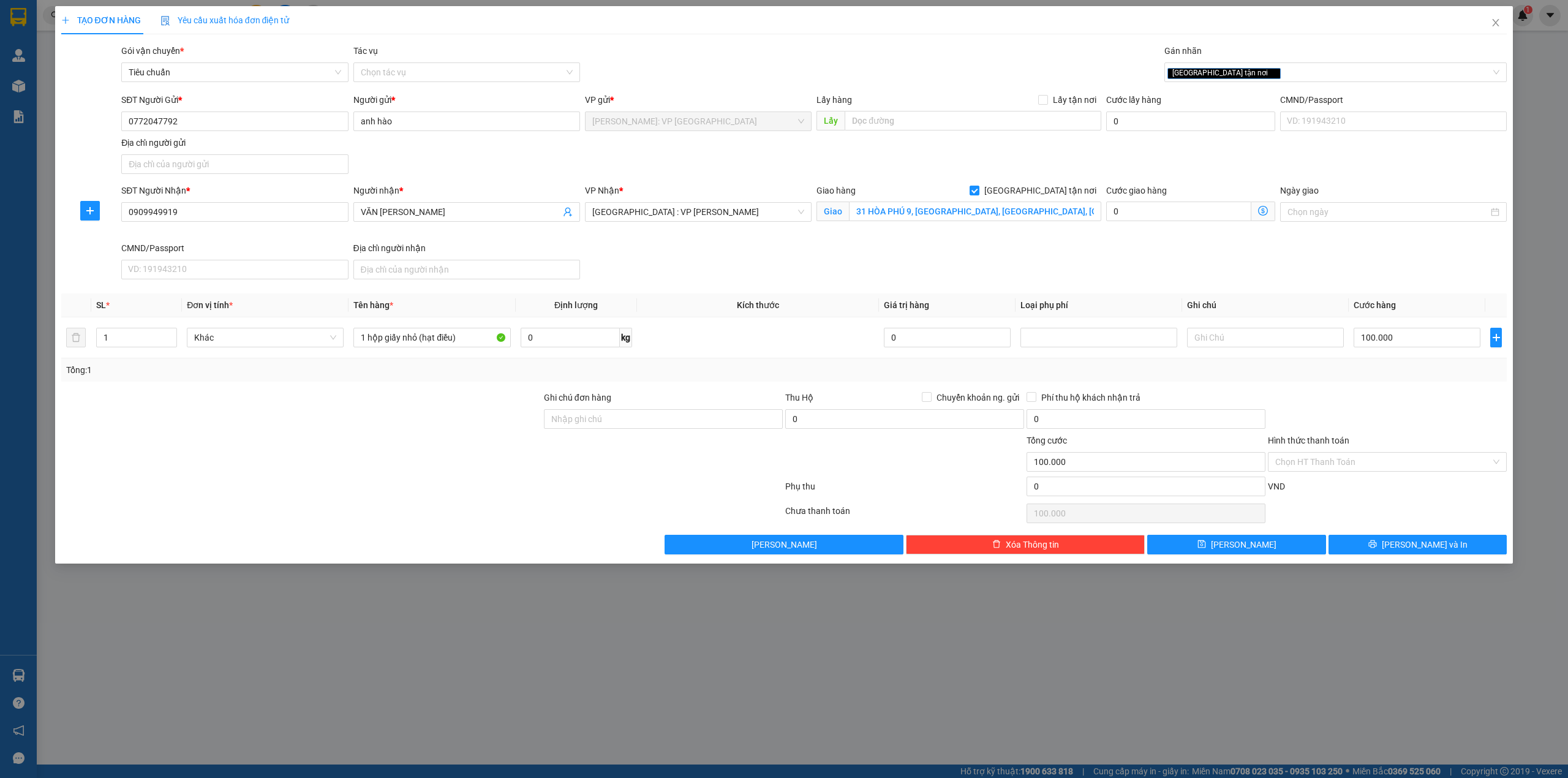
click at [488, 400] on div at bounding box center [301, 412] width 483 height 43
click at [1404, 469] on input "Hình thức thanh toán" at bounding box center [1383, 461] width 216 height 18
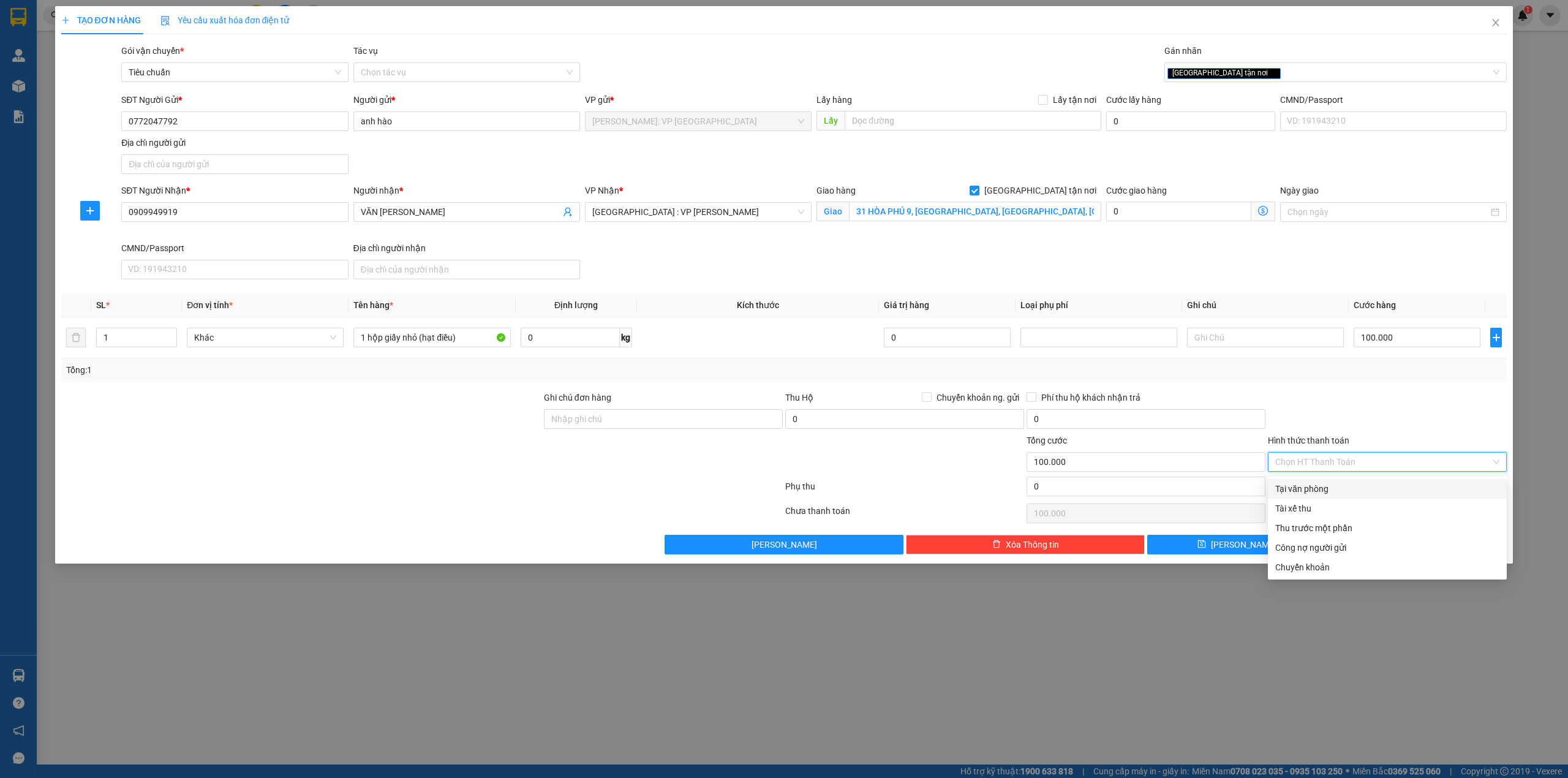
click at [1356, 490] on div "Tại văn phòng" at bounding box center [1387, 488] width 224 height 14
type input "0"
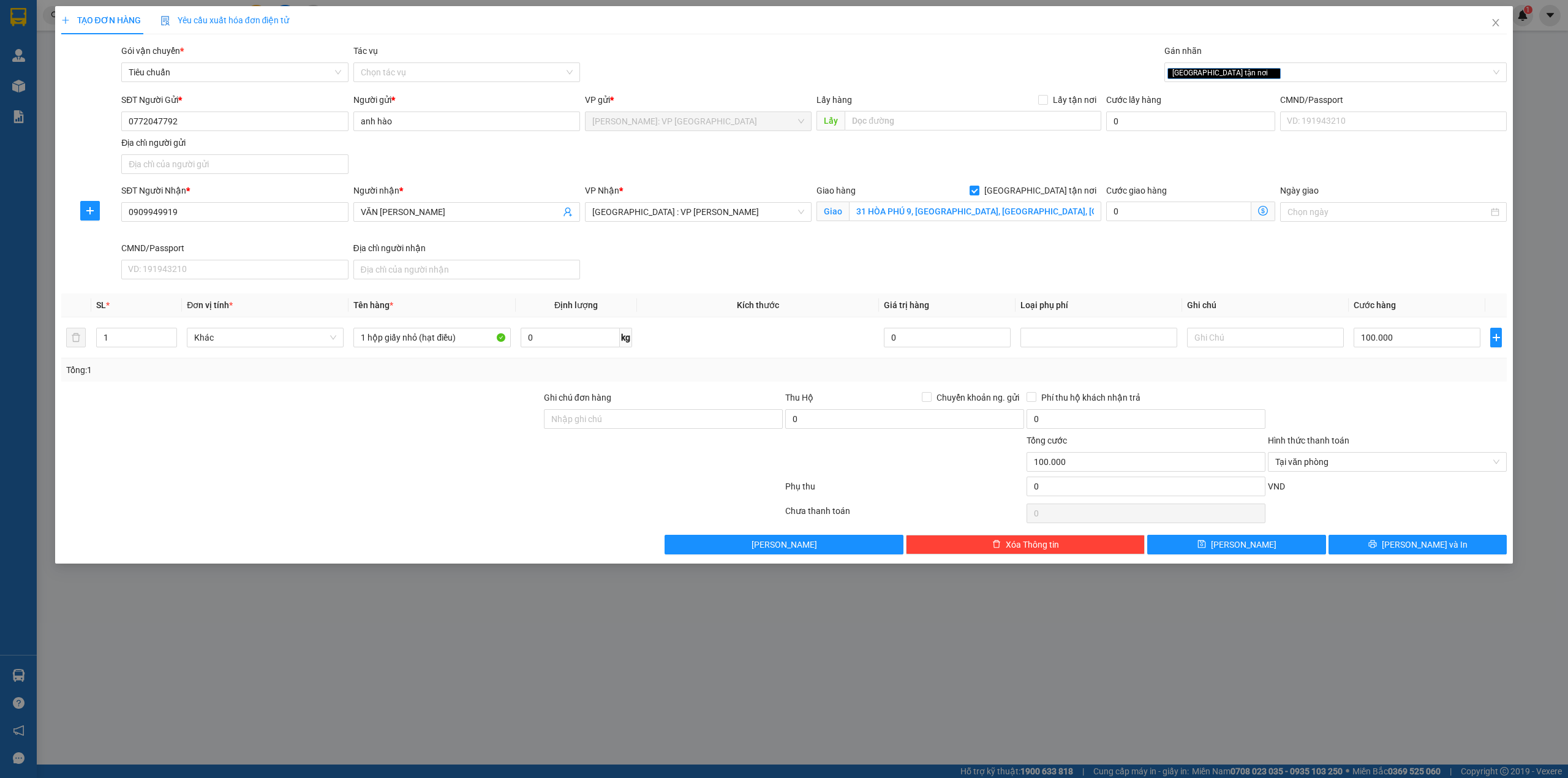
click at [1389, 412] on div at bounding box center [1387, 412] width 242 height 43
click at [576, 426] on input "Ghi chú đơn hàng" at bounding box center [663, 418] width 239 height 19
type input "nhận theo kiện giao theo kiện bể vỡ ko đền"
click at [380, 498] on div at bounding box center [422, 489] width 724 height 25
click at [1445, 549] on button "[PERSON_NAME] và In" at bounding box center [1418, 544] width 179 height 19
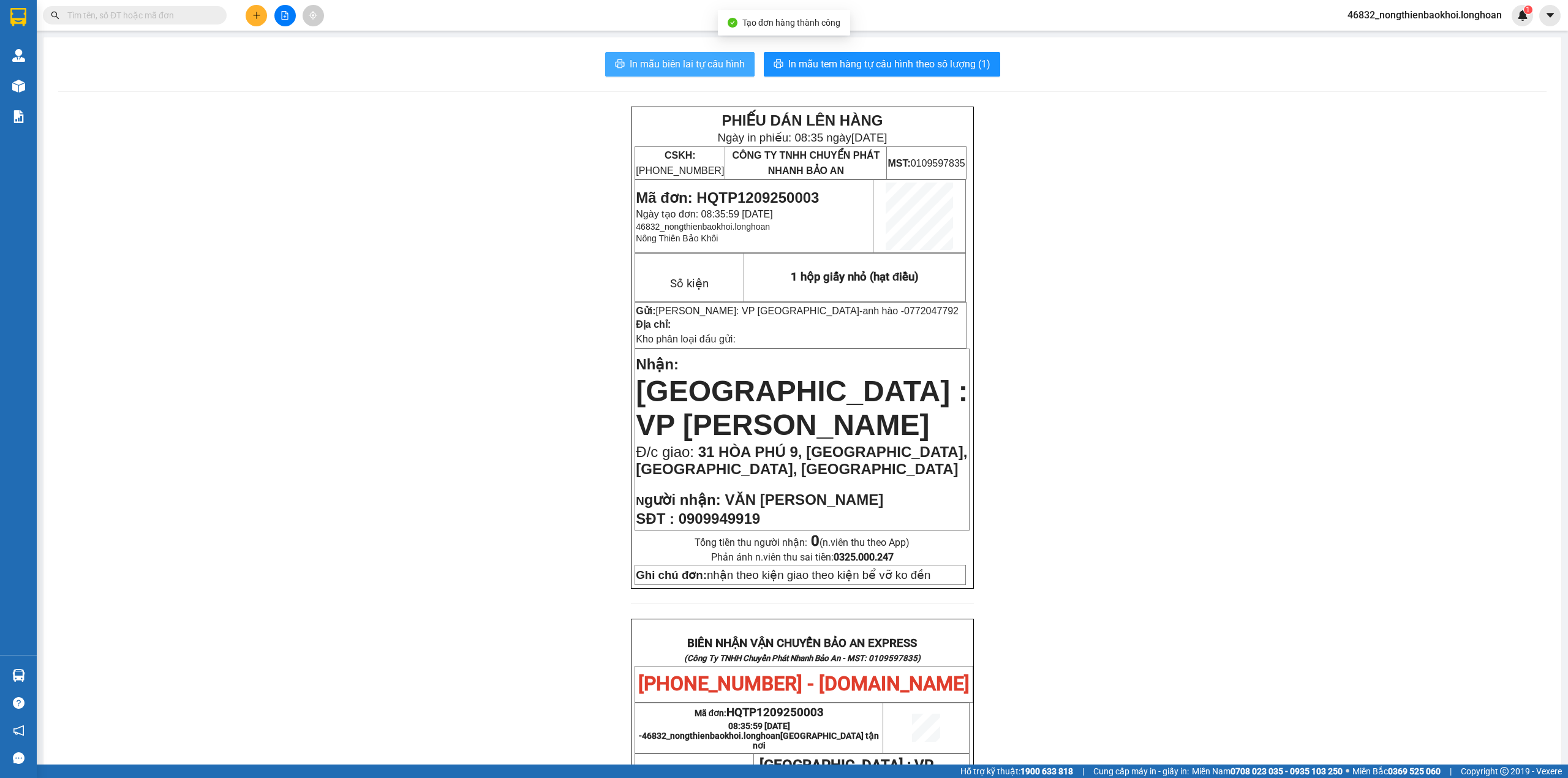
click at [681, 58] on span "In mẫu biên lai tự cấu hình" at bounding box center [687, 63] width 115 height 15
click at [434, 373] on div "PHIẾU DÁN LÊN HÀNG Ngày in phiếu: 08:35 [DATE] CSKH: [PHONE_NUMBER] CÔNG TY TNH…" at bounding box center [803, 689] width 1489 height 1166
click at [479, 490] on div "PHIẾU DÁN LÊN HÀNG Ngày in phiếu: 08:35 [DATE] CSKH: [PHONE_NUMBER] CÔNG TY TNH…" at bounding box center [803, 689] width 1489 height 1166
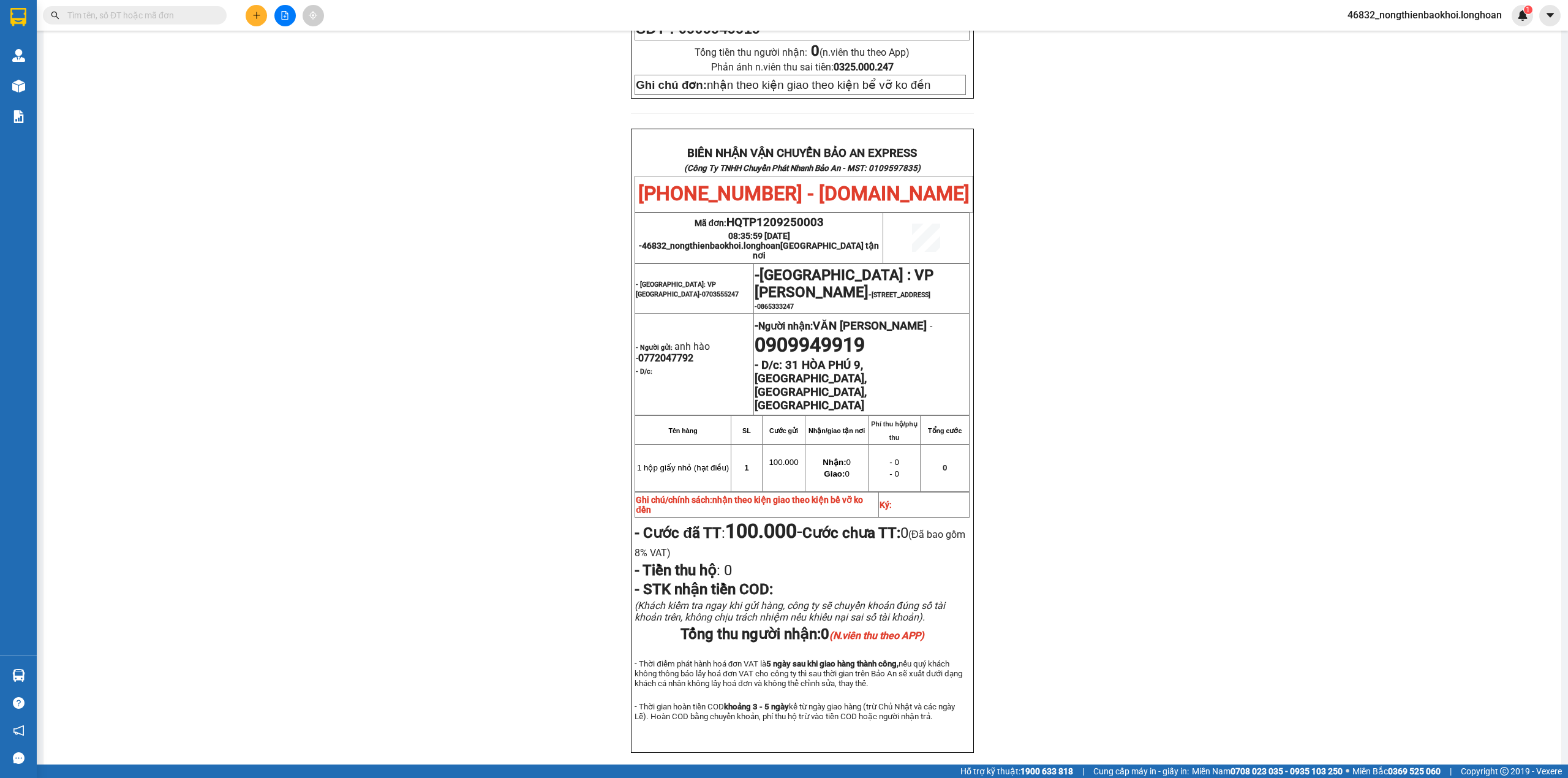
click at [493, 287] on div "PHIẾU DÁN LÊN HÀNG Ngày in phiếu: 08:35 [DATE] CSKH: [PHONE_NUMBER] CÔNG TY TNH…" at bounding box center [803, 199] width 1489 height 1166
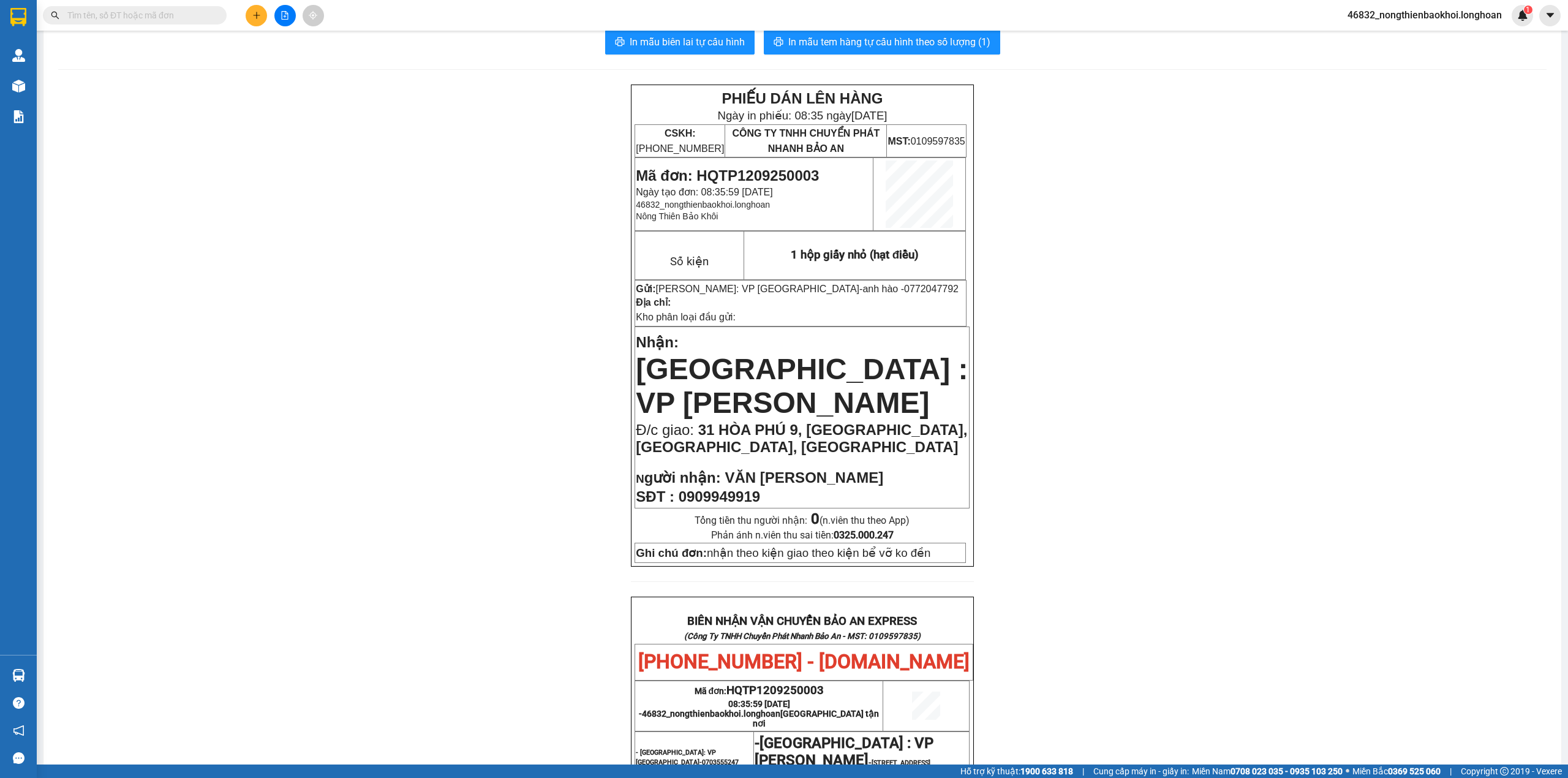
scroll to position [0, 0]
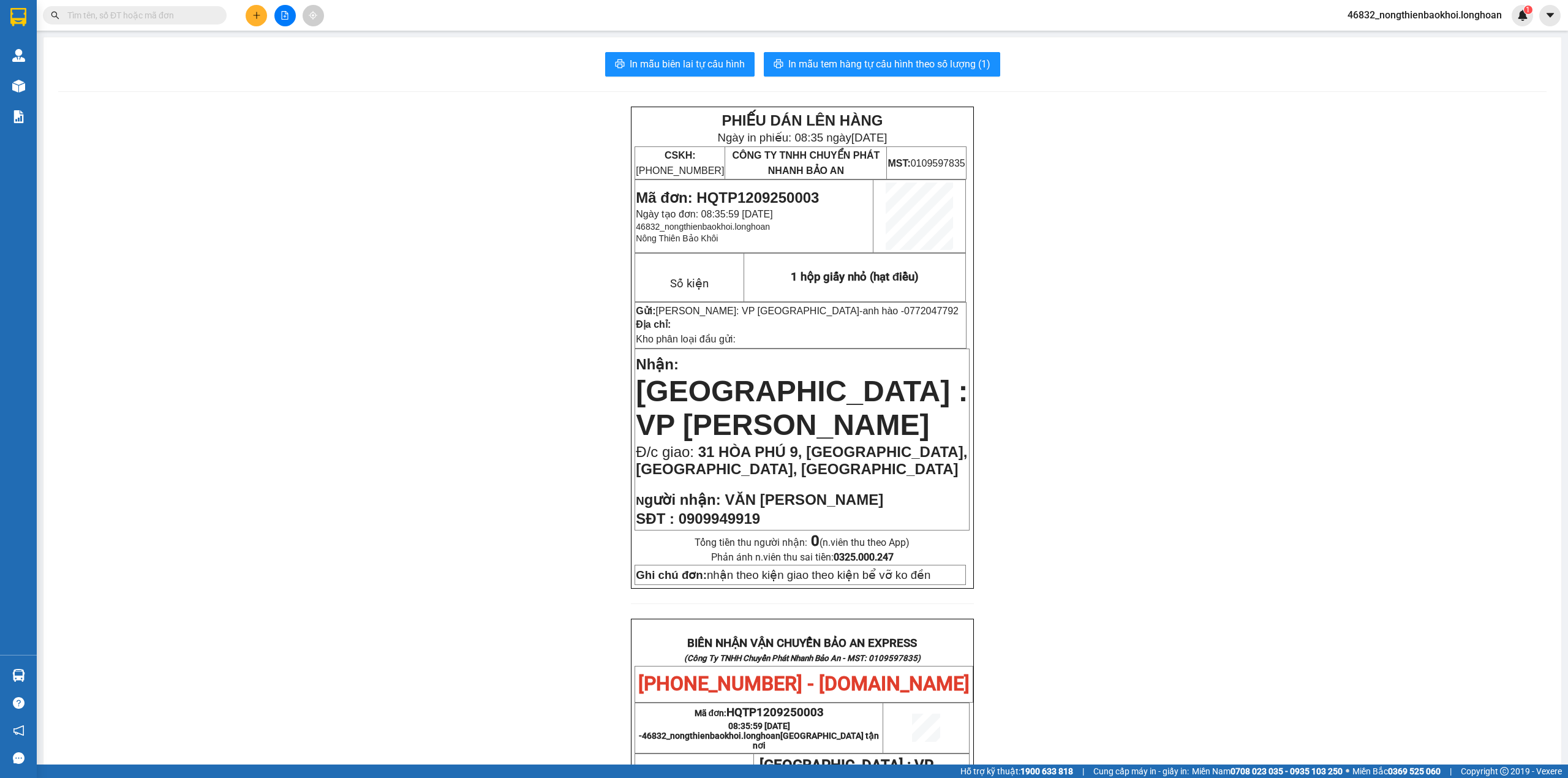
click at [457, 229] on div "PHIẾU DÁN LÊN HÀNG Ngày in phiếu: 08:35 [DATE] CSKH: [PHONE_NUMBER] CÔNG TY TNH…" at bounding box center [803, 689] width 1489 height 1166
click at [333, 334] on div "PHIẾU DÁN LÊN HÀNG Ngày in phiếu: 08:35 [DATE] CSKH: [PHONE_NUMBER] CÔNG TY TNH…" at bounding box center [803, 689] width 1489 height 1166
click at [855, 57] on span "In mẫu tem hàng tự cấu hình theo số lượng (1)" at bounding box center [889, 63] width 202 height 15
click at [532, 384] on div "PHIẾU DÁN LÊN HÀNG Ngày in phiếu: 08:36 [DATE] CSKH: [PHONE_NUMBER] CÔNG TY TNH…" at bounding box center [803, 689] width 1489 height 1166
click at [471, 350] on div "PHIẾU DÁN LÊN HÀNG Ngày in phiếu: 08:36 [DATE] CSKH: [PHONE_NUMBER] CÔNG TY TNH…" at bounding box center [803, 689] width 1489 height 1166
